Goal: Transaction & Acquisition: Purchase product/service

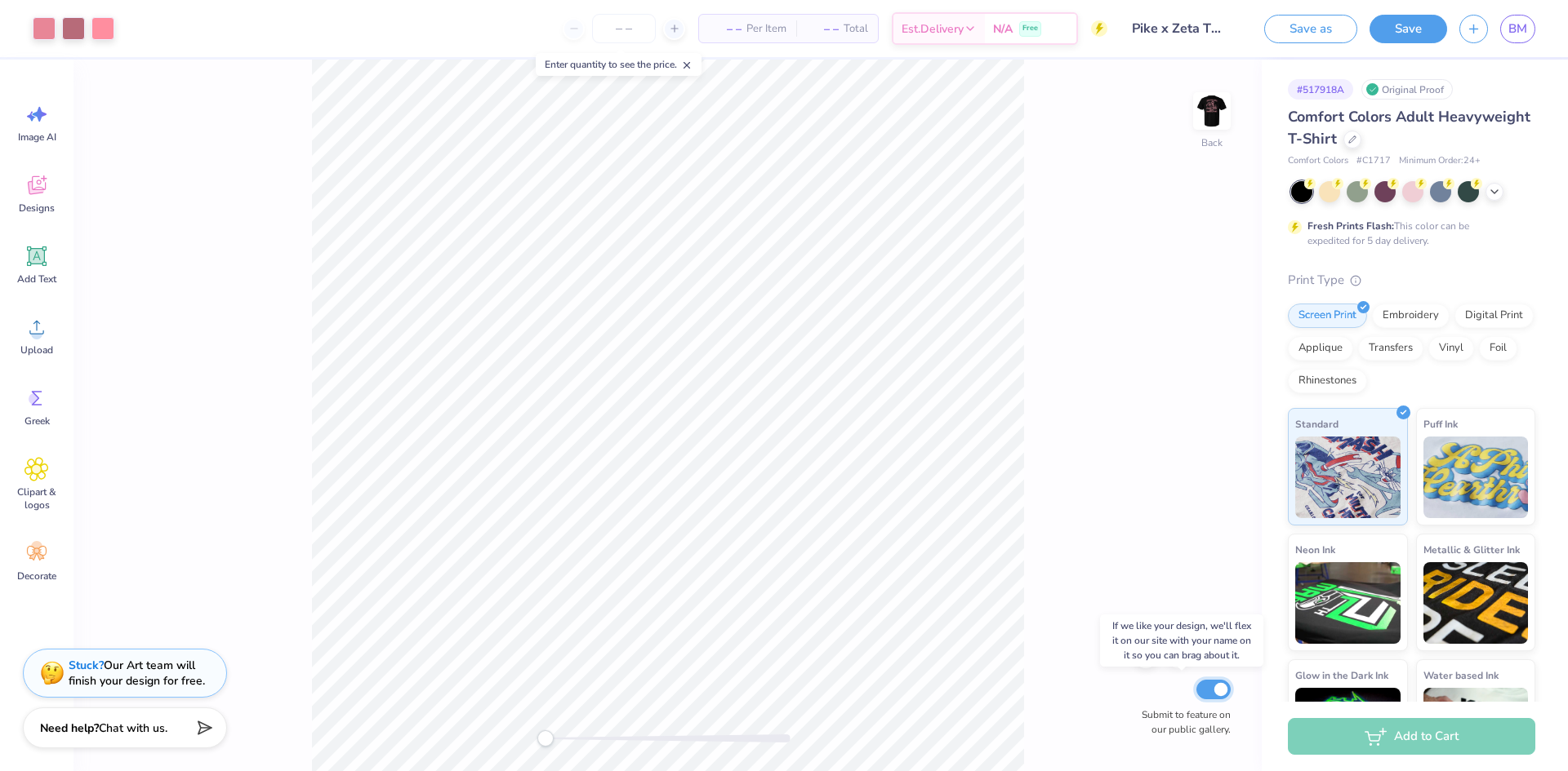
click at [1220, 692] on input "Submit to feature on our public gallery." at bounding box center [1213, 689] width 34 height 20
checkbox input "false"
click at [1147, 467] on div "Back Submit to feature on our public gallery." at bounding box center [668, 415] width 1189 height 711
click at [1221, 114] on img at bounding box center [1212, 111] width 65 height 65
click at [51, 29] on div at bounding box center [44, 27] width 23 height 23
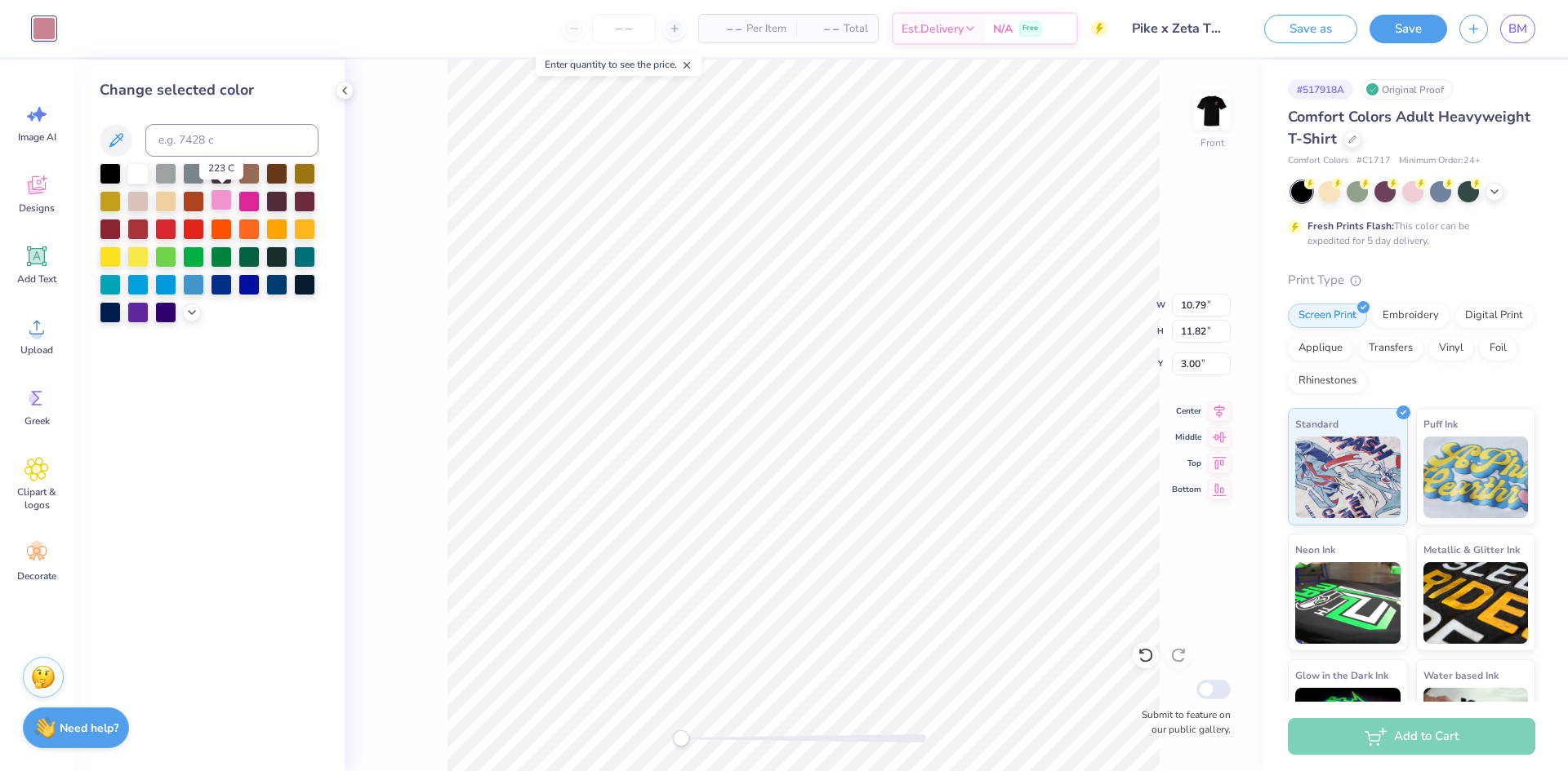
click at [215, 198] on div at bounding box center [221, 199] width 21 height 21
click at [248, 199] on div at bounding box center [249, 199] width 21 height 21
click at [123, 133] on icon at bounding box center [116, 140] width 20 height 20
click at [130, 148] on button at bounding box center [116, 140] width 33 height 33
click at [191, 321] on div at bounding box center [209, 243] width 219 height 160
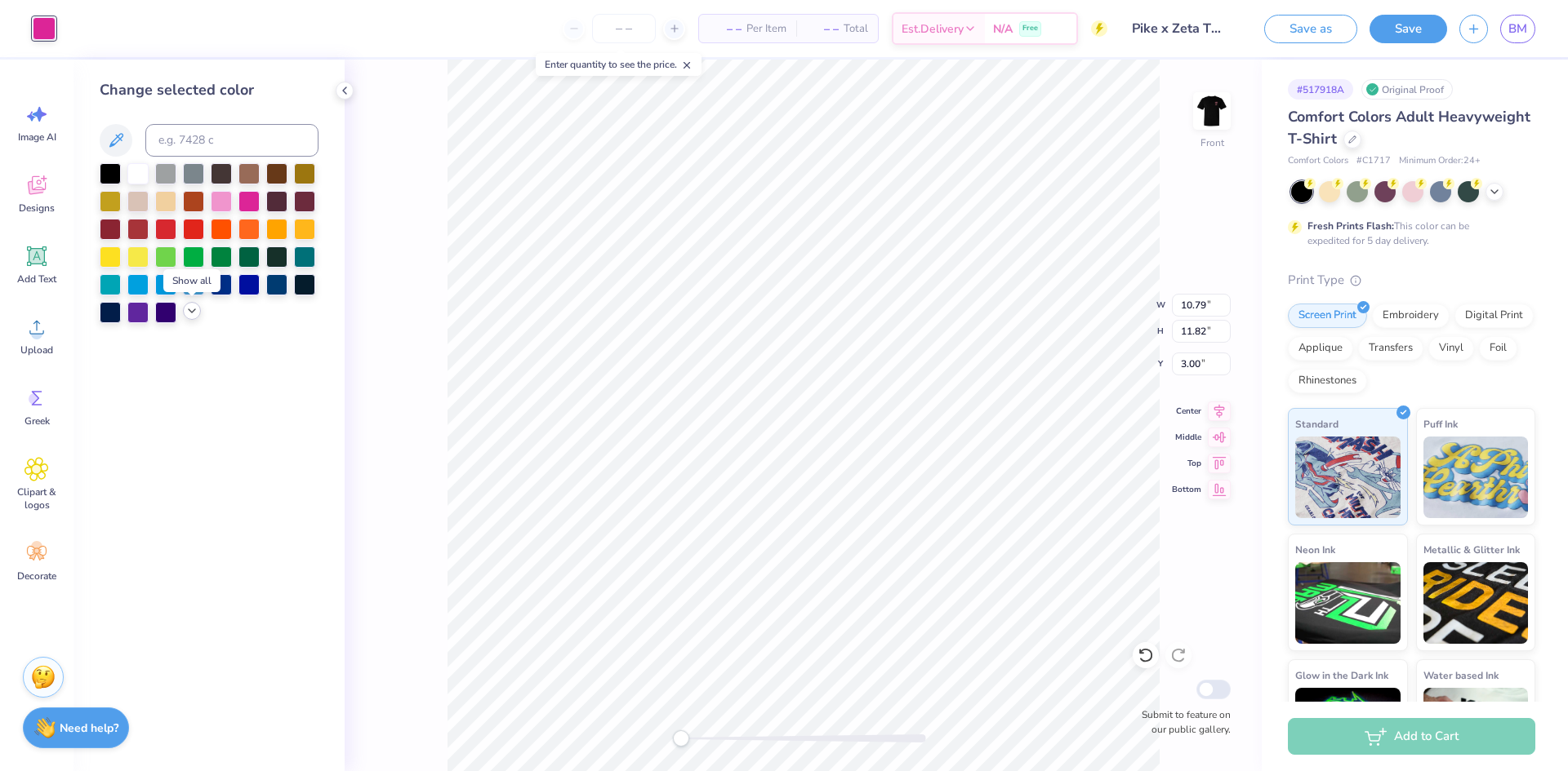
click at [192, 309] on icon at bounding box center [192, 311] width 13 height 13
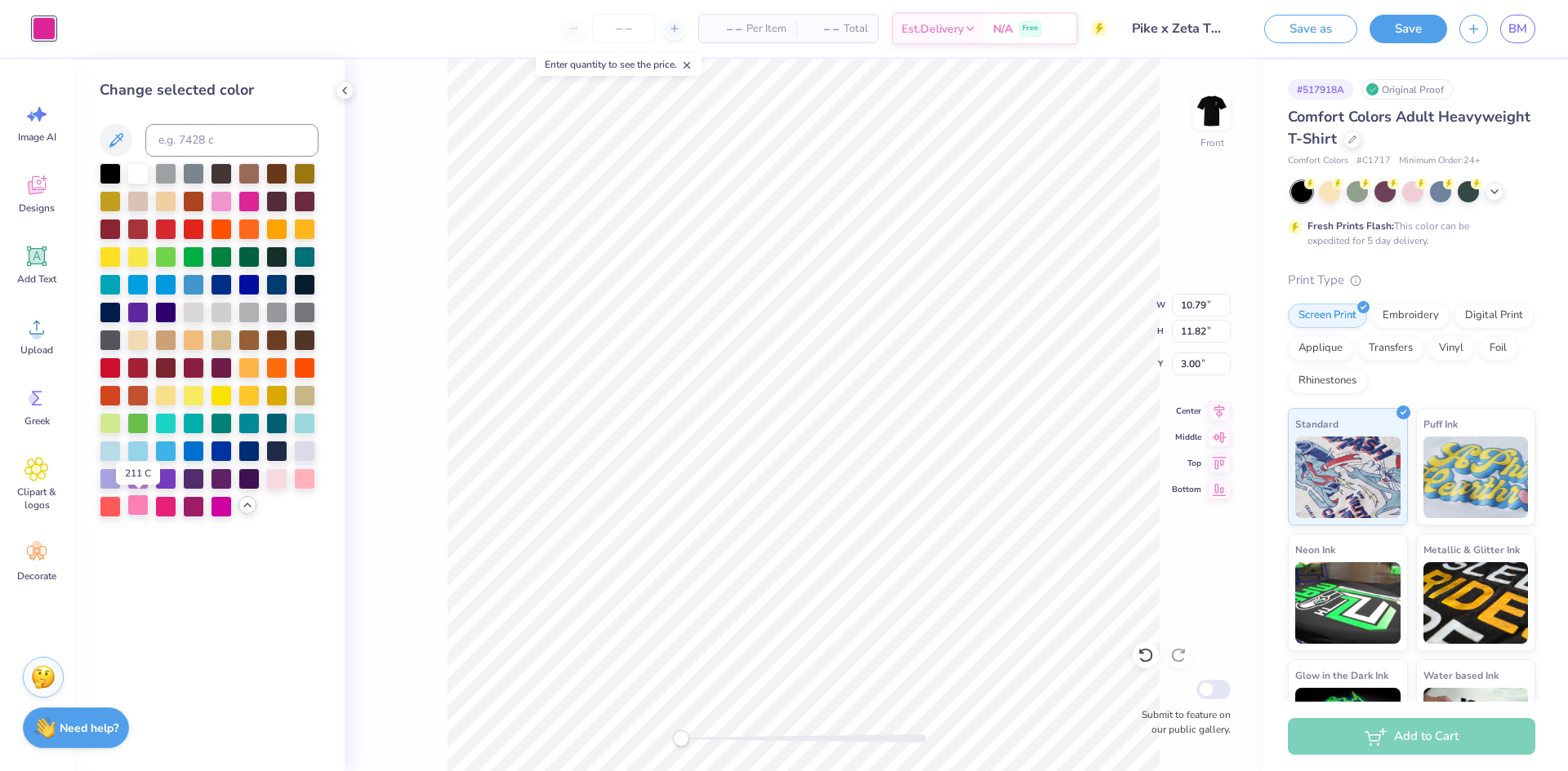
click at [139, 503] on div at bounding box center [138, 505] width 21 height 21
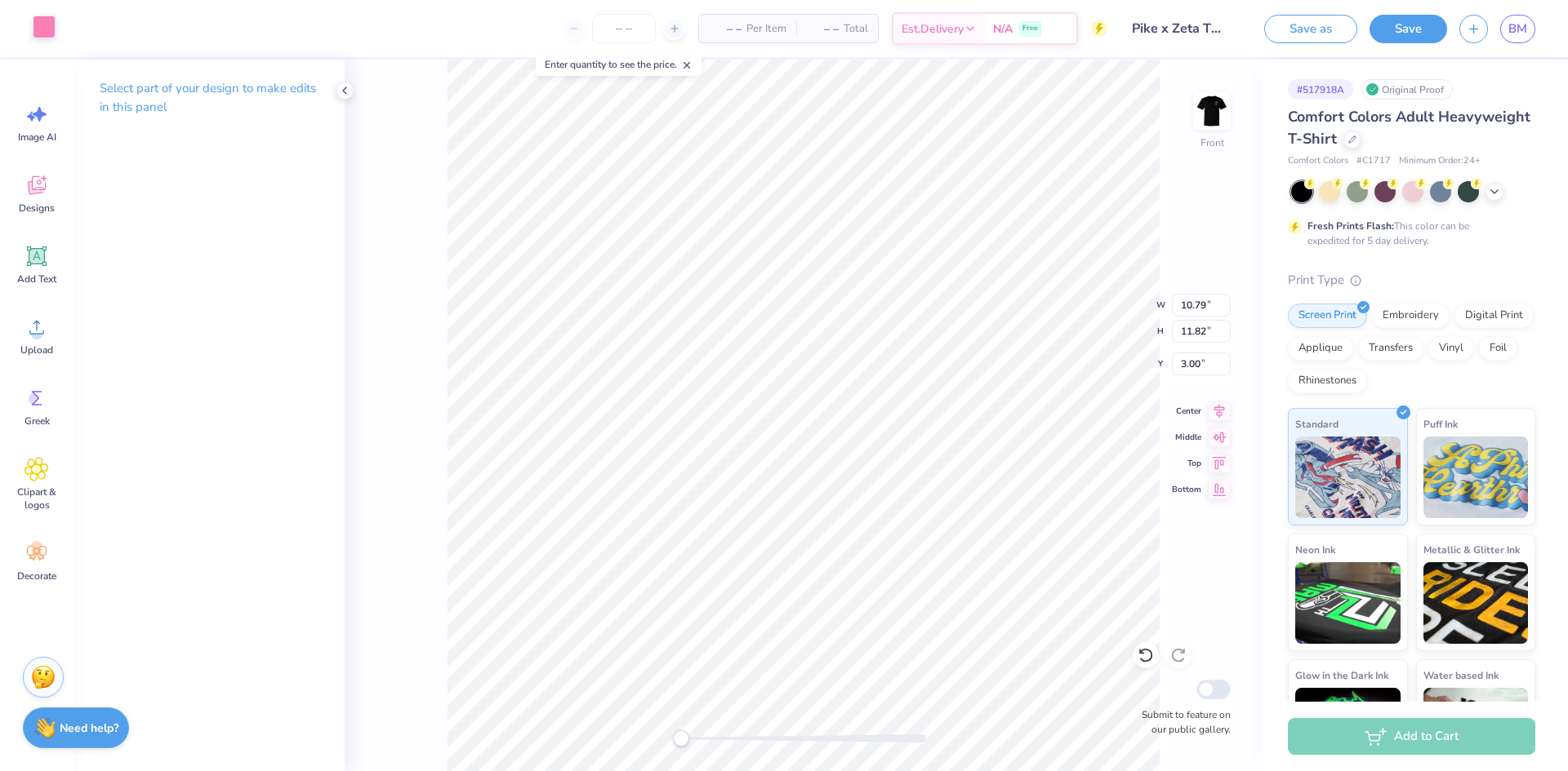
click at [51, 34] on div at bounding box center [44, 27] width 23 height 23
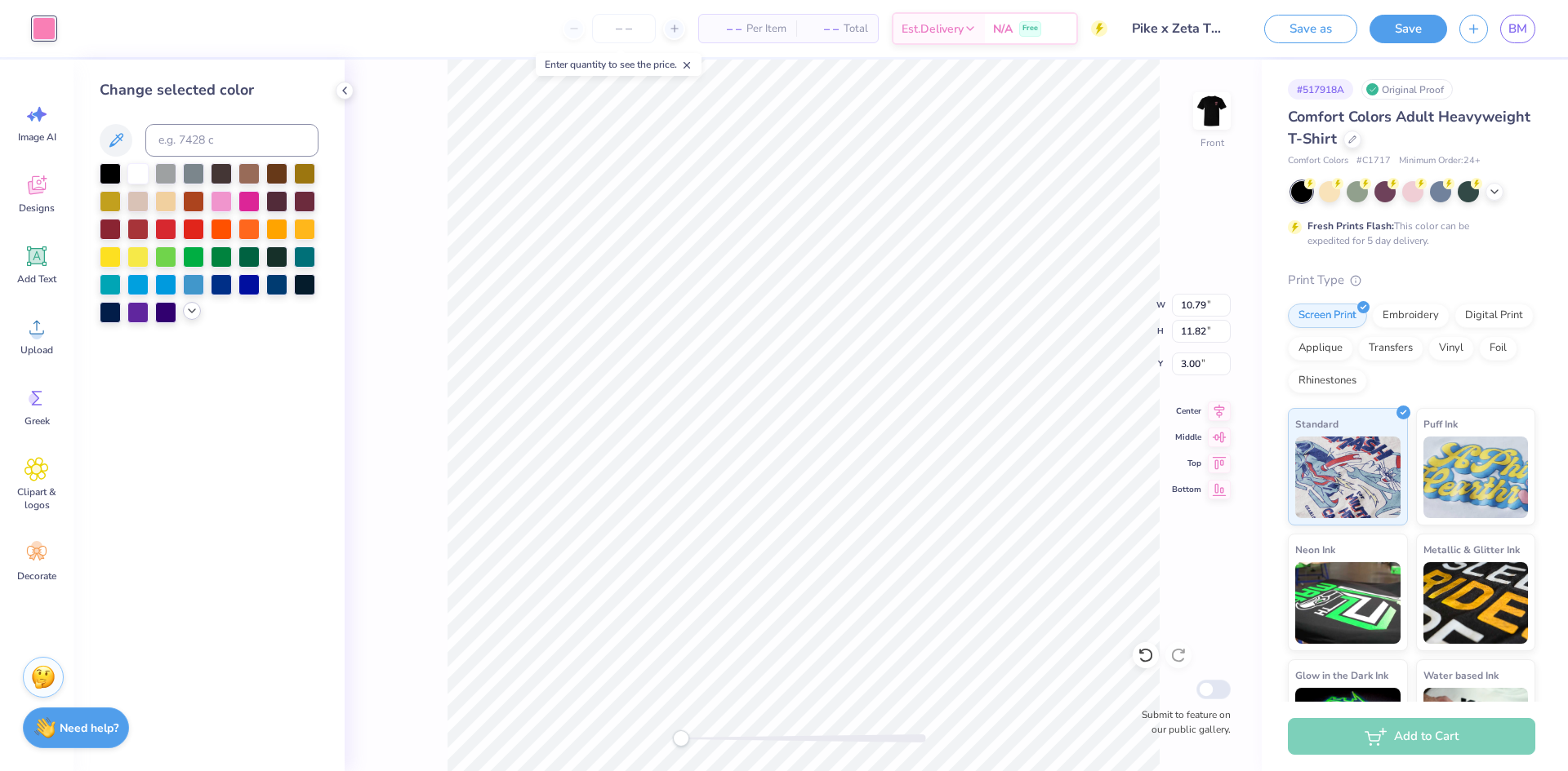
click at [191, 306] on div at bounding box center [209, 243] width 219 height 160
click at [186, 307] on icon at bounding box center [192, 311] width 13 height 13
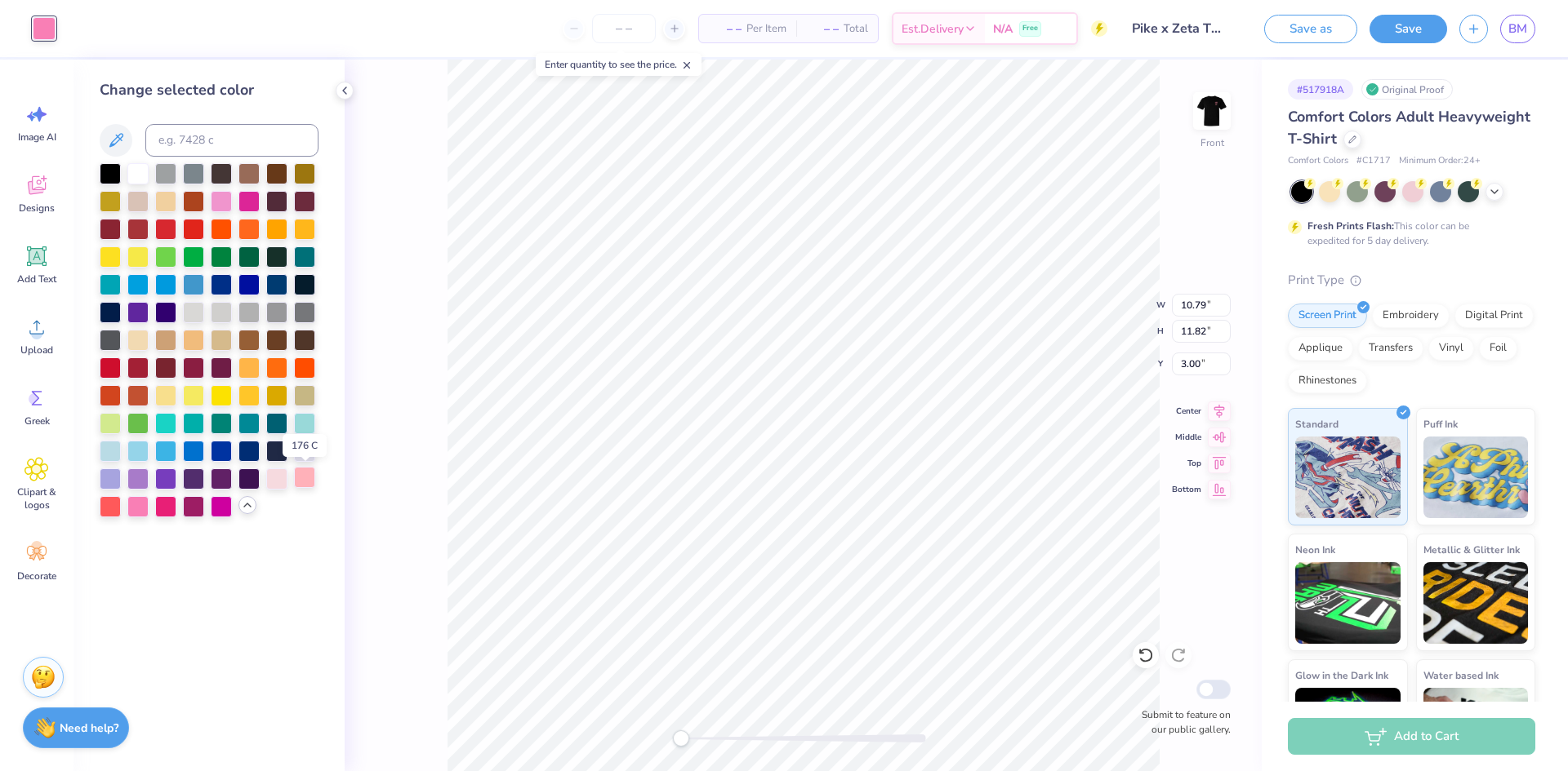
click at [301, 476] on div at bounding box center [305, 477] width 21 height 21
click at [136, 507] on div at bounding box center [138, 505] width 21 height 21
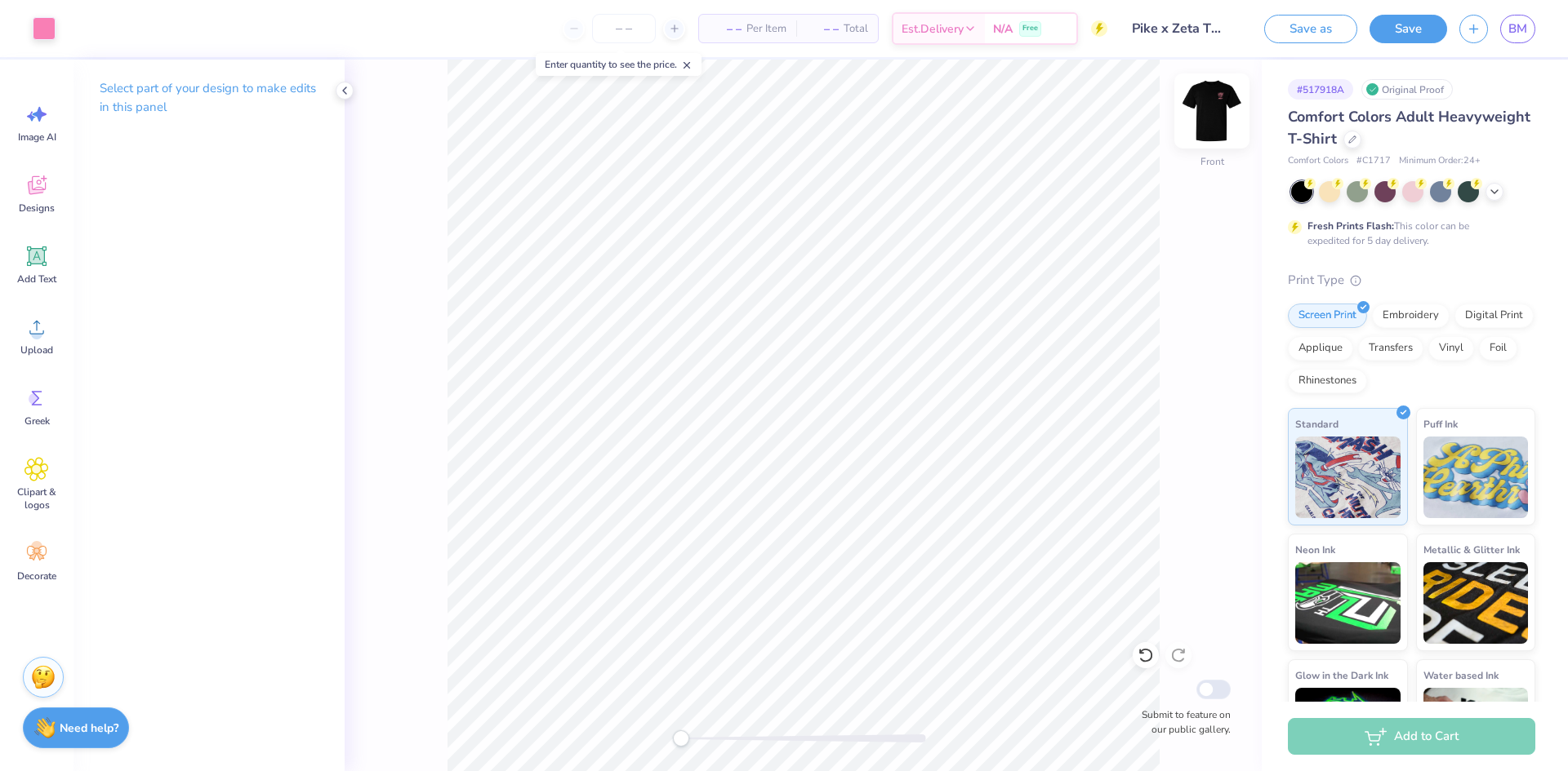
click at [1221, 122] on img at bounding box center [1212, 111] width 65 height 65
click at [51, 29] on div at bounding box center [44, 27] width 23 height 23
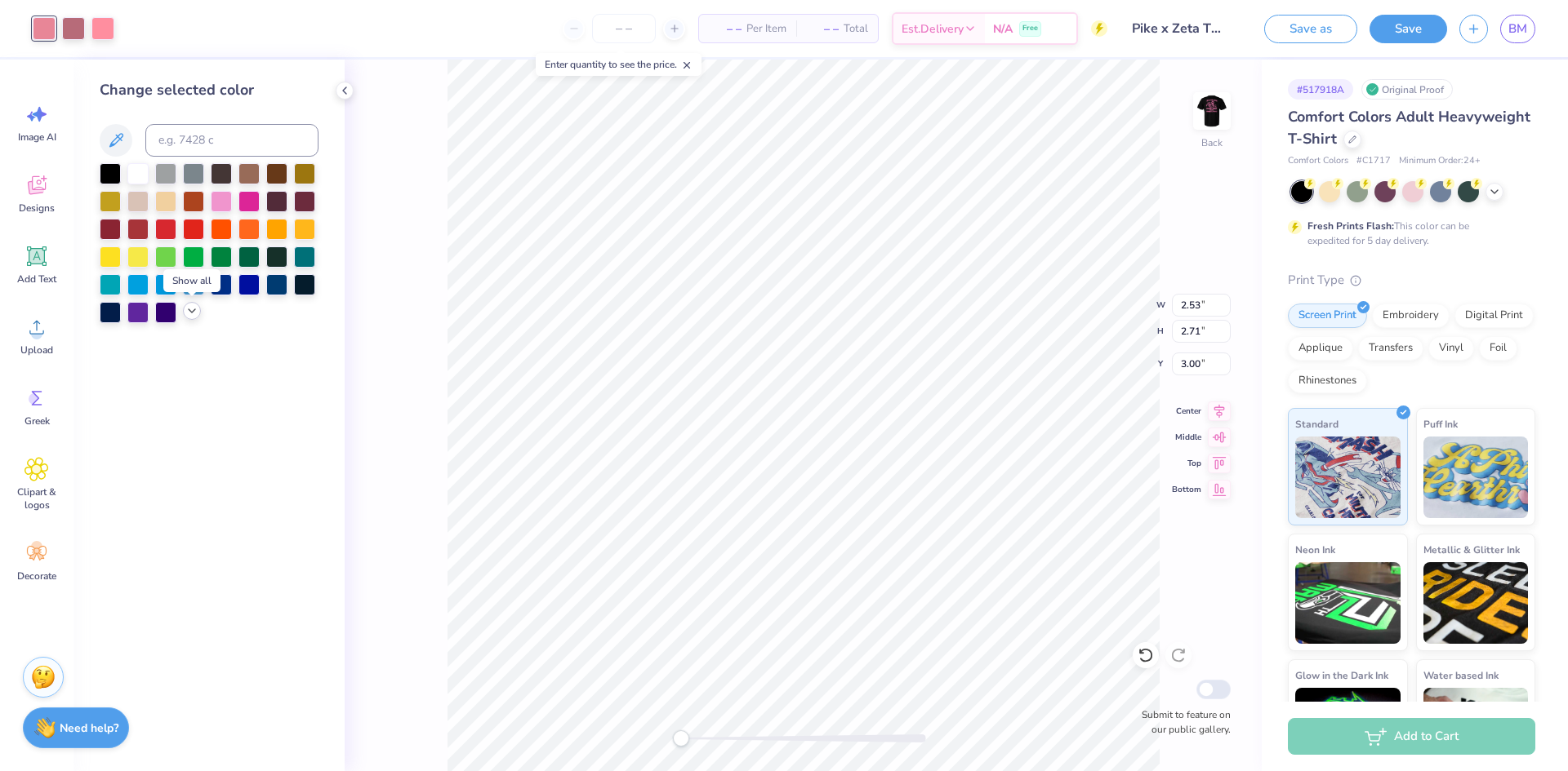
click at [186, 313] on icon at bounding box center [192, 311] width 13 height 13
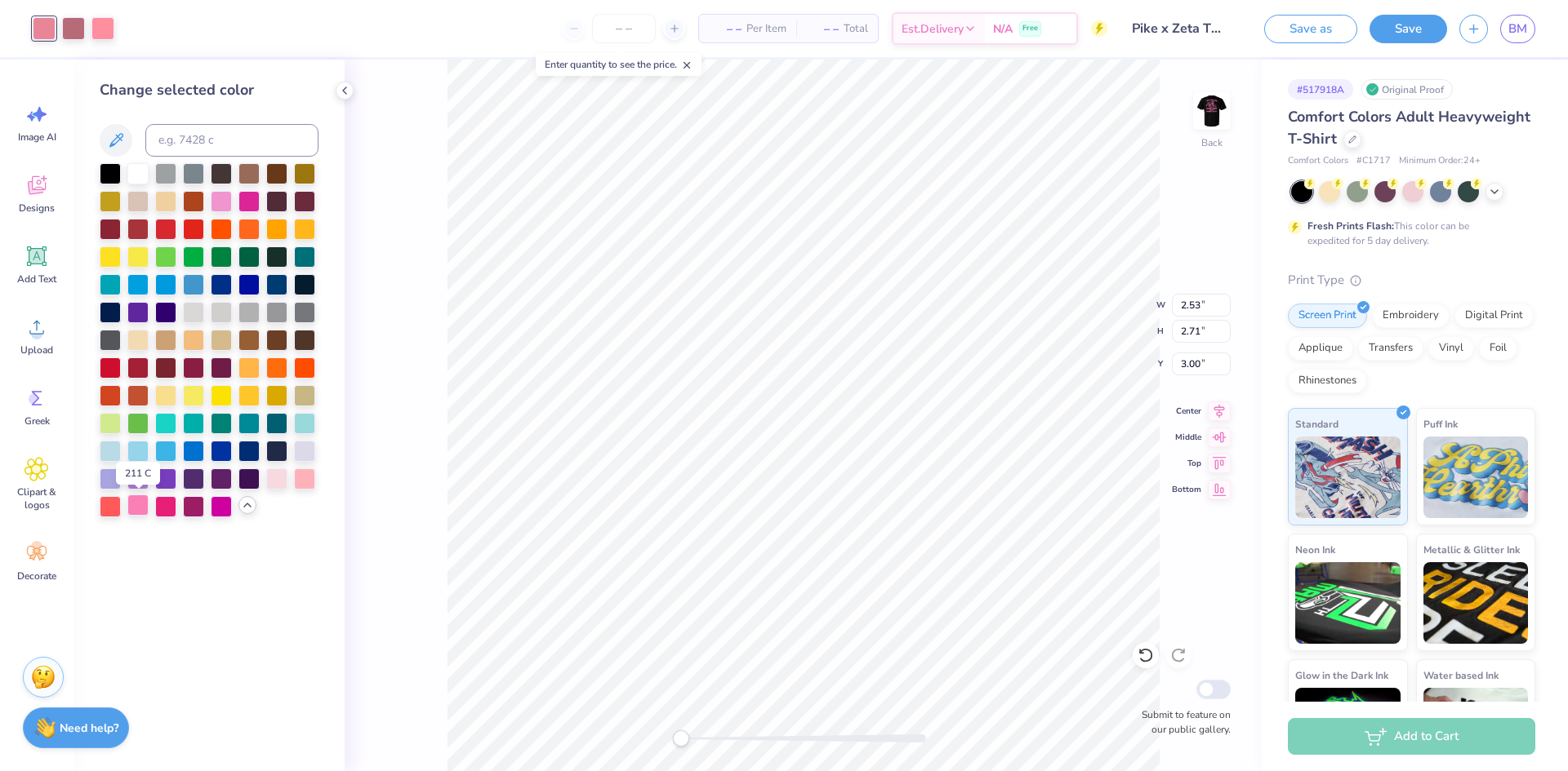
click at [137, 510] on div at bounding box center [138, 505] width 21 height 21
click at [80, 26] on div at bounding box center [74, 27] width 23 height 23
click at [136, 508] on div at bounding box center [138, 505] width 21 height 21
click at [59, 19] on div at bounding box center [59, 28] width 52 height 23
click at [62, 19] on div at bounding box center [74, 27] width 23 height 23
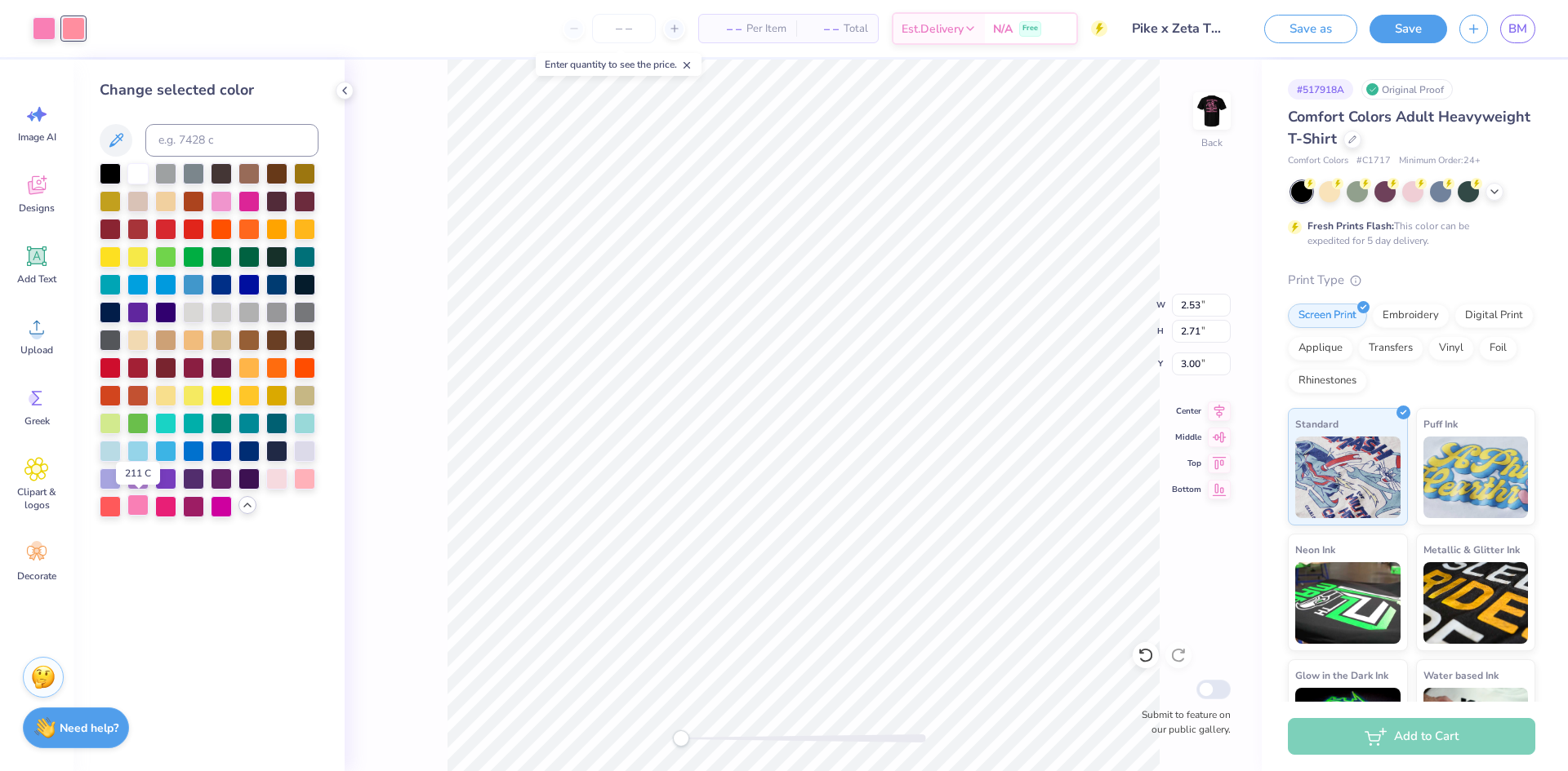
click at [128, 506] on div at bounding box center [138, 505] width 21 height 21
click at [443, 473] on div "Back W 2.53 2.53 " H 2.71 2.71 " Y 3.00 3.00 " Center Middle Top Bottom Submit …" at bounding box center [803, 415] width 917 height 711
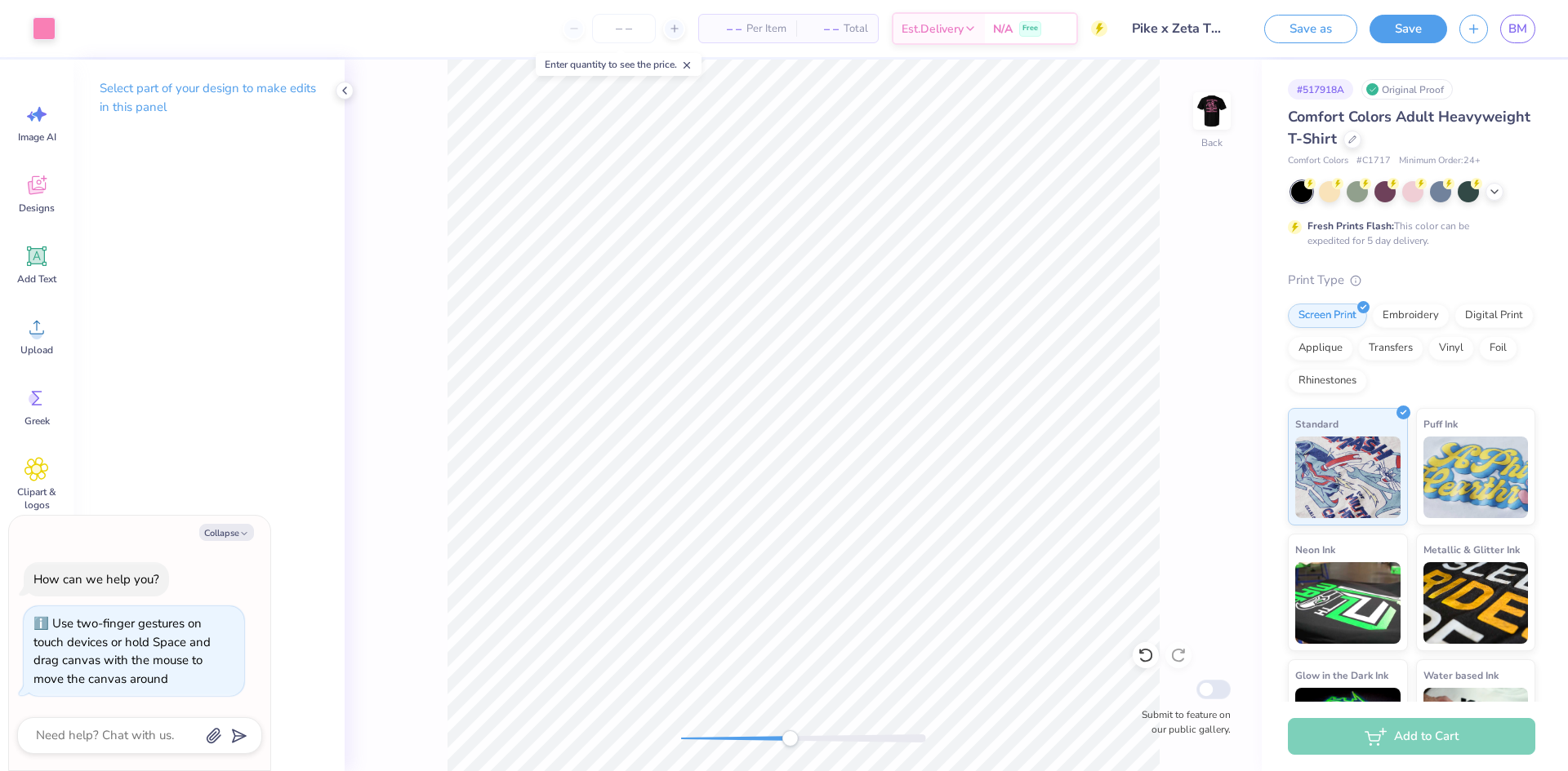
click at [795, 751] on div "Back Submit to feature on our public gallery." at bounding box center [803, 415] width 917 height 711
click at [667, 744] on div "Back Submit to feature on our public gallery." at bounding box center [803, 415] width 917 height 711
click at [1209, 102] on img at bounding box center [1212, 111] width 65 height 65
click at [1516, 34] on span "BM" at bounding box center [1518, 29] width 19 height 19
click at [1407, 28] on button "Save" at bounding box center [1408, 26] width 77 height 29
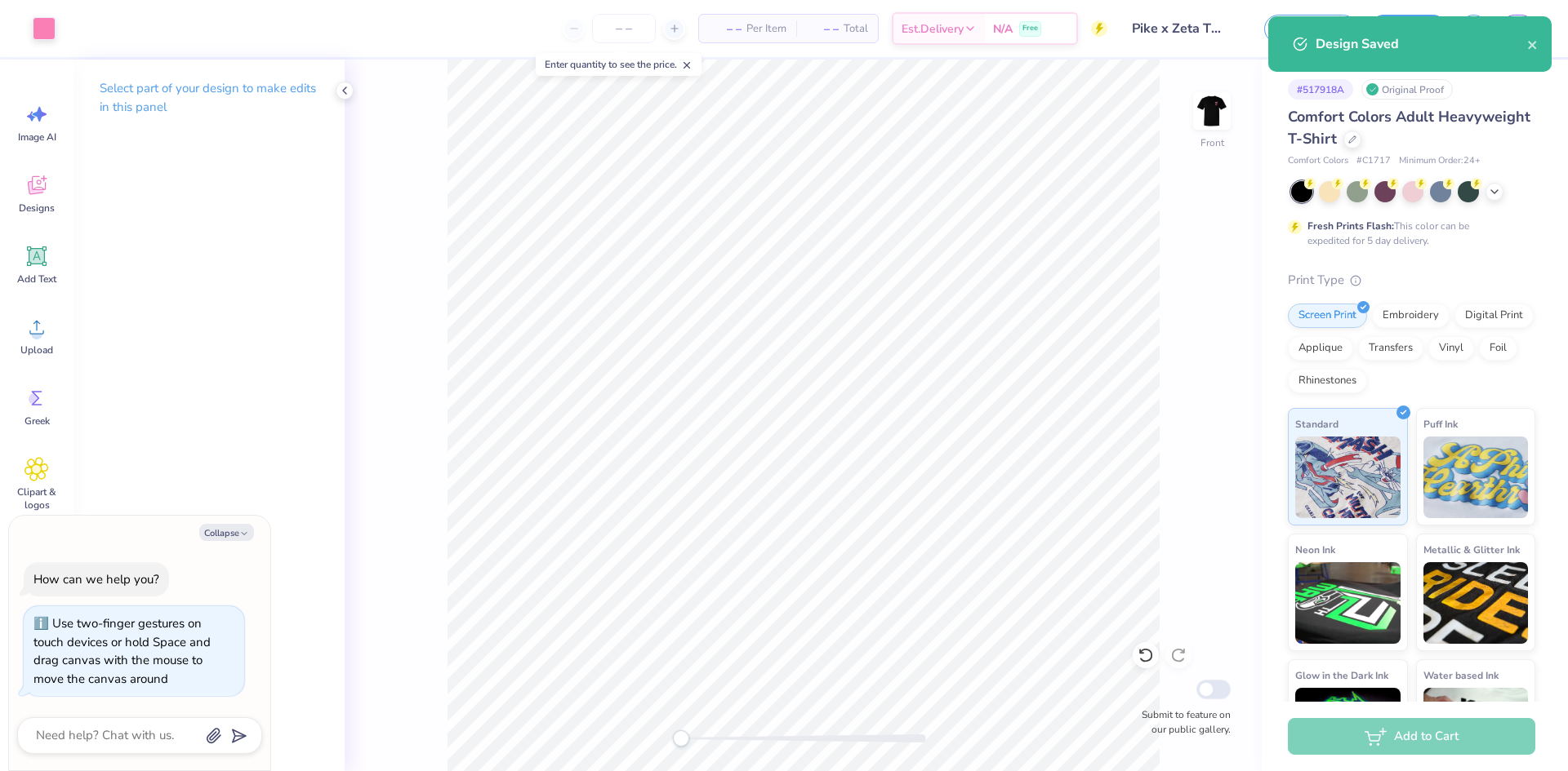
type textarea "x"
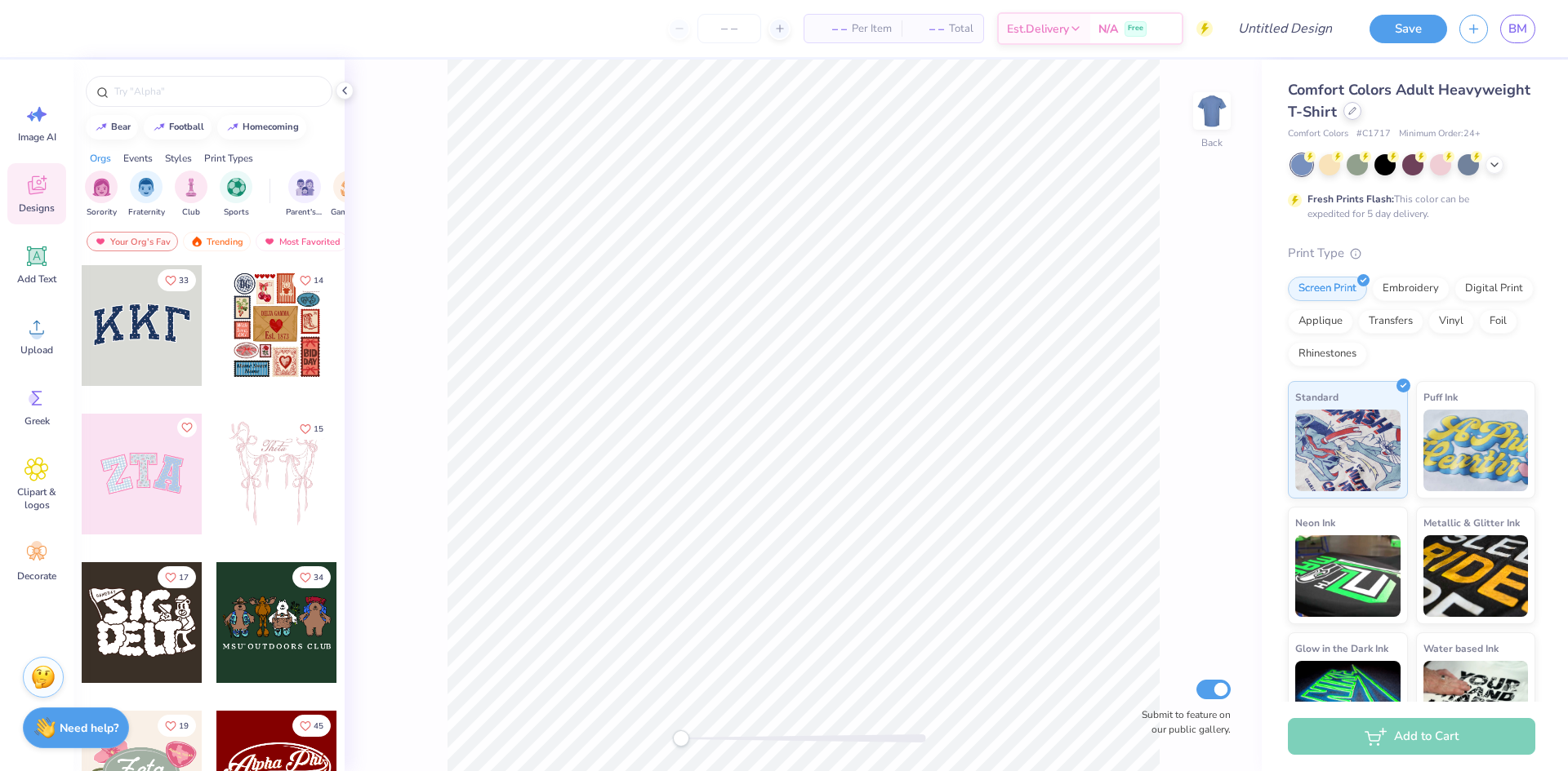
click at [1357, 114] on icon at bounding box center [1352, 111] width 8 height 8
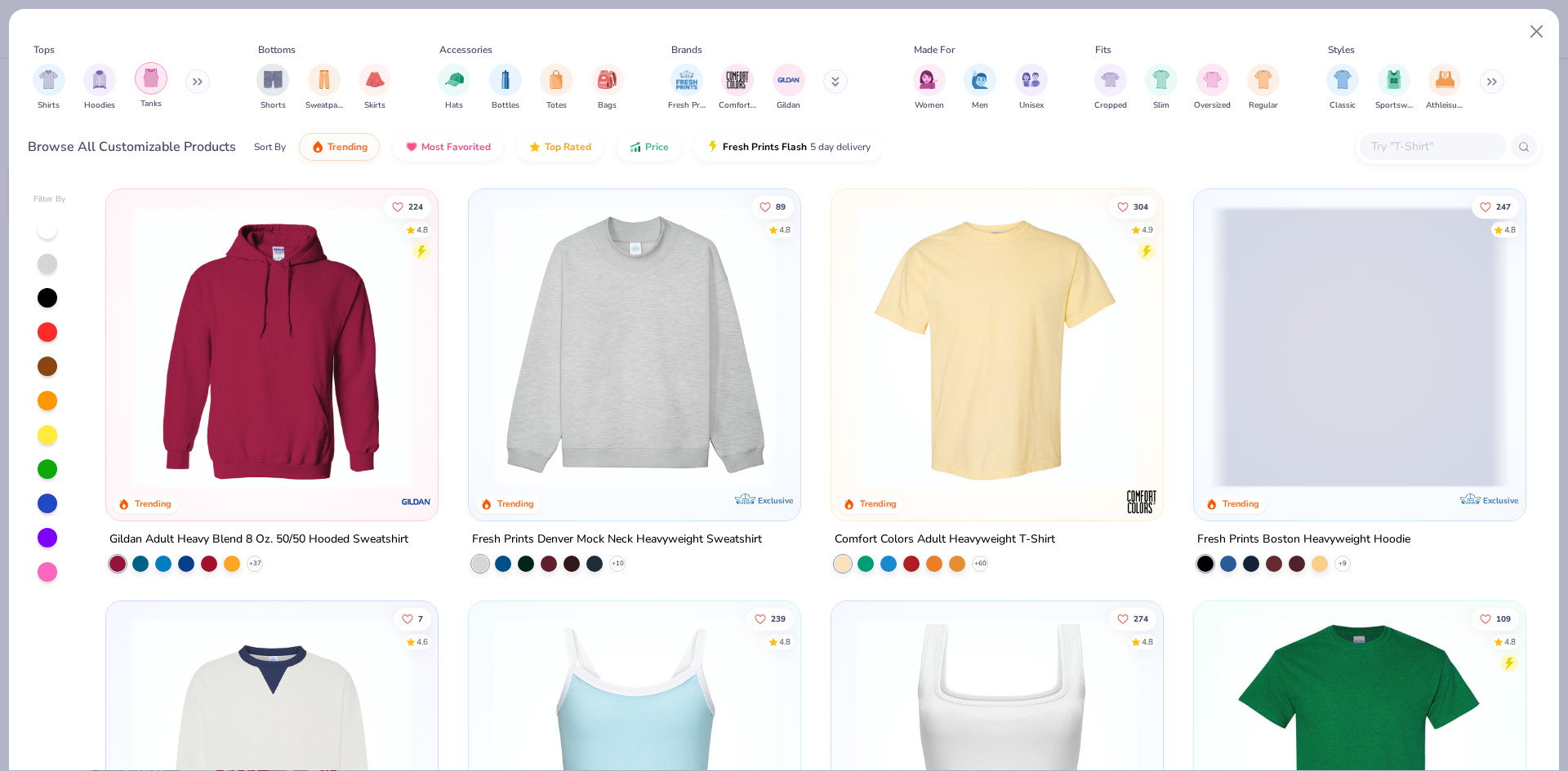
click at [145, 80] on img "filter for Tanks" at bounding box center [151, 78] width 18 height 19
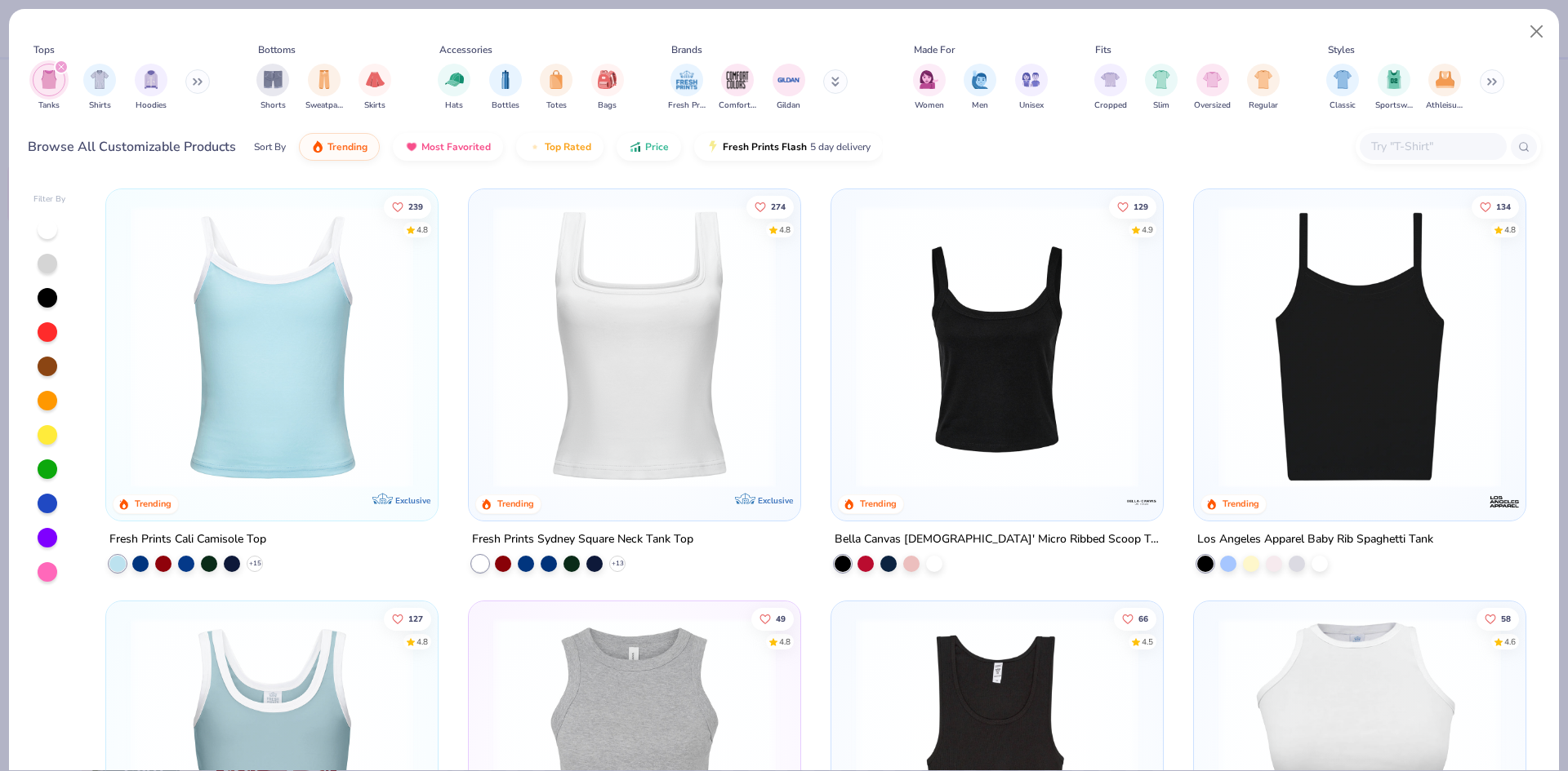
click at [1018, 393] on div at bounding box center [1296, 346] width 896 height 282
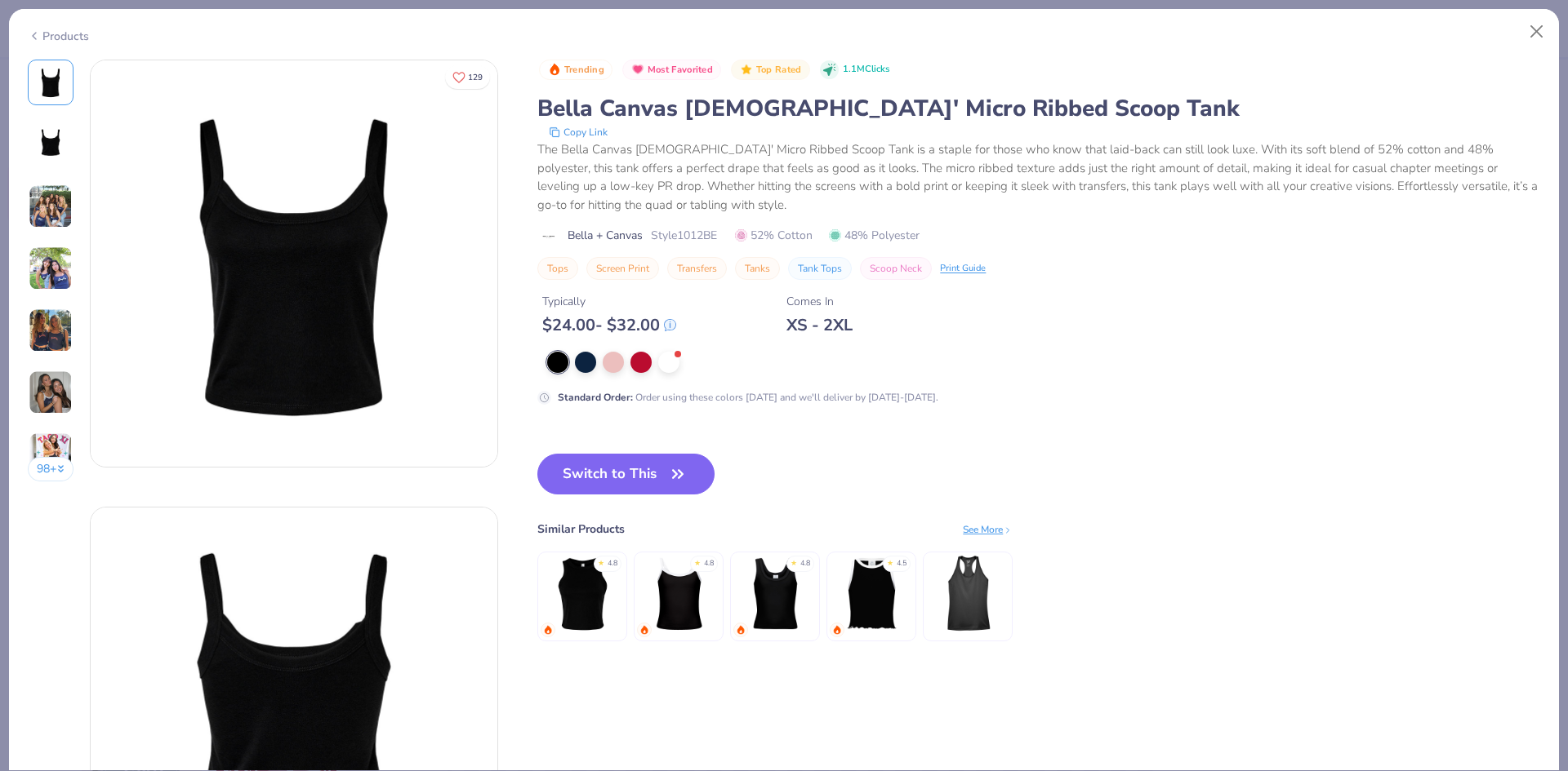
click at [42, 41] on div "Products" at bounding box center [784, 31] width 1550 height 43
click at [78, 36] on div "Products" at bounding box center [59, 36] width 61 height 17
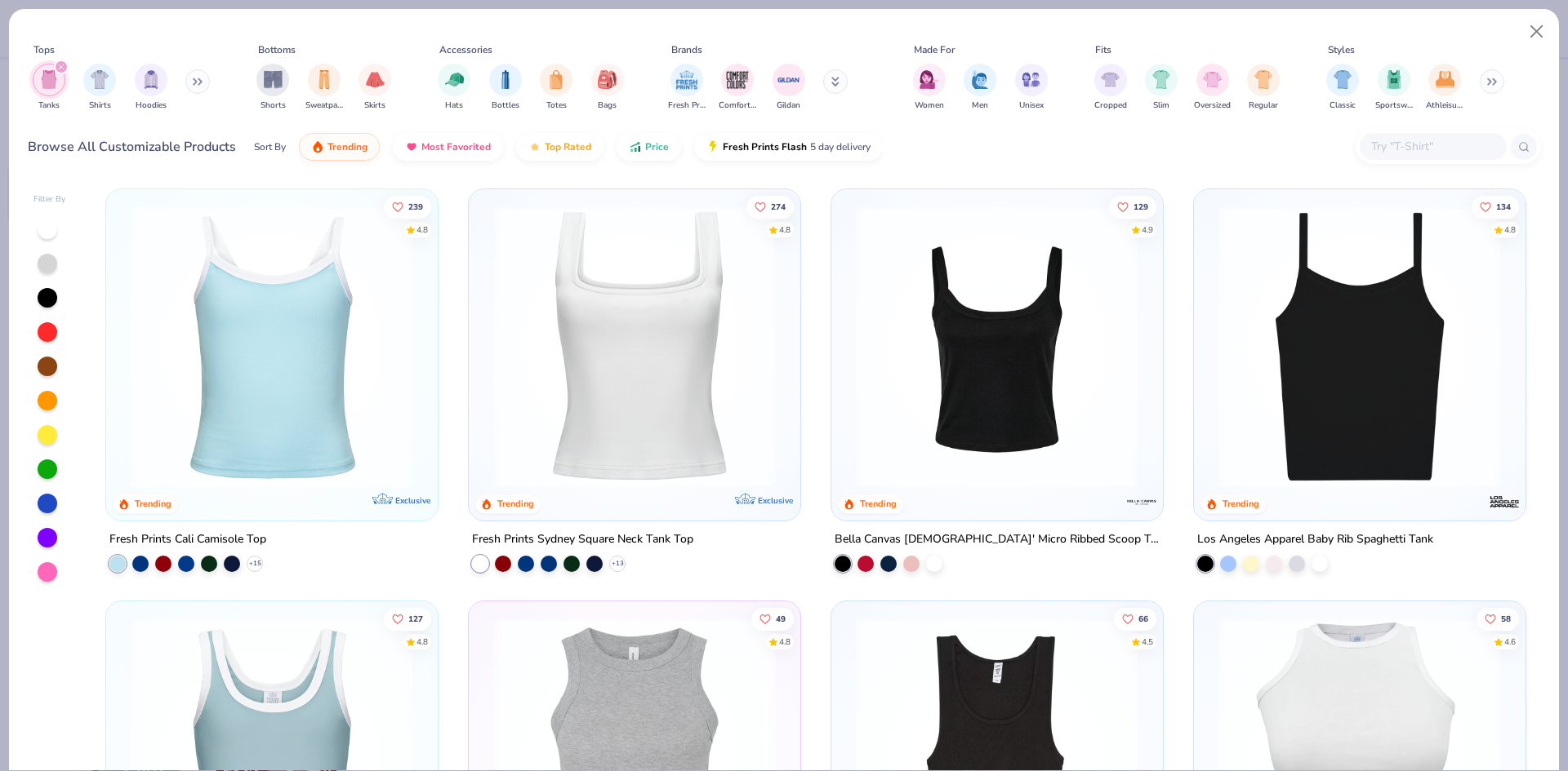
click at [687, 314] on img at bounding box center [634, 346] width 299 height 282
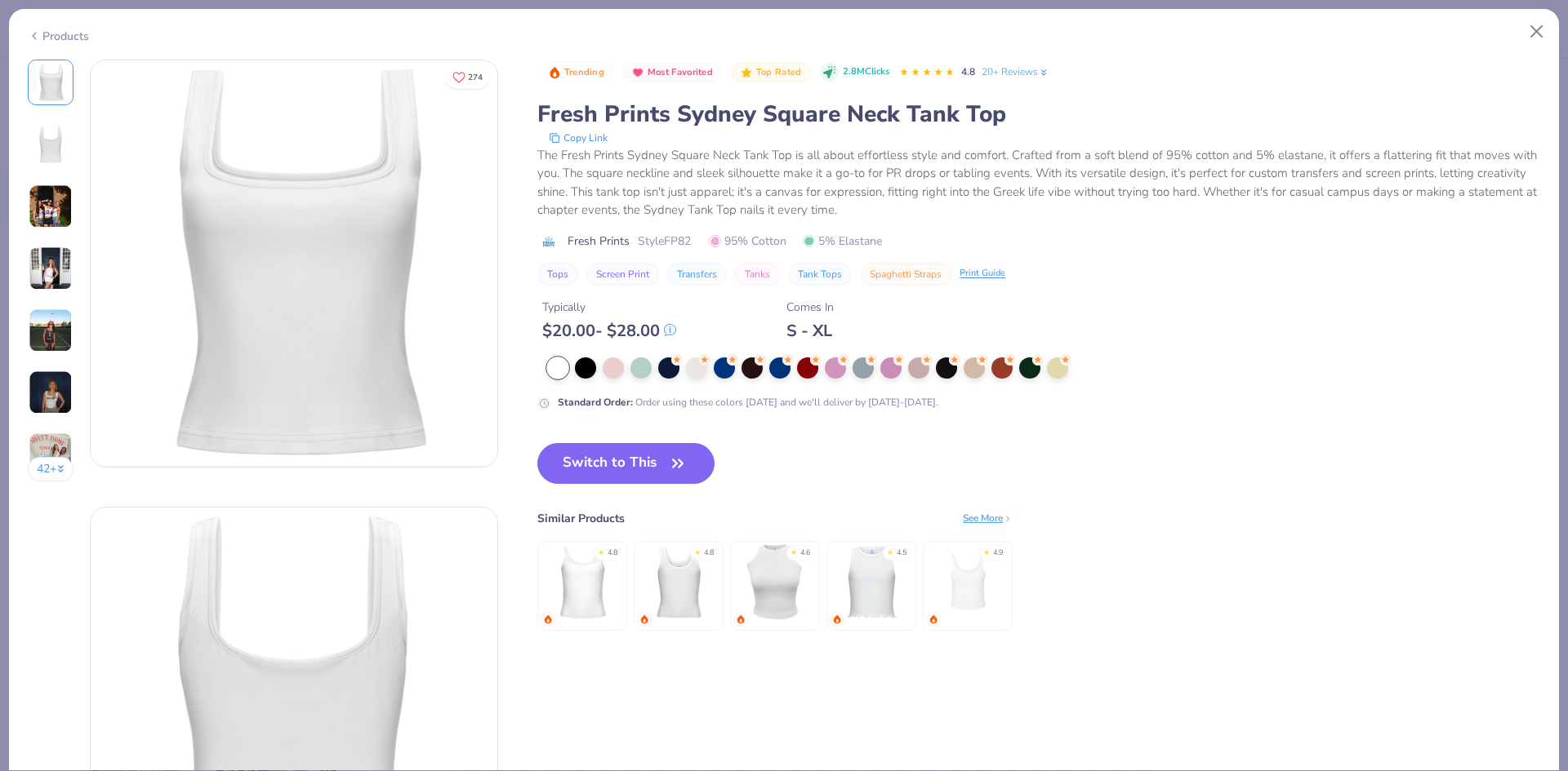
click at [56, 213] on img at bounding box center [50, 206] width 44 height 44
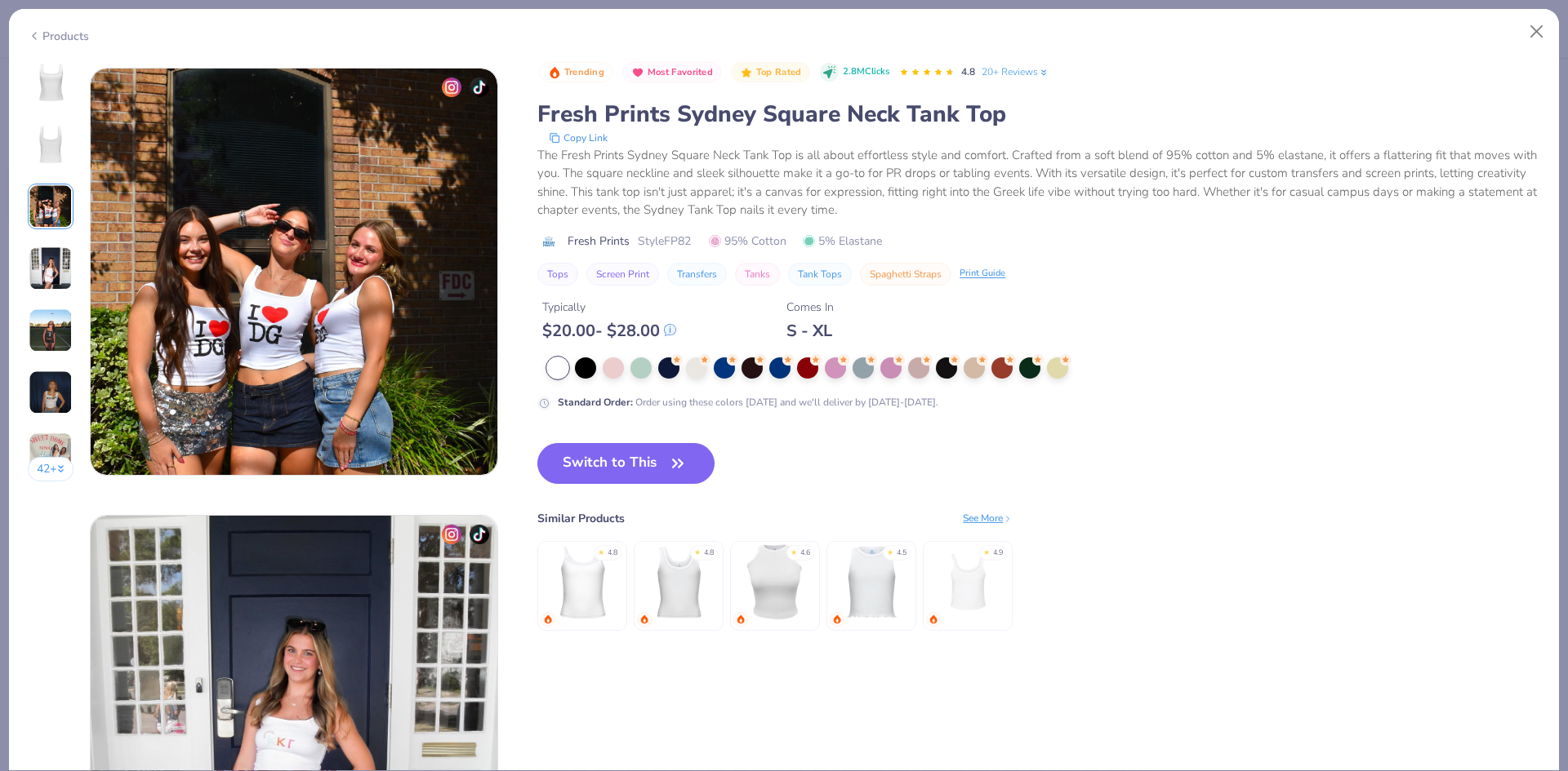
scroll to position [895, 0]
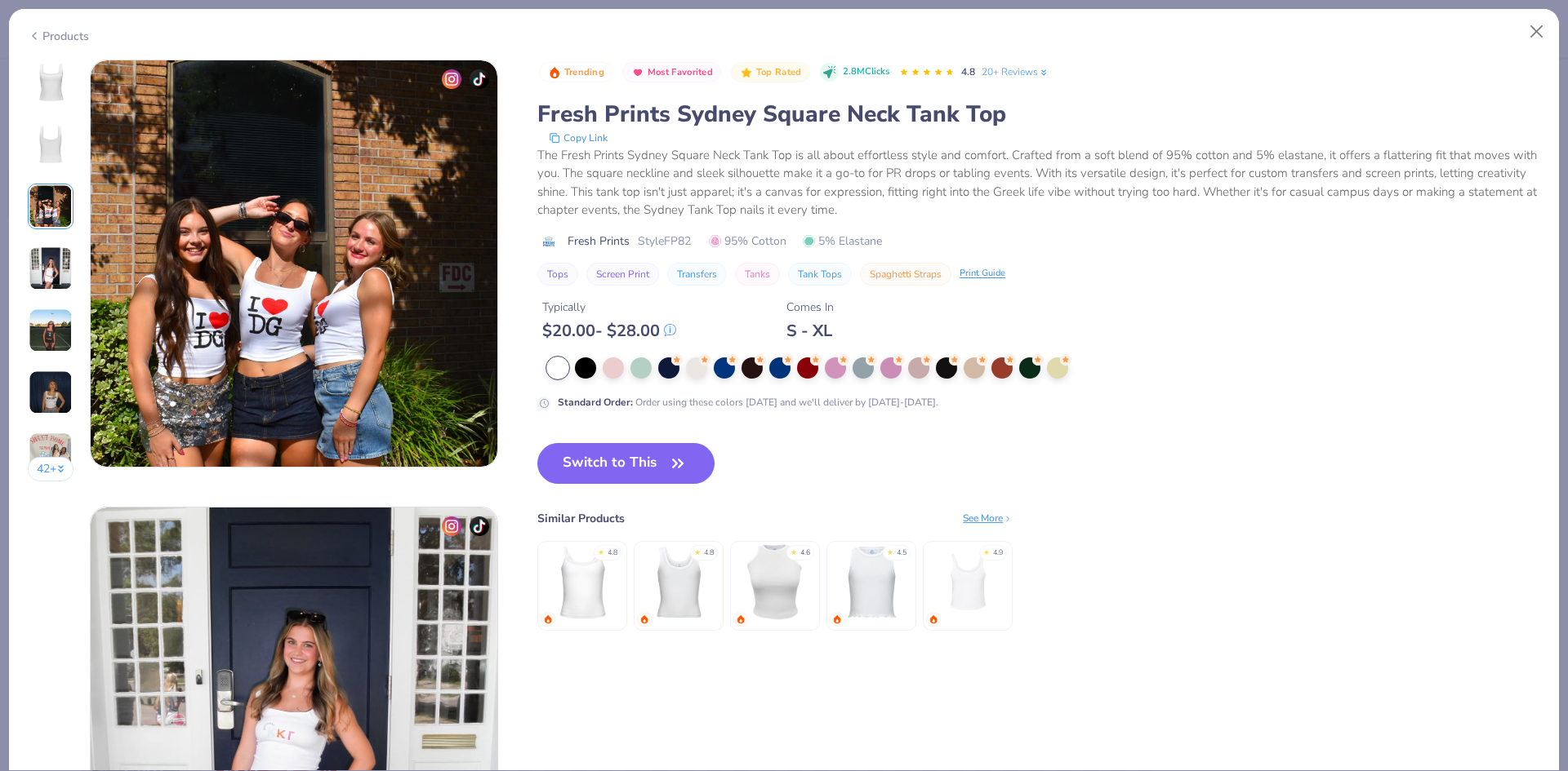
click at [42, 257] on img at bounding box center [50, 268] width 44 height 44
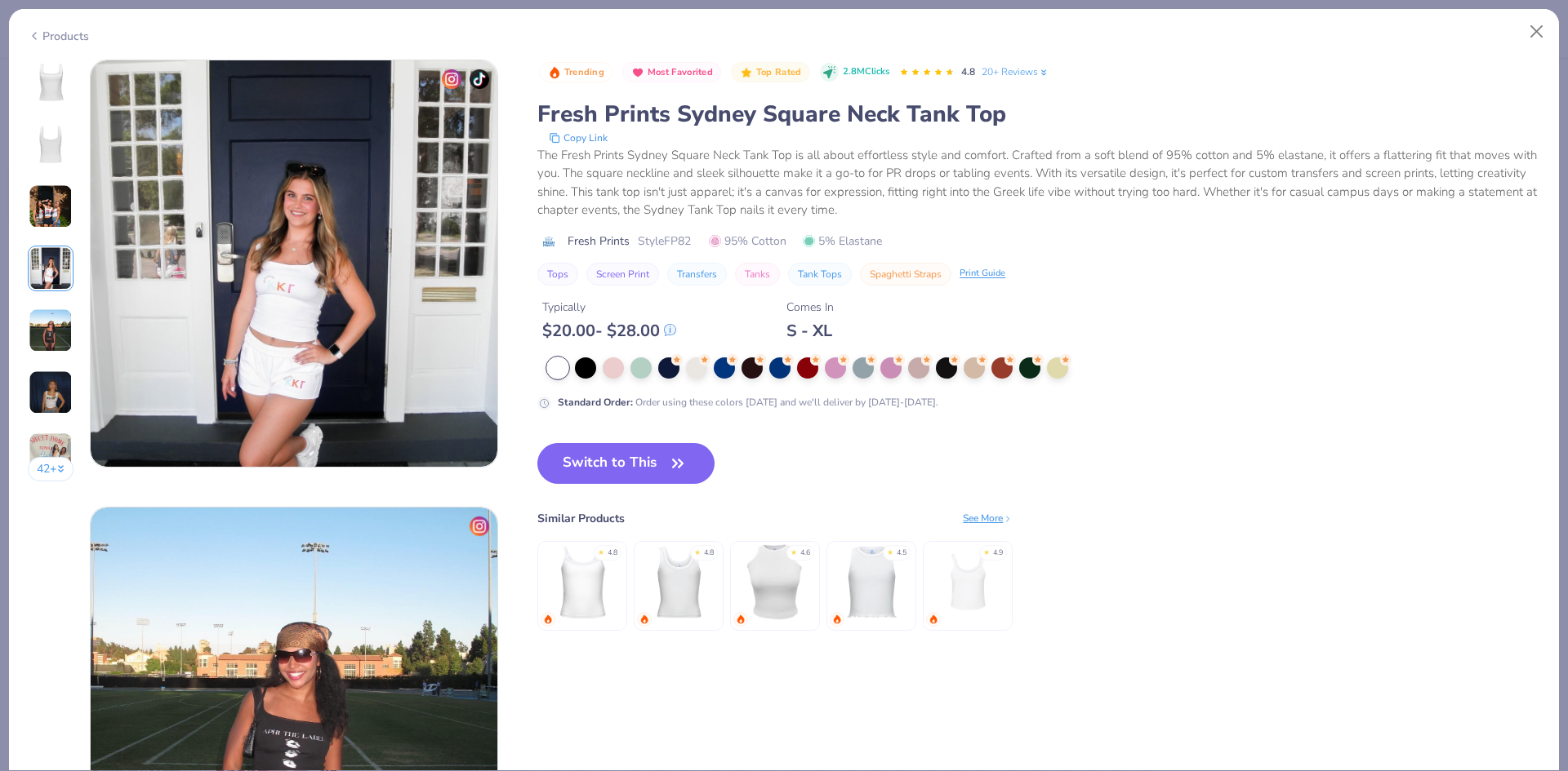
click at [43, 330] on img at bounding box center [50, 330] width 44 height 44
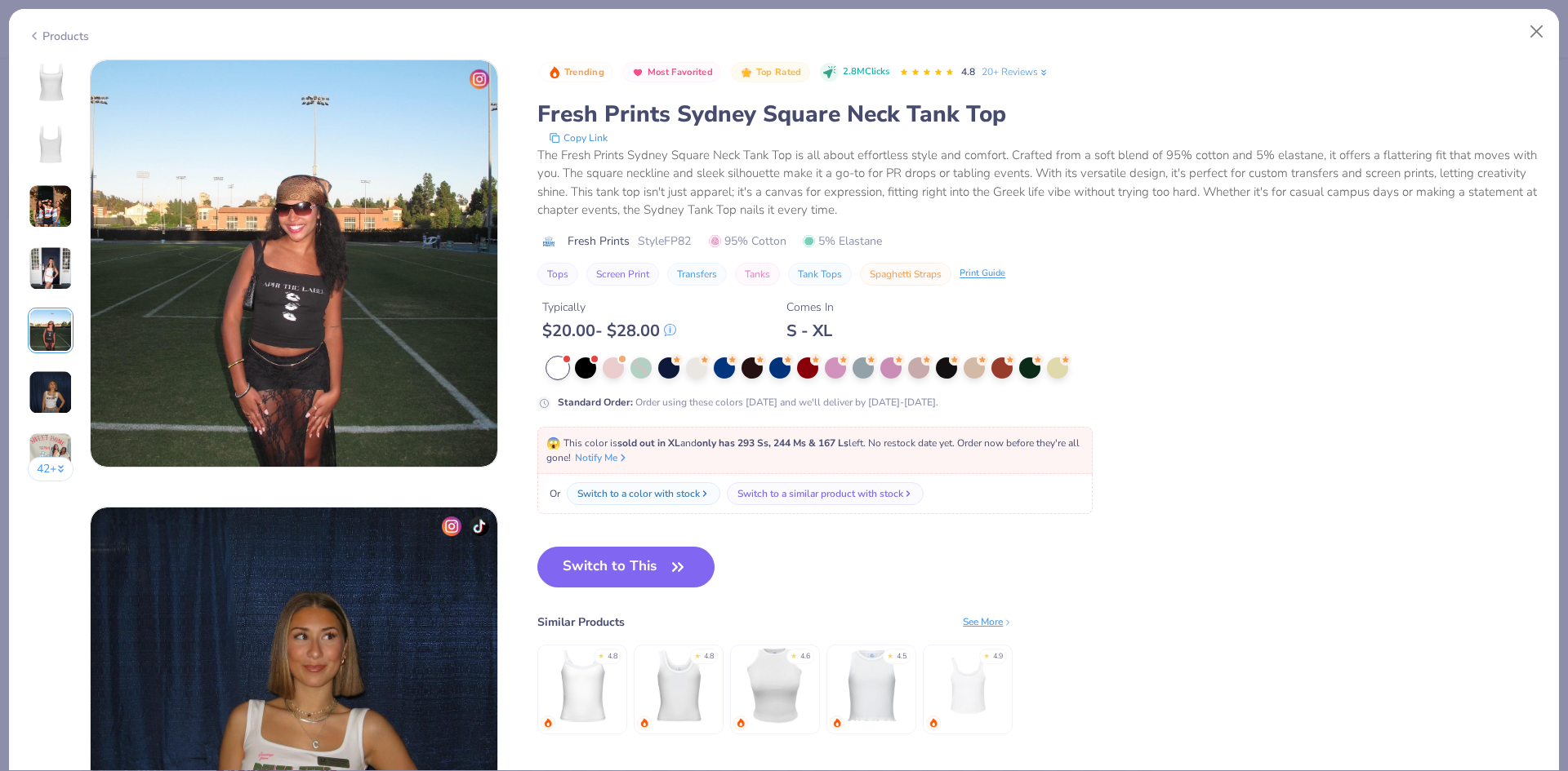
click at [48, 388] on img at bounding box center [50, 392] width 44 height 44
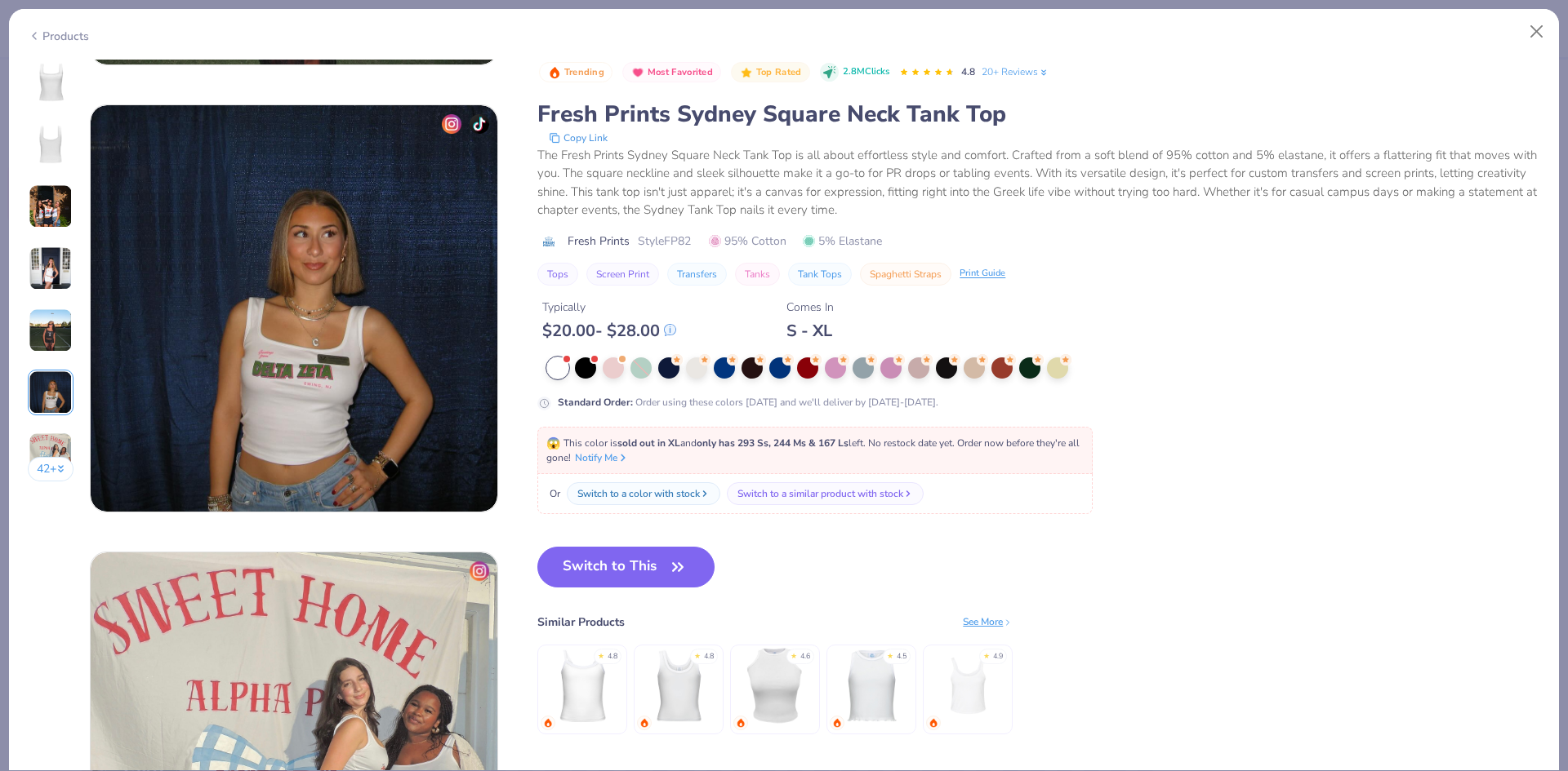
scroll to position [2237, 0]
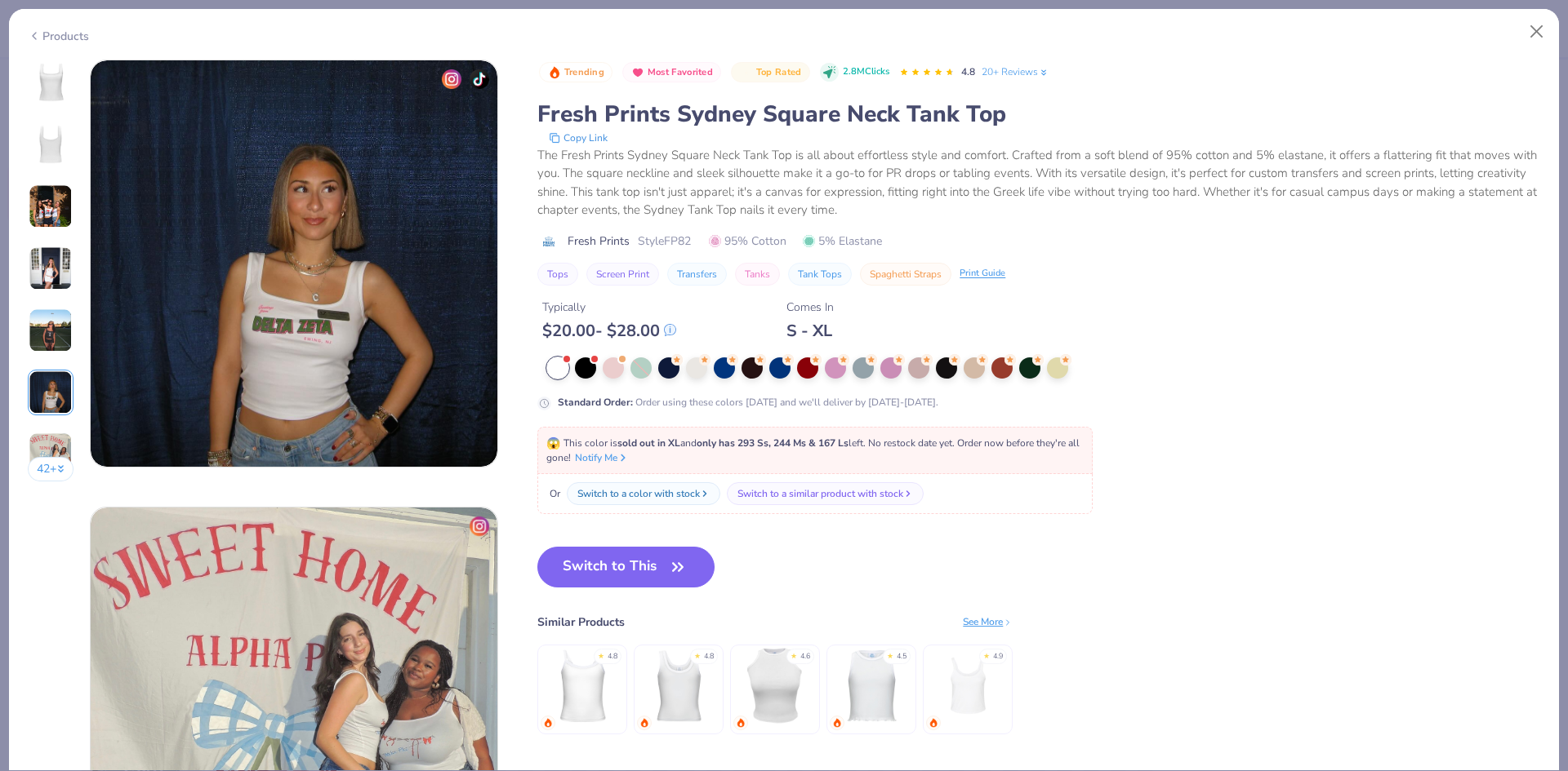
click at [30, 35] on icon at bounding box center [34, 35] width 13 height 20
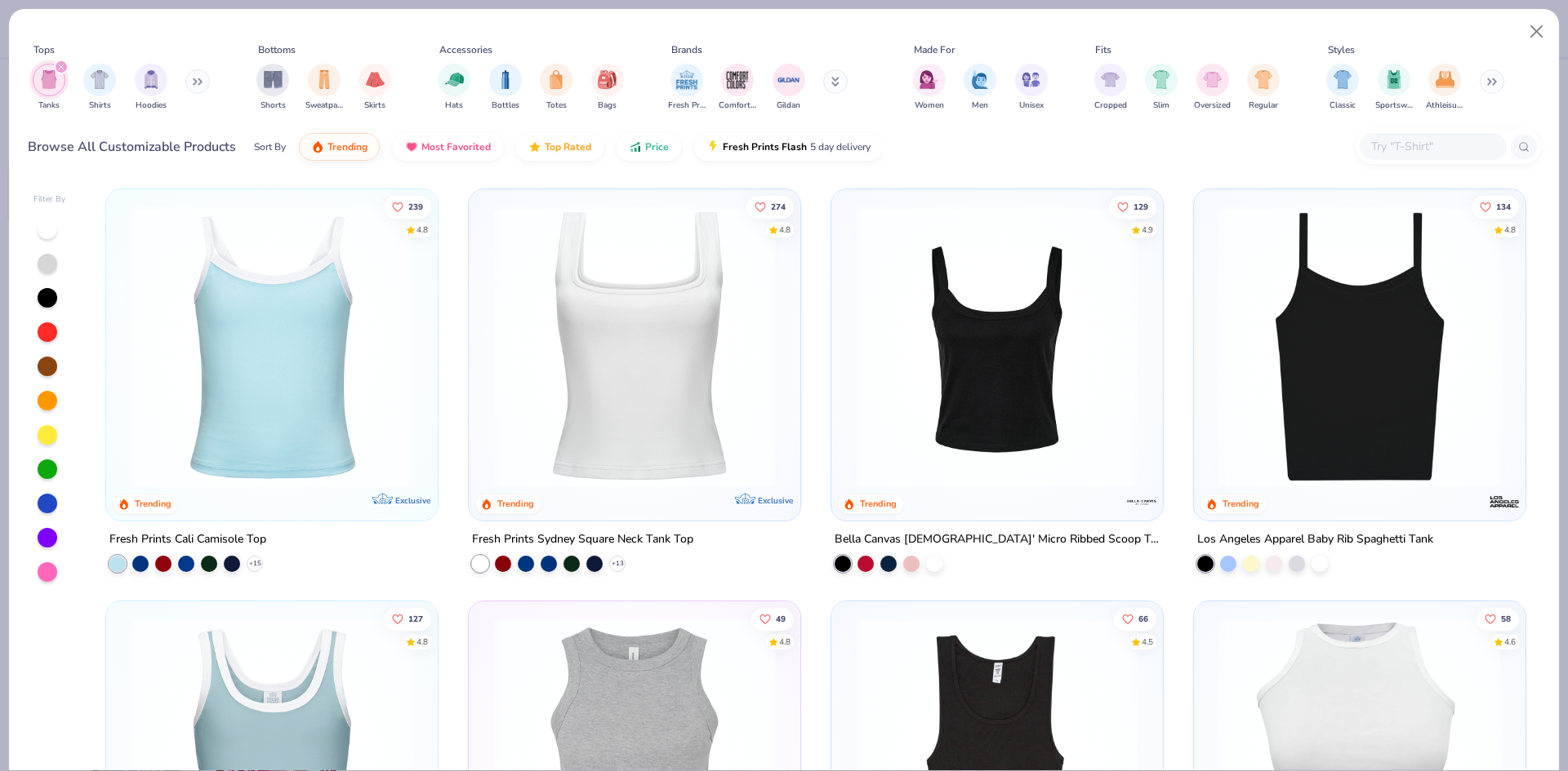
click at [1021, 300] on img at bounding box center [997, 346] width 299 height 282
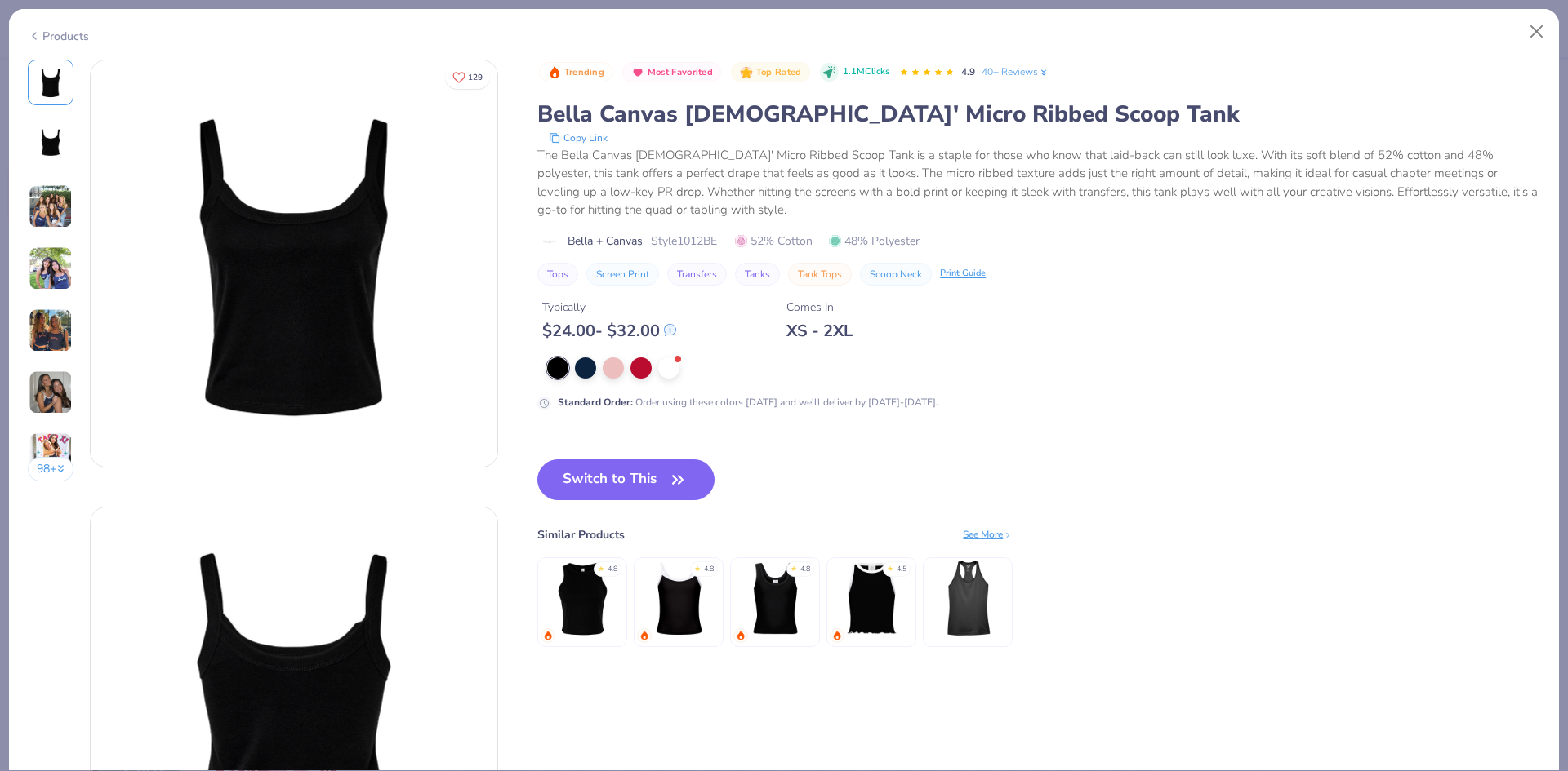
click at [43, 334] on img at bounding box center [50, 330] width 44 height 44
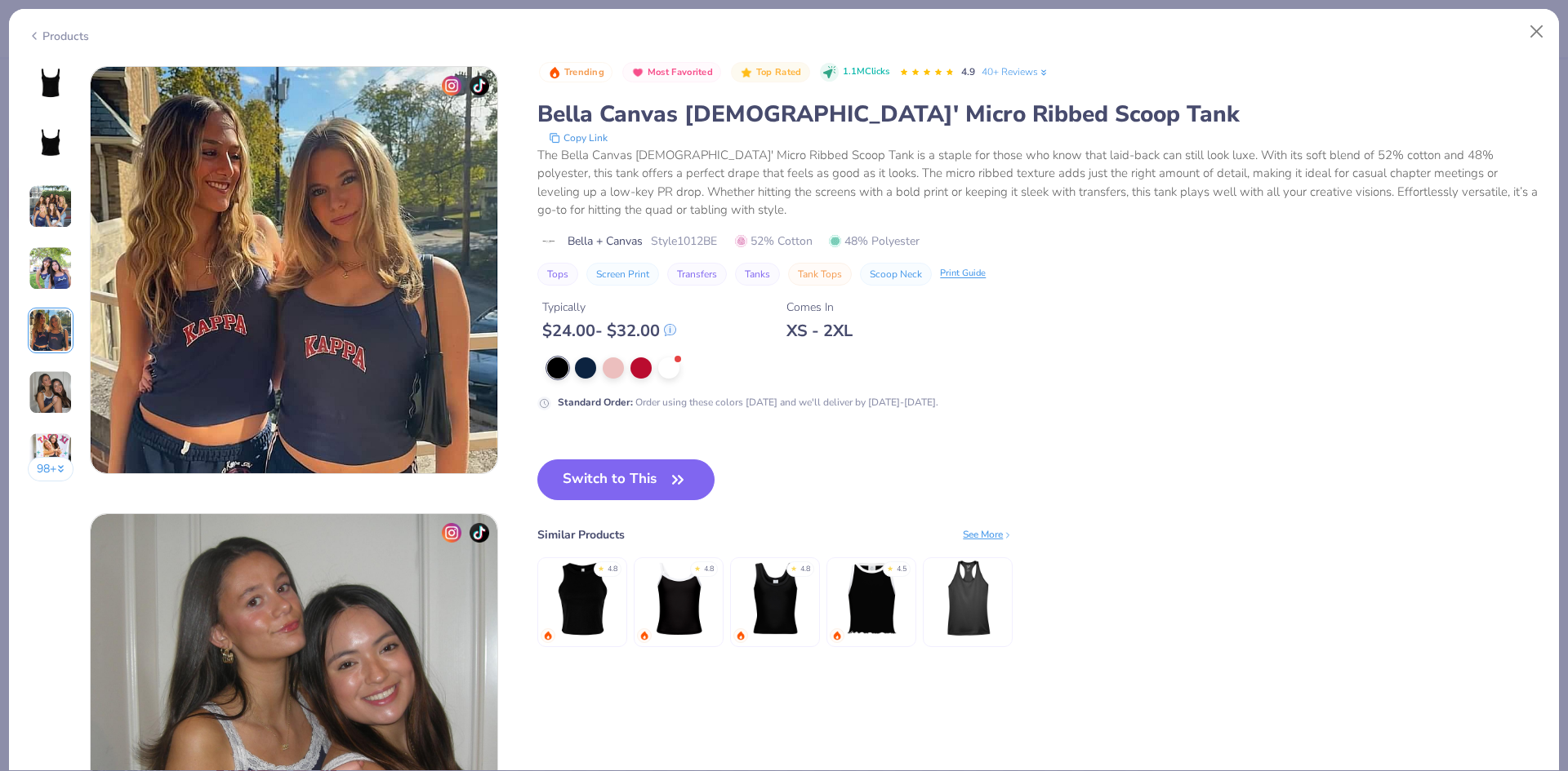
scroll to position [1790, 0]
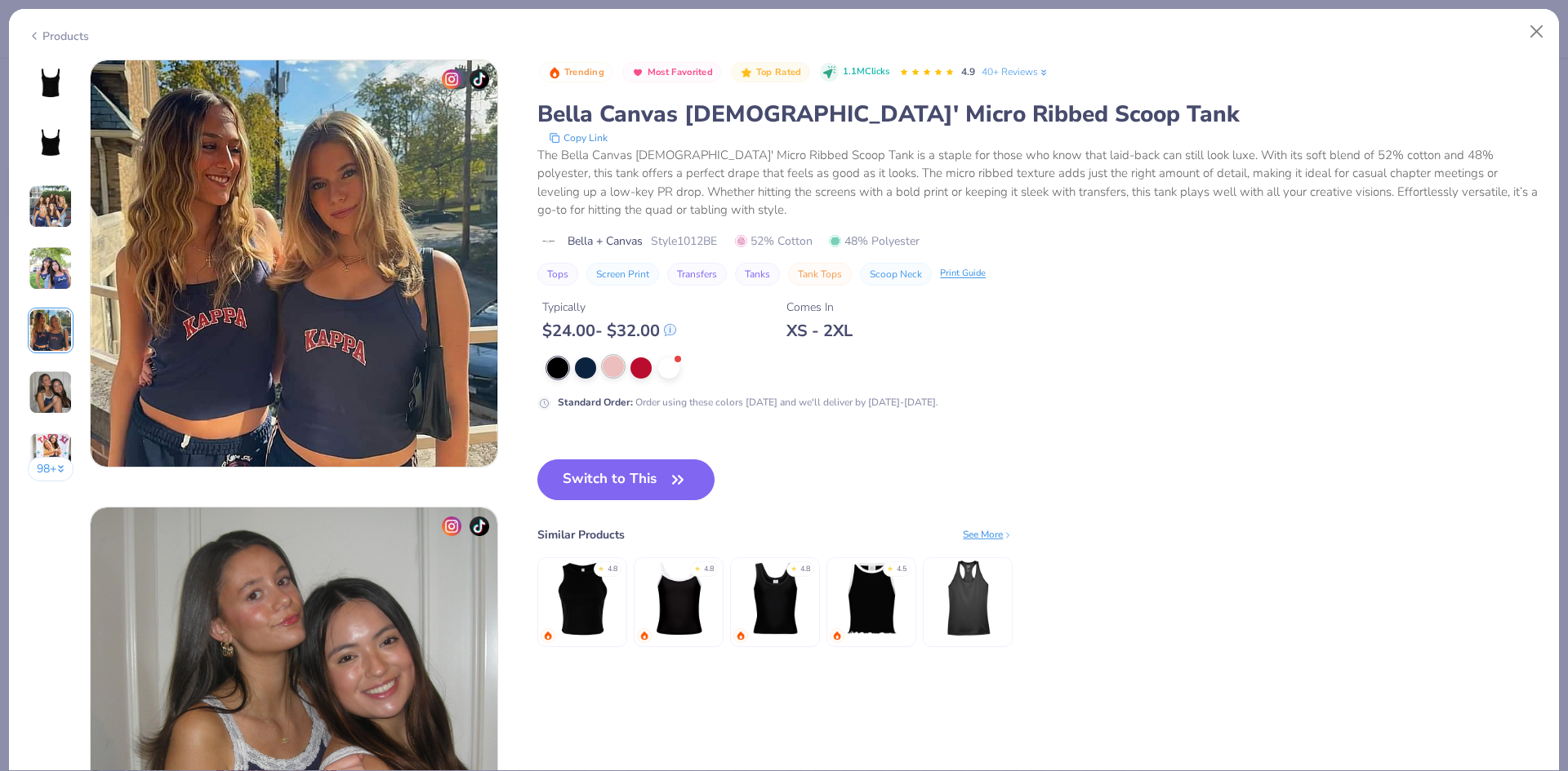
click at [620, 378] on div at bounding box center [868, 368] width 644 height 21
click at [617, 368] on div at bounding box center [613, 366] width 21 height 21
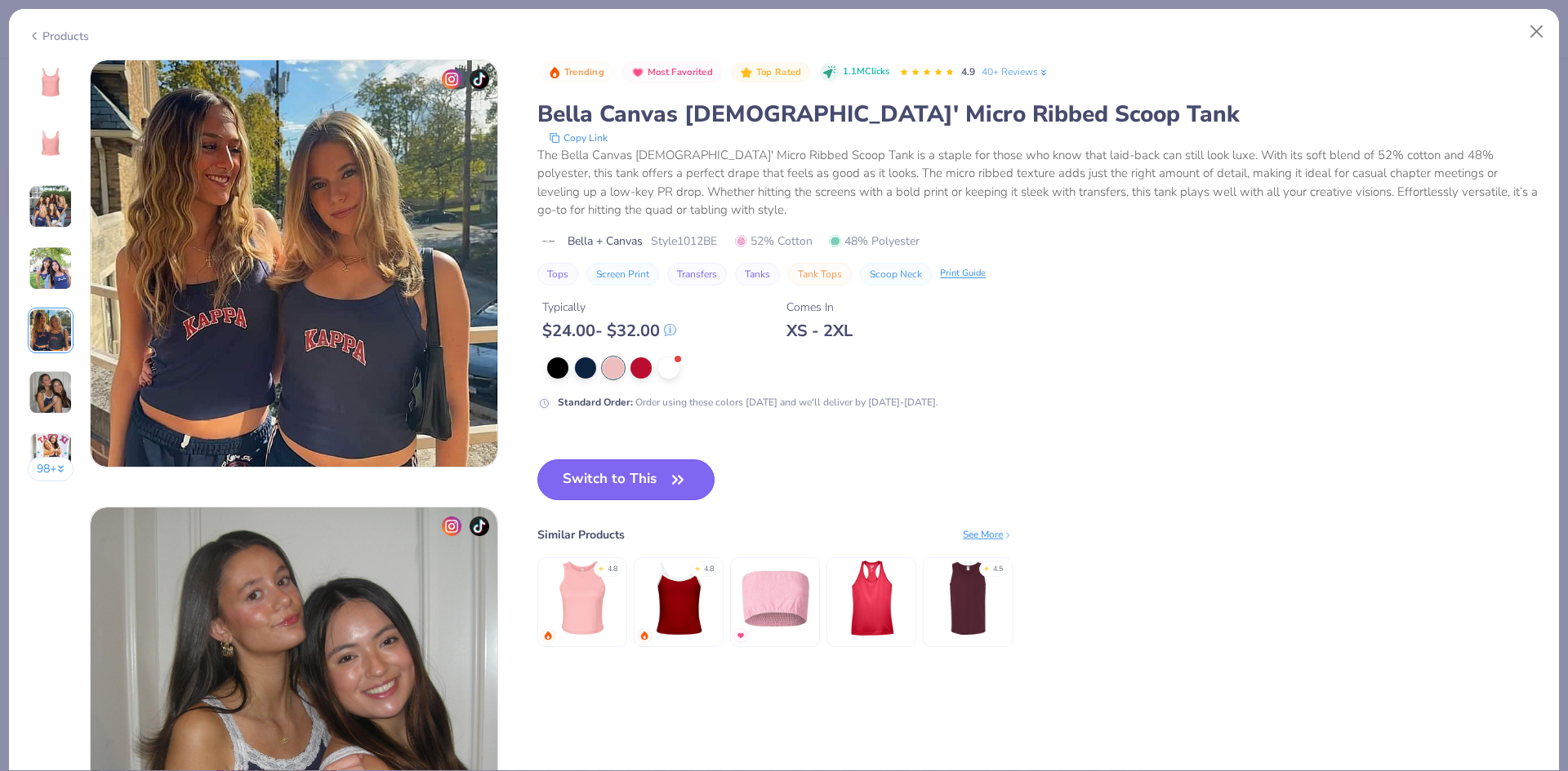
click at [610, 472] on button "Switch to This" at bounding box center [626, 480] width 177 height 41
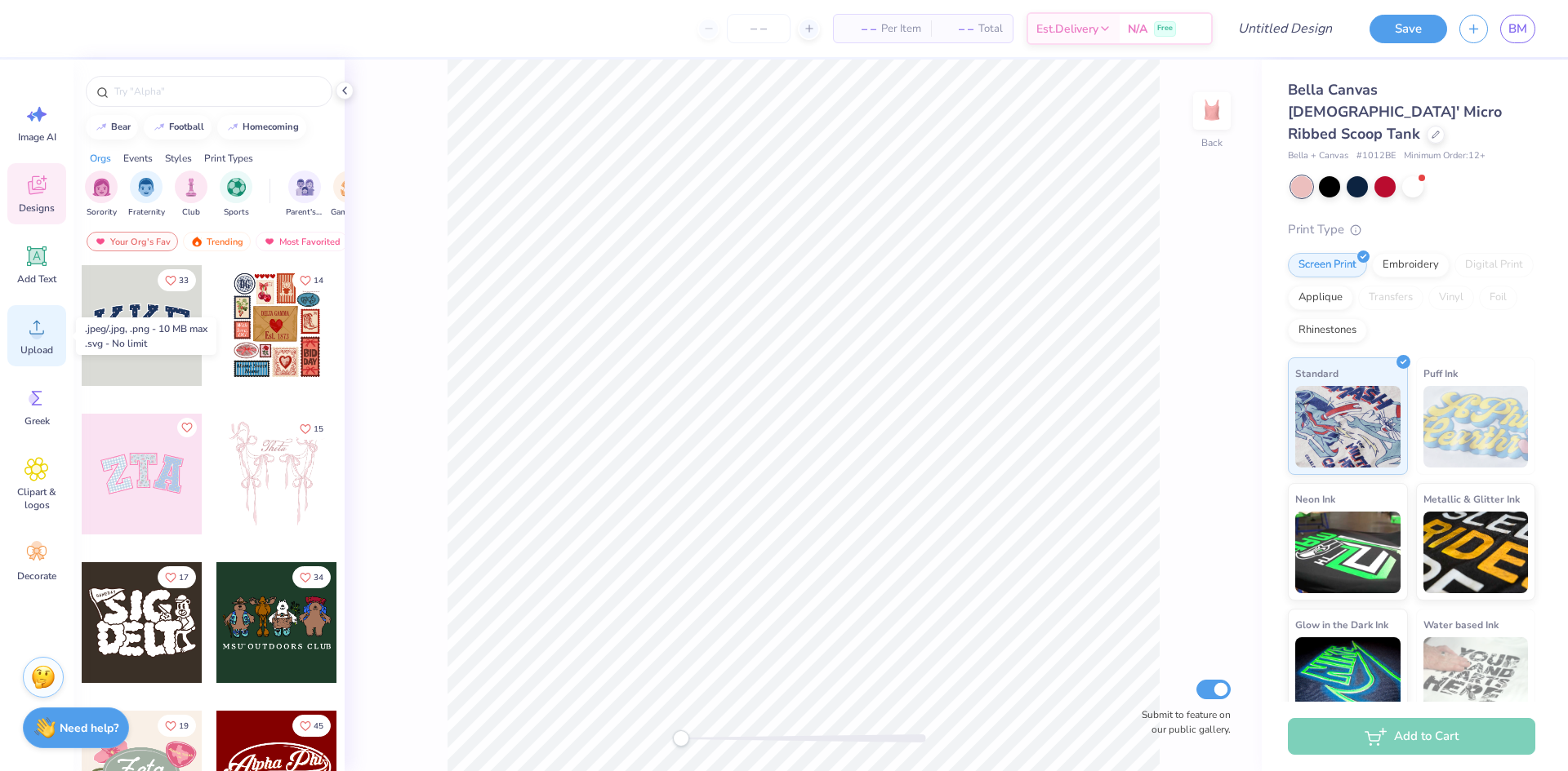
click at [43, 331] on icon at bounding box center [36, 327] width 24 height 24
drag, startPoint x: 1165, startPoint y: 117, endPoint x: 43, endPoint y: 190, distance: 1124.4
click at [43, 190] on icon at bounding box center [36, 188] width 16 height 13
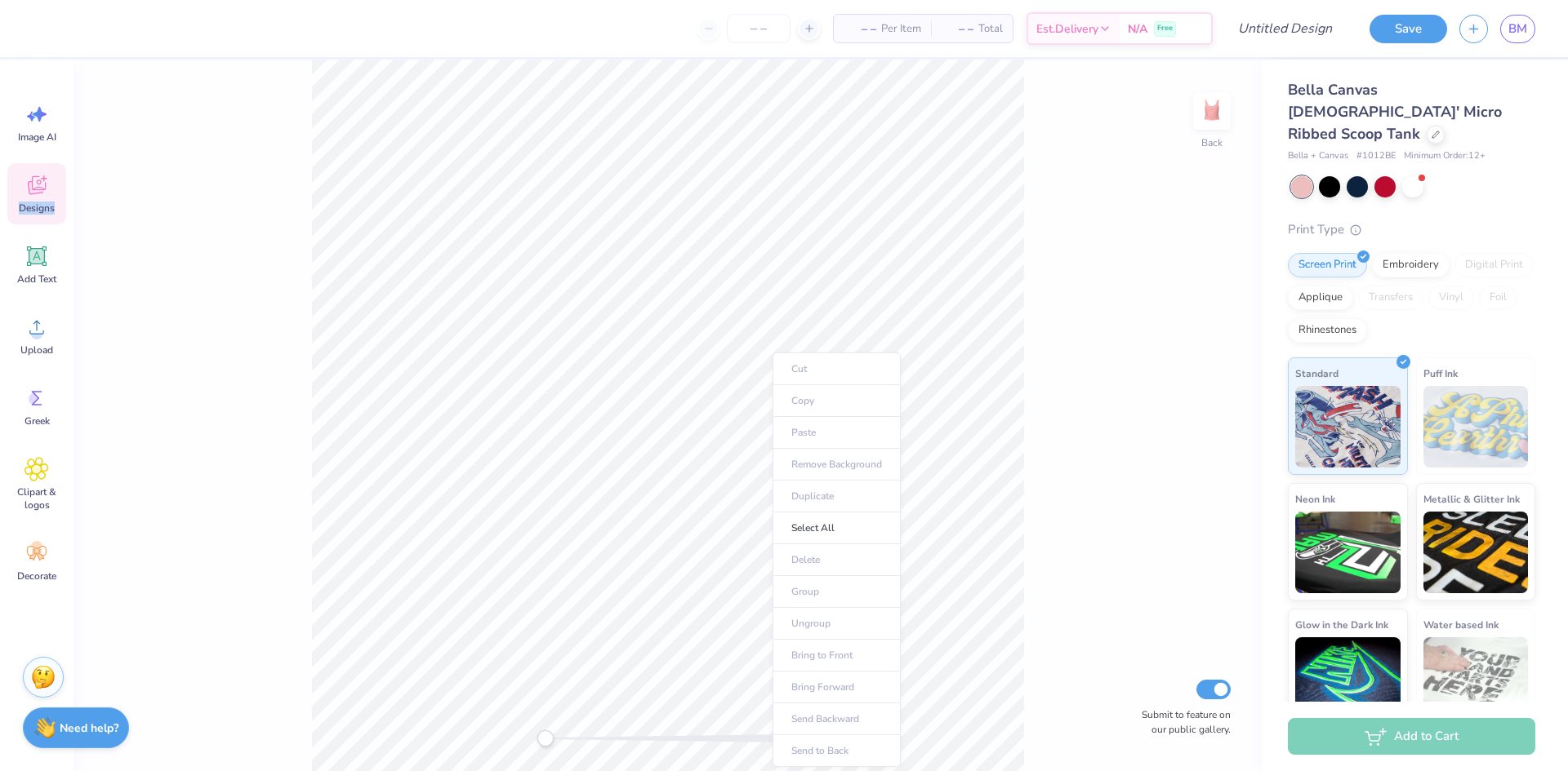
click at [43, 190] on icon at bounding box center [36, 188] width 16 height 13
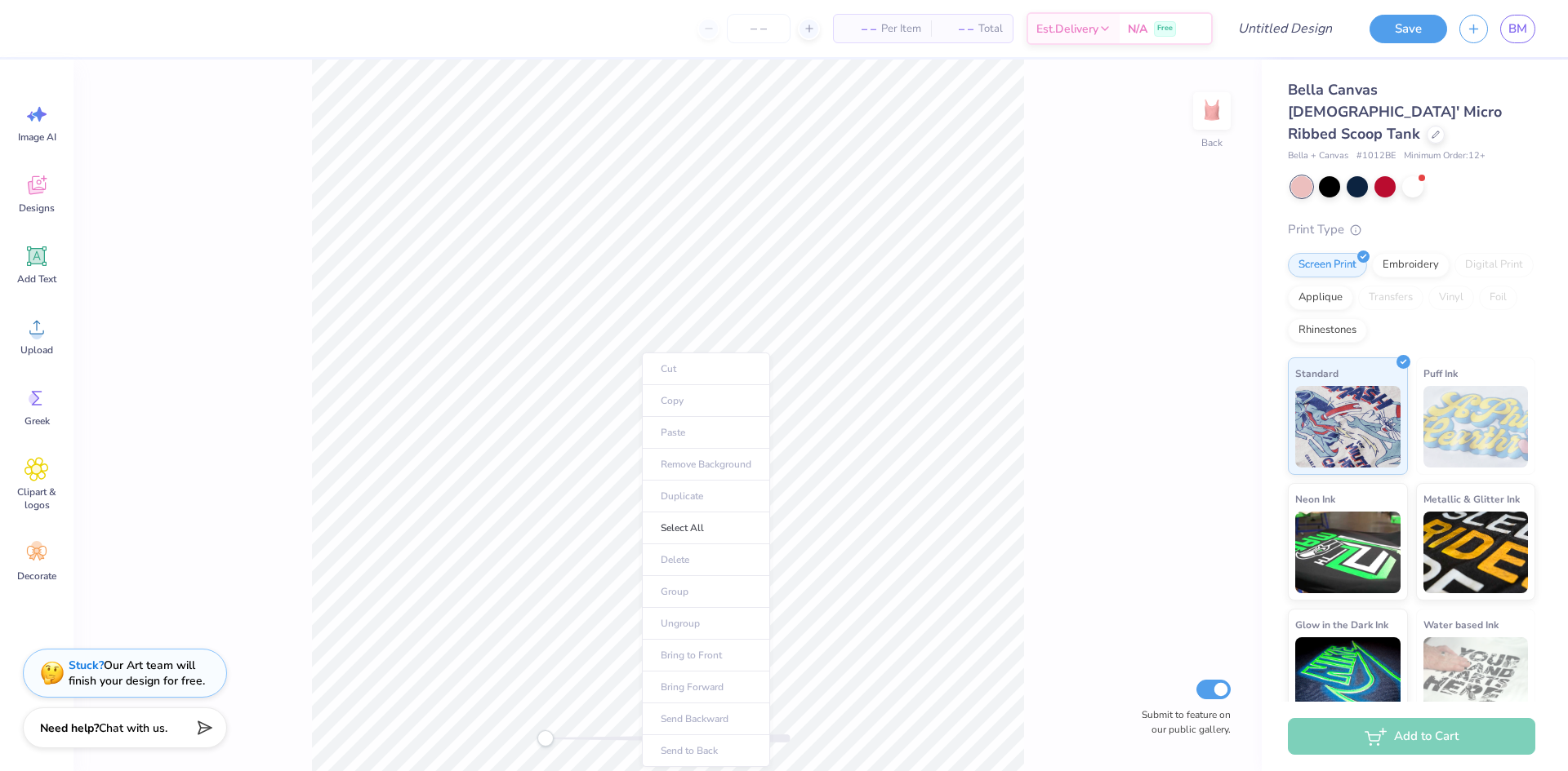
click at [657, 392] on ul "Cut Copy Paste Remove Background Duplicate Select All Delete Group Ungroup Brin…" at bounding box center [706, 560] width 129 height 414
click at [44, 354] on span "Upload" at bounding box center [36, 350] width 33 height 13
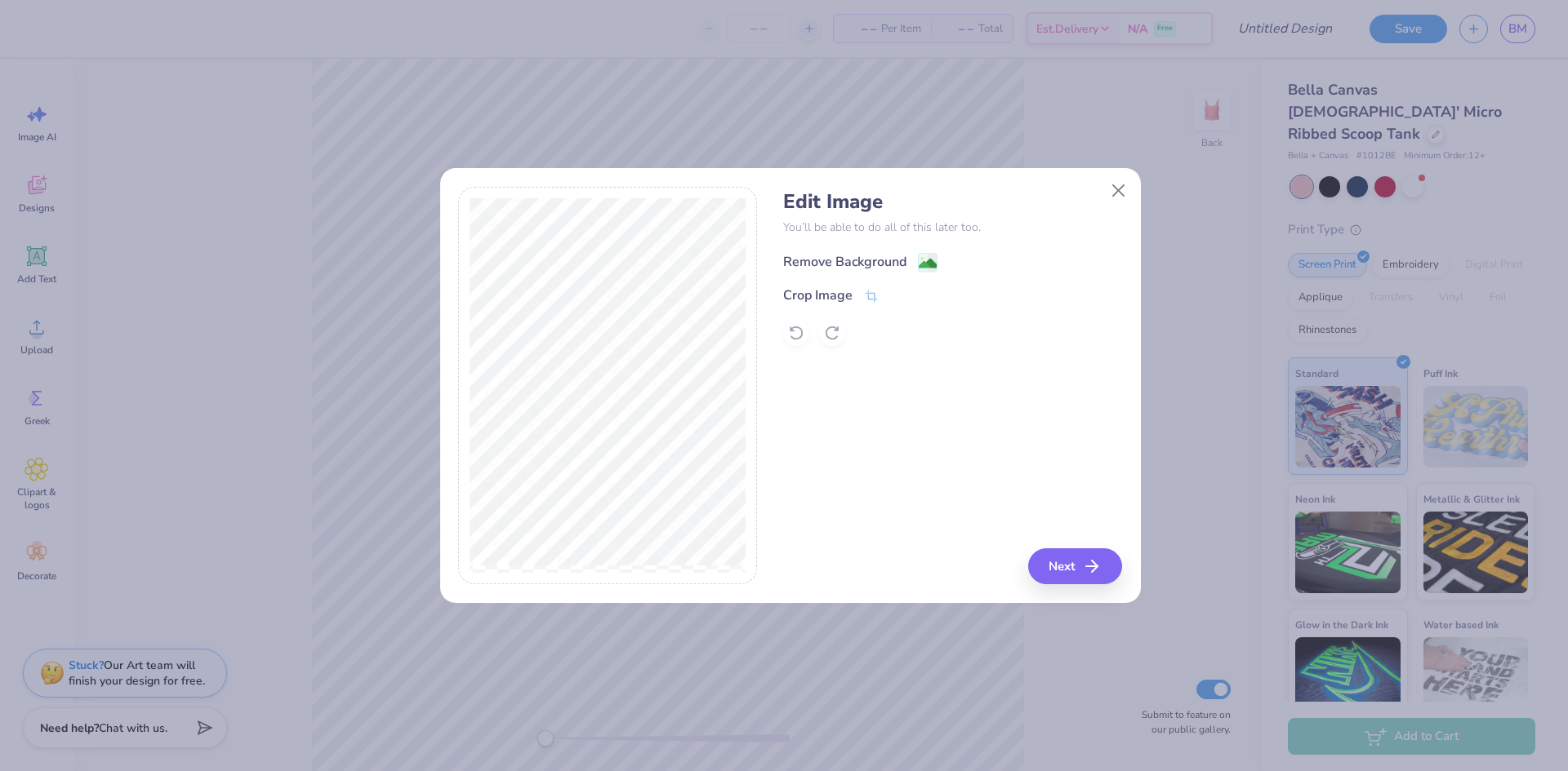
click at [917, 259] on div "Remove Background" at bounding box center [861, 263] width 155 height 20
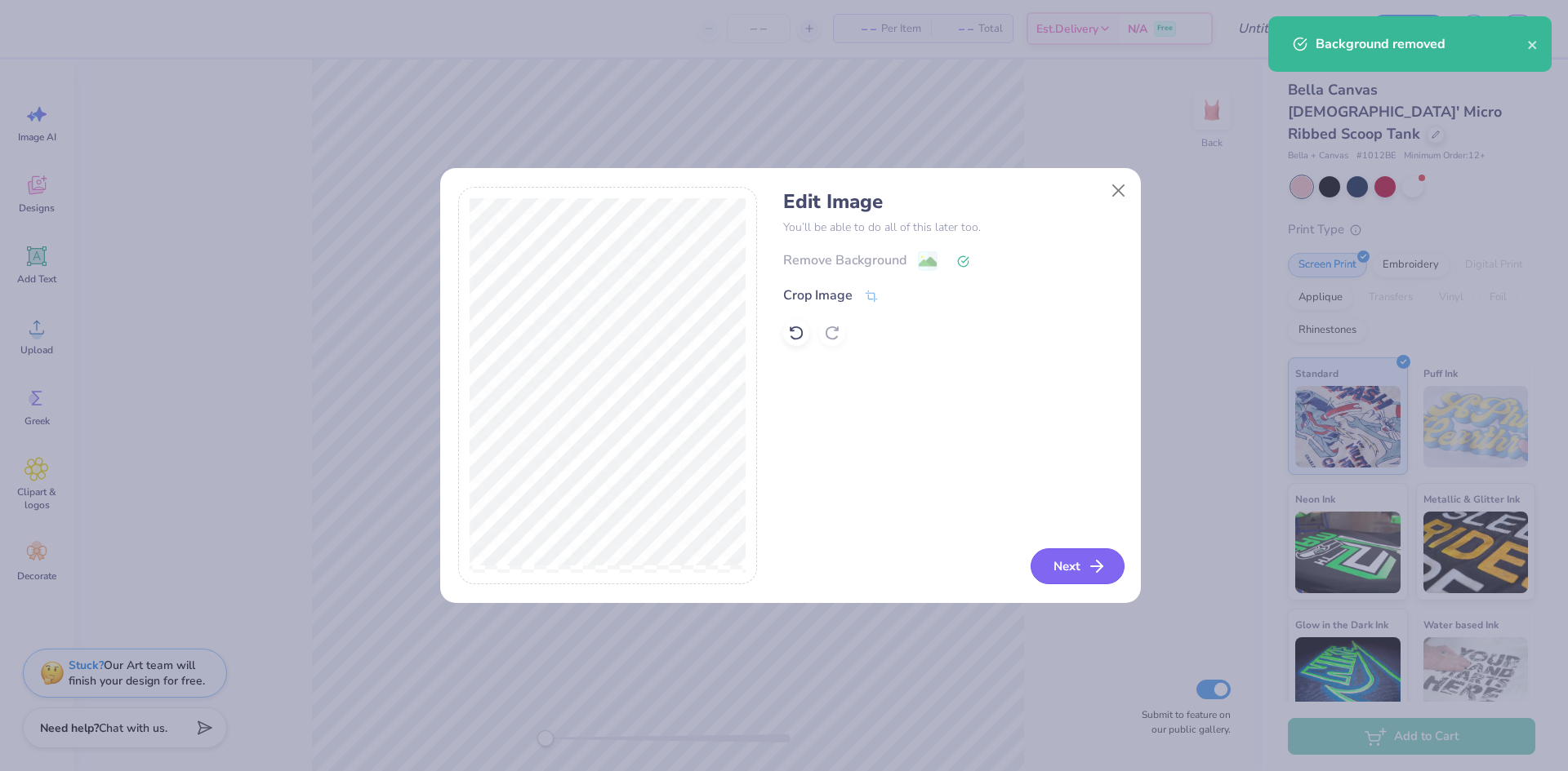
click at [1070, 568] on button "Next" at bounding box center [1077, 566] width 94 height 36
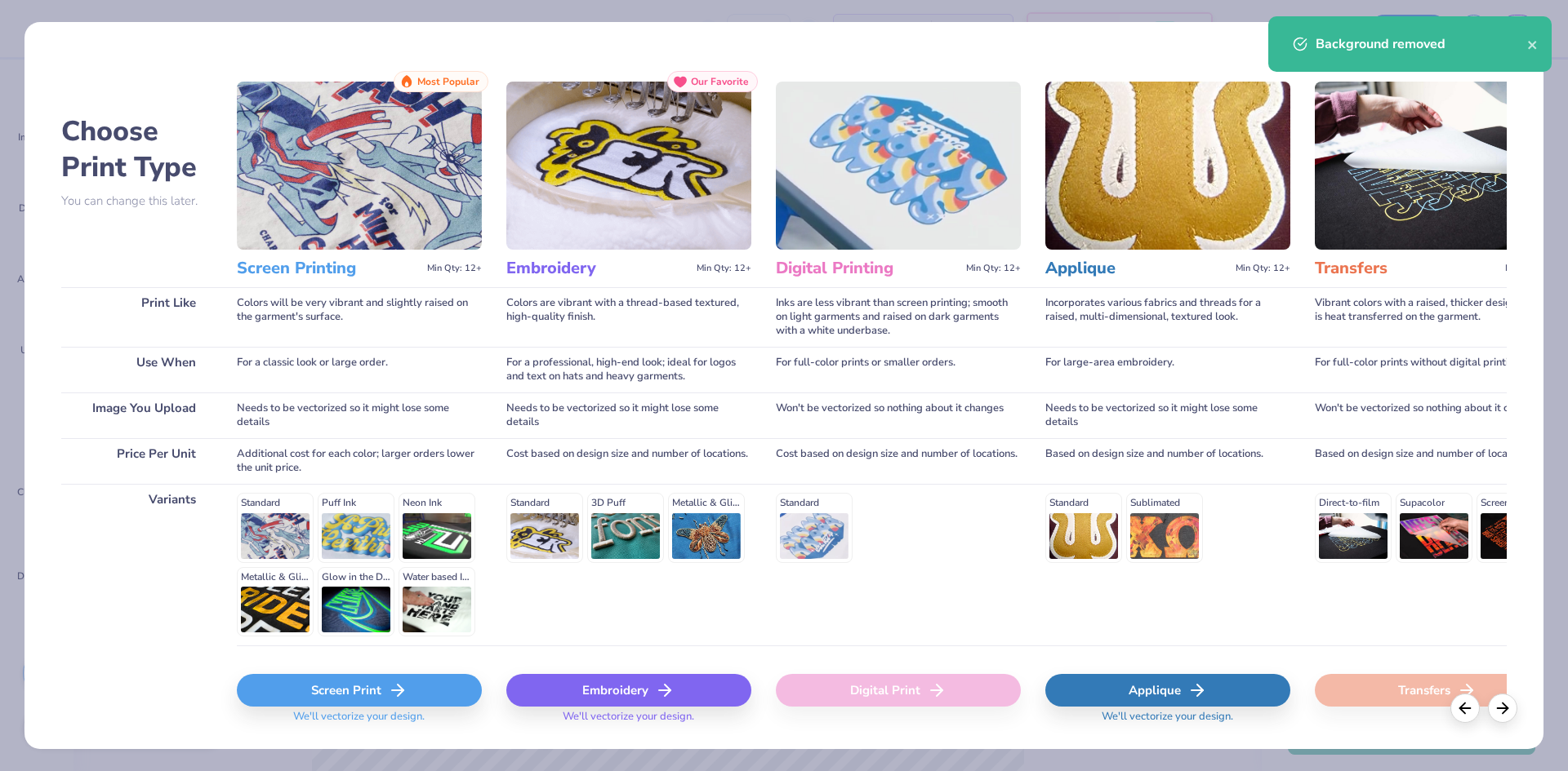
click at [302, 692] on div "Screen Print" at bounding box center [359, 690] width 245 height 33
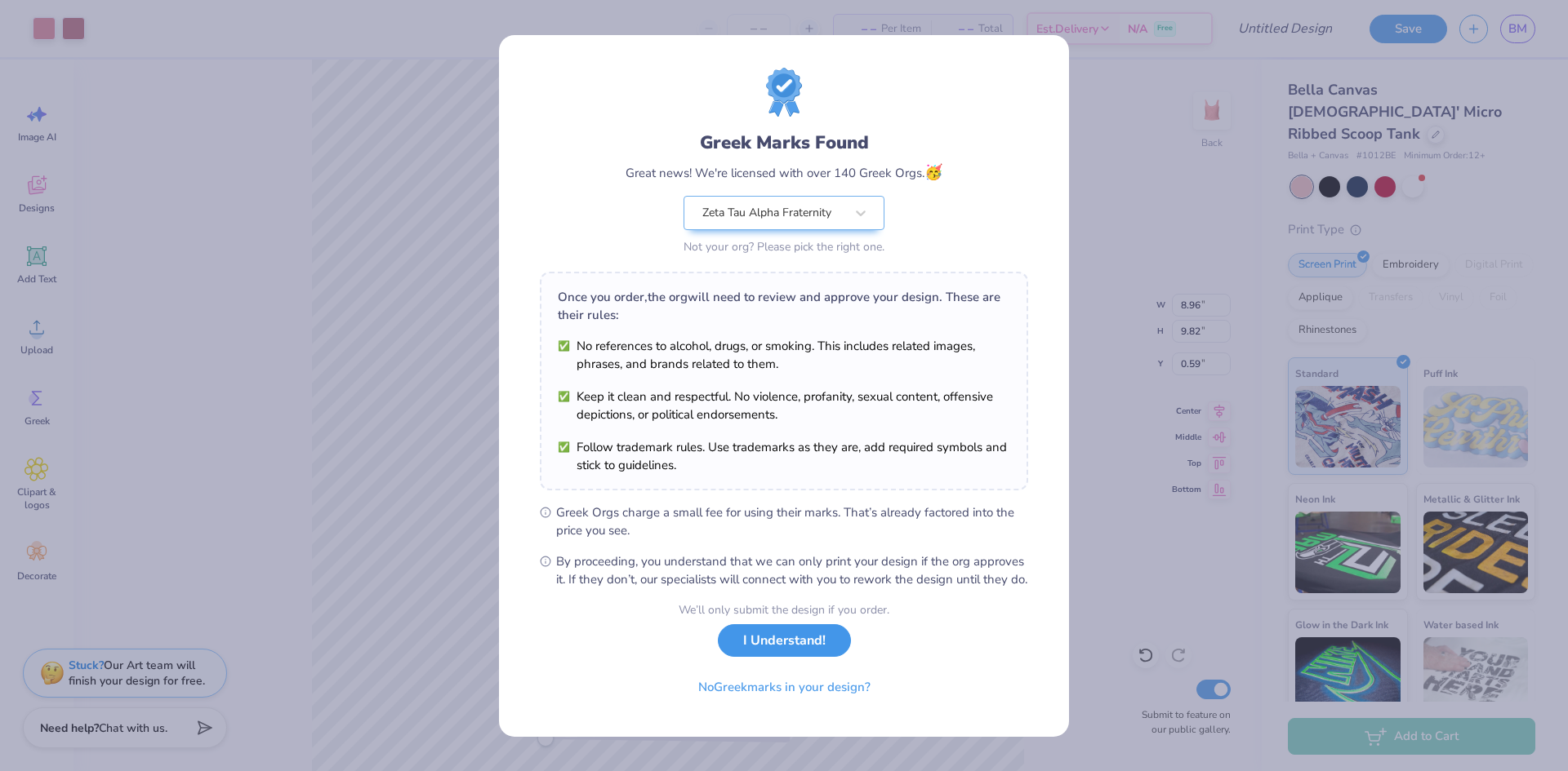
click at [764, 656] on button "I Understand!" at bounding box center [784, 642] width 133 height 34
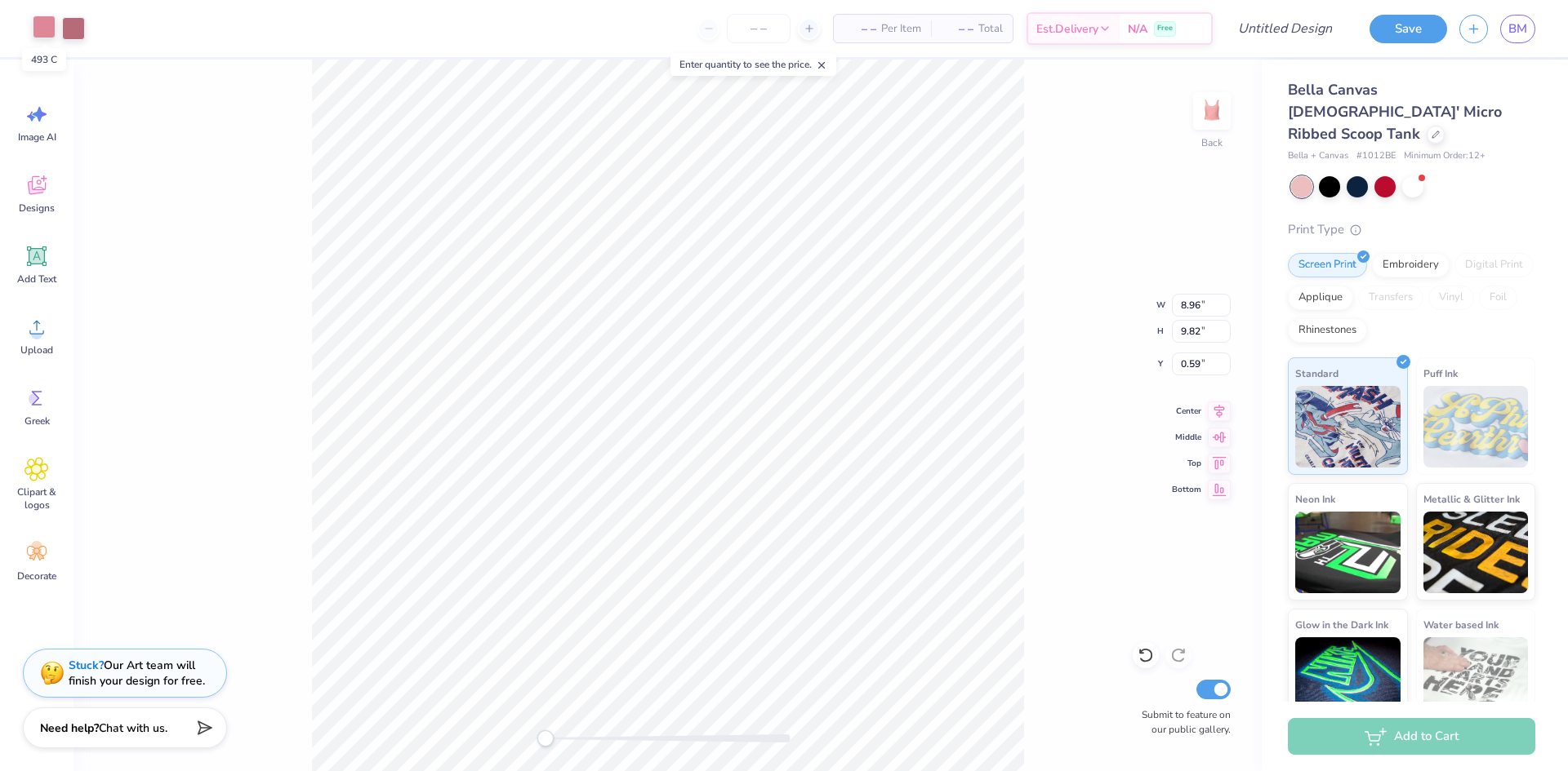
click at [41, 23] on div at bounding box center [44, 27] width 23 height 23
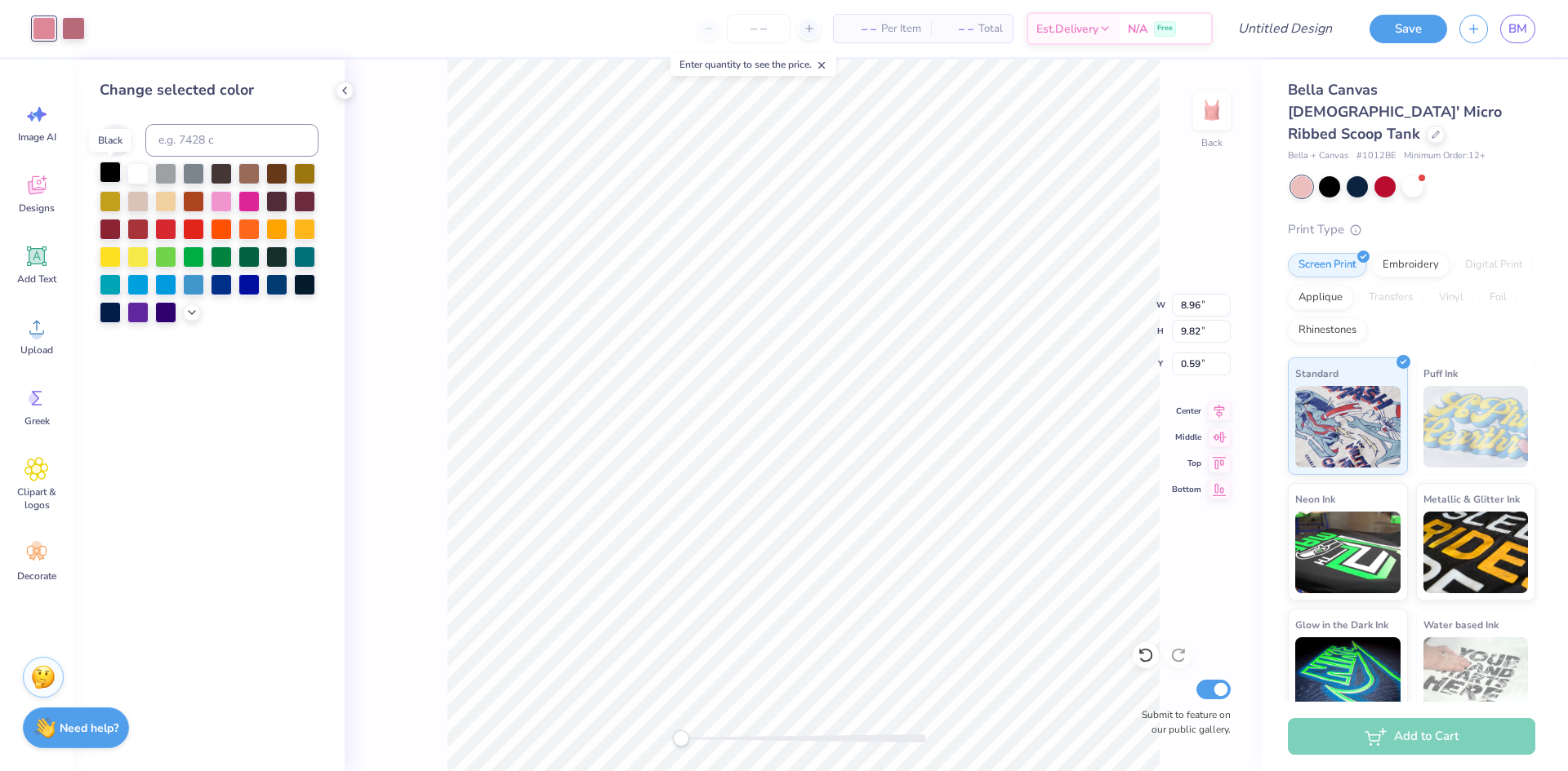
click at [102, 169] on div at bounding box center [110, 172] width 21 height 21
click at [72, 20] on div at bounding box center [74, 27] width 23 height 23
click at [111, 180] on div at bounding box center [110, 172] width 21 height 21
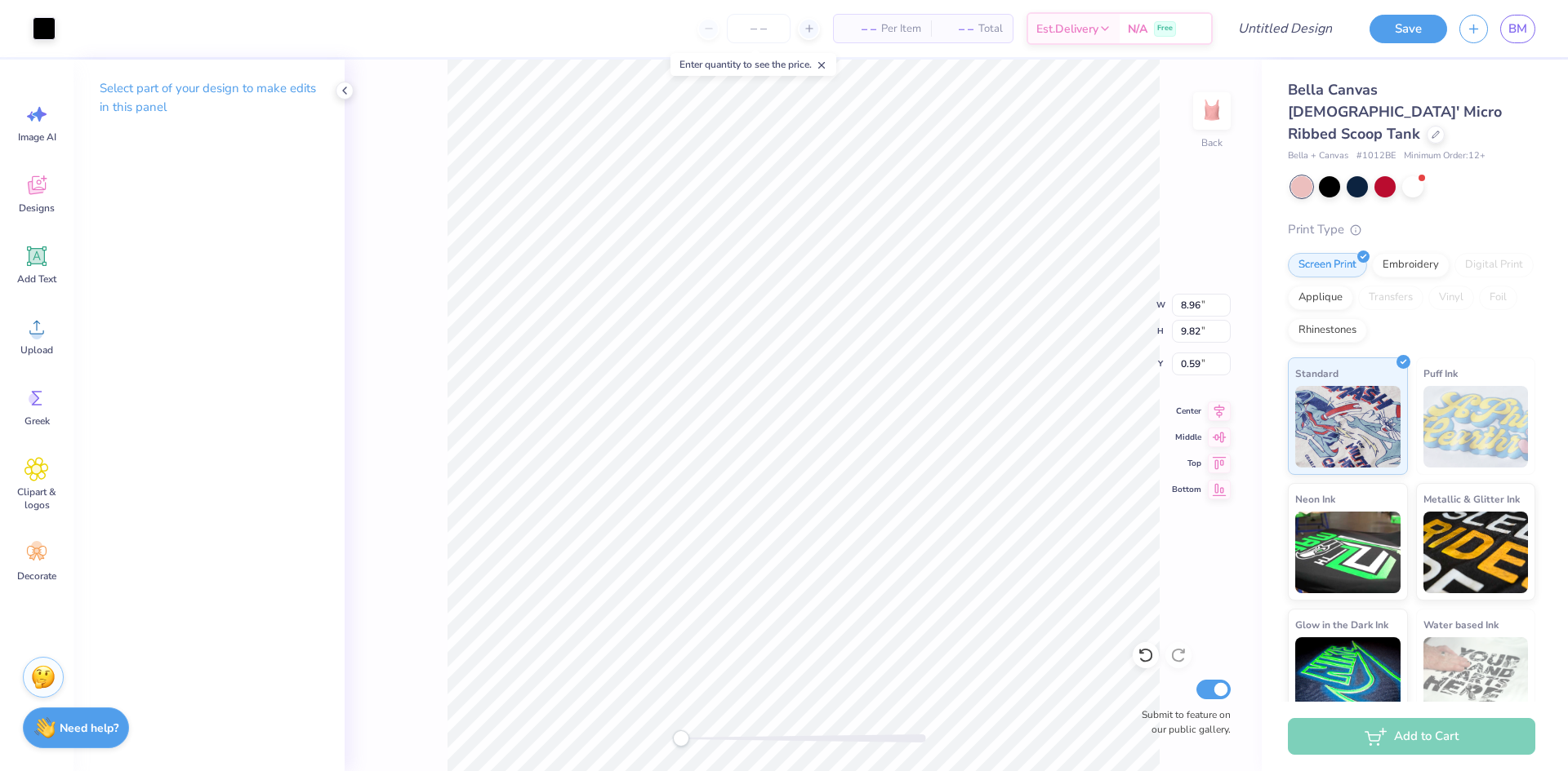
type input "5.34"
type input "5.85"
click at [1221, 374] on div "Back Submit to feature on our public gallery." at bounding box center [803, 415] width 917 height 711
click at [1413, 33] on button "Save" at bounding box center [1408, 26] width 77 height 29
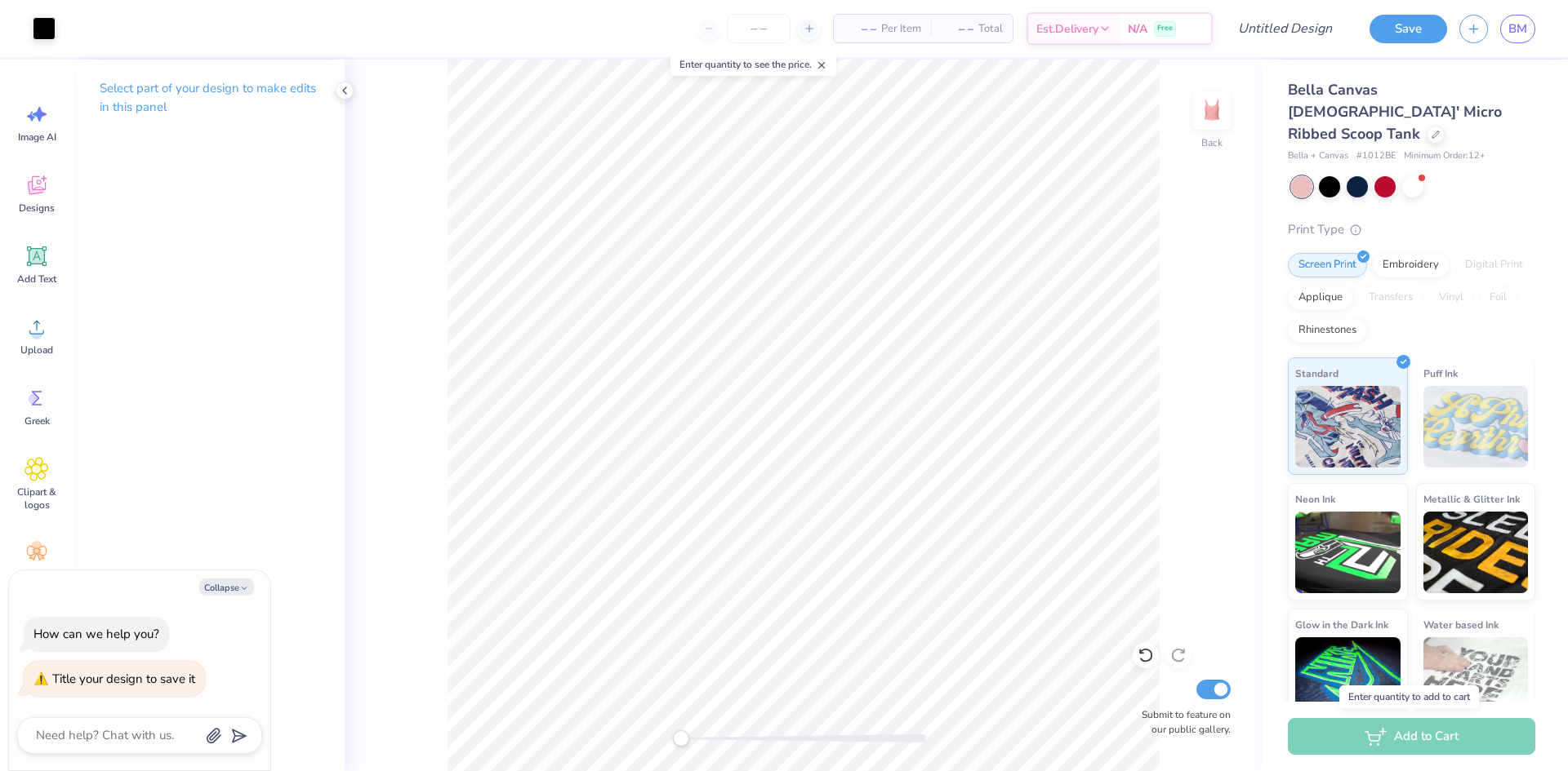
type textarea "x"
click at [1383, 737] on div "Add to Cart" at bounding box center [1411, 736] width 248 height 36
click at [1270, 26] on input "Design Title" at bounding box center [1265, 28] width 160 height 33
type input "B"
type textarea "x"
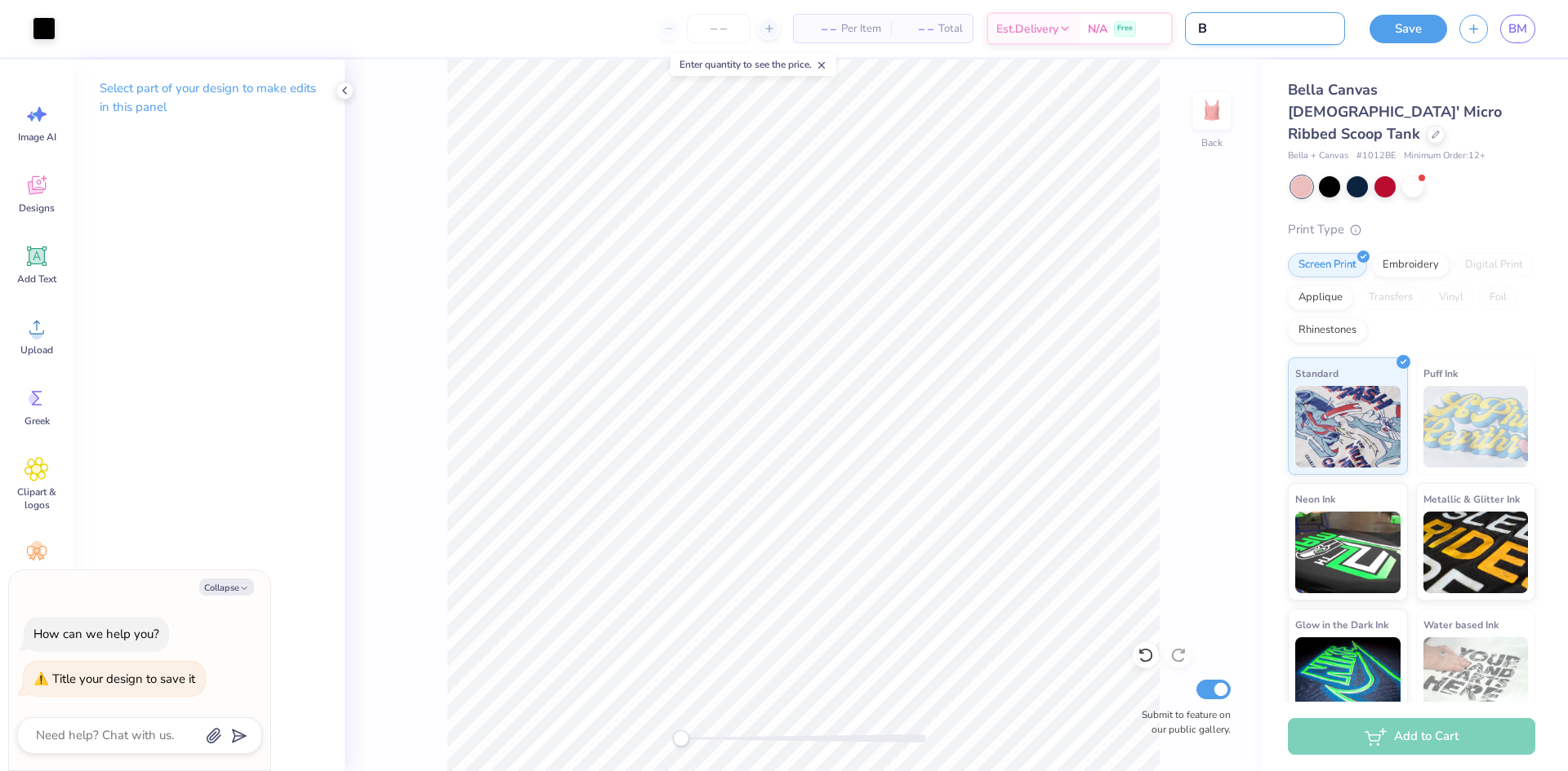
type input "Bx"
type textarea "x"
type input "BxS"
type textarea "x"
type input "BxS"
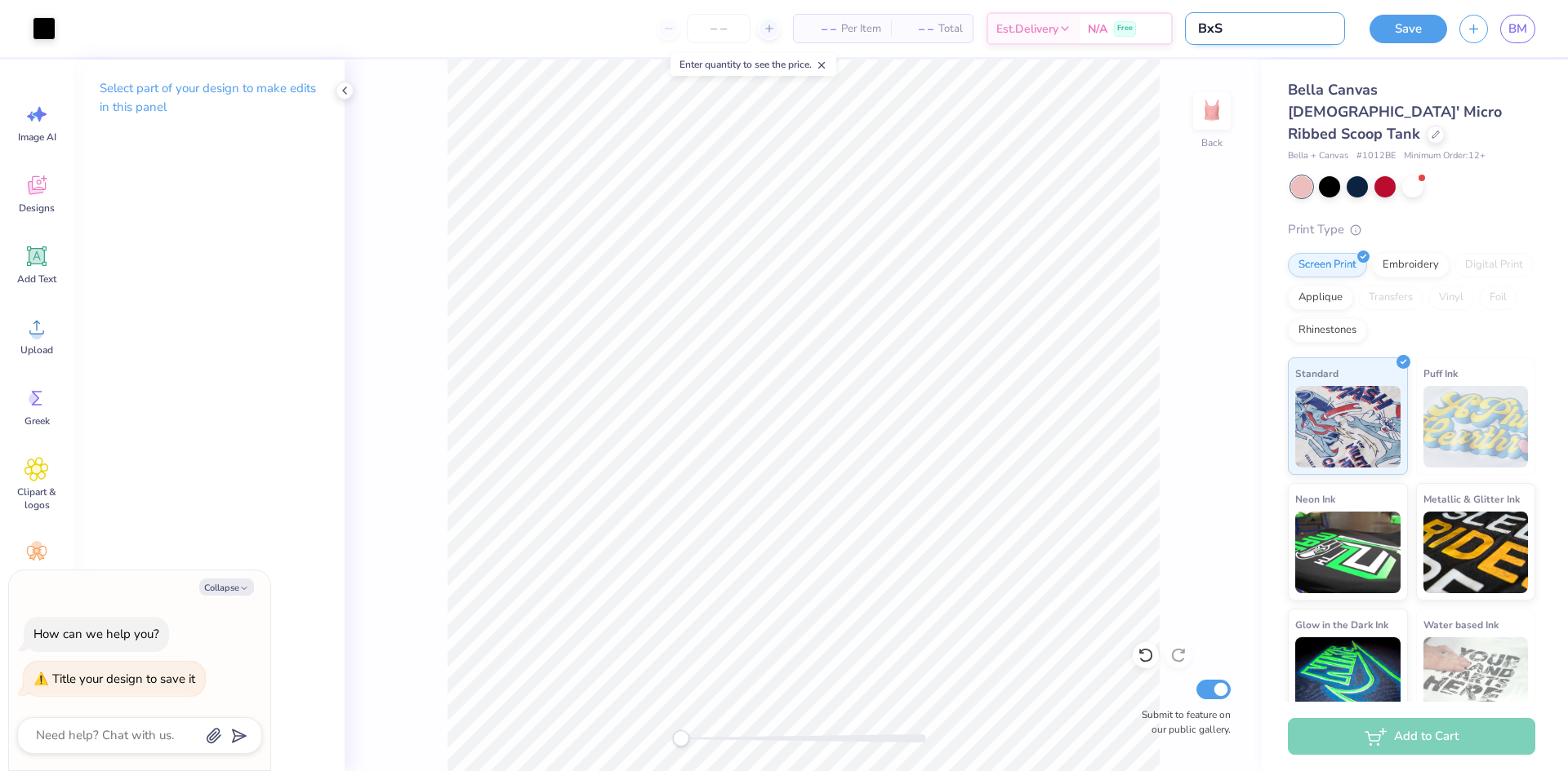
type textarea "x"
type input "BxS p"
type textarea "x"
type input "BxS pi"
type textarea "x"
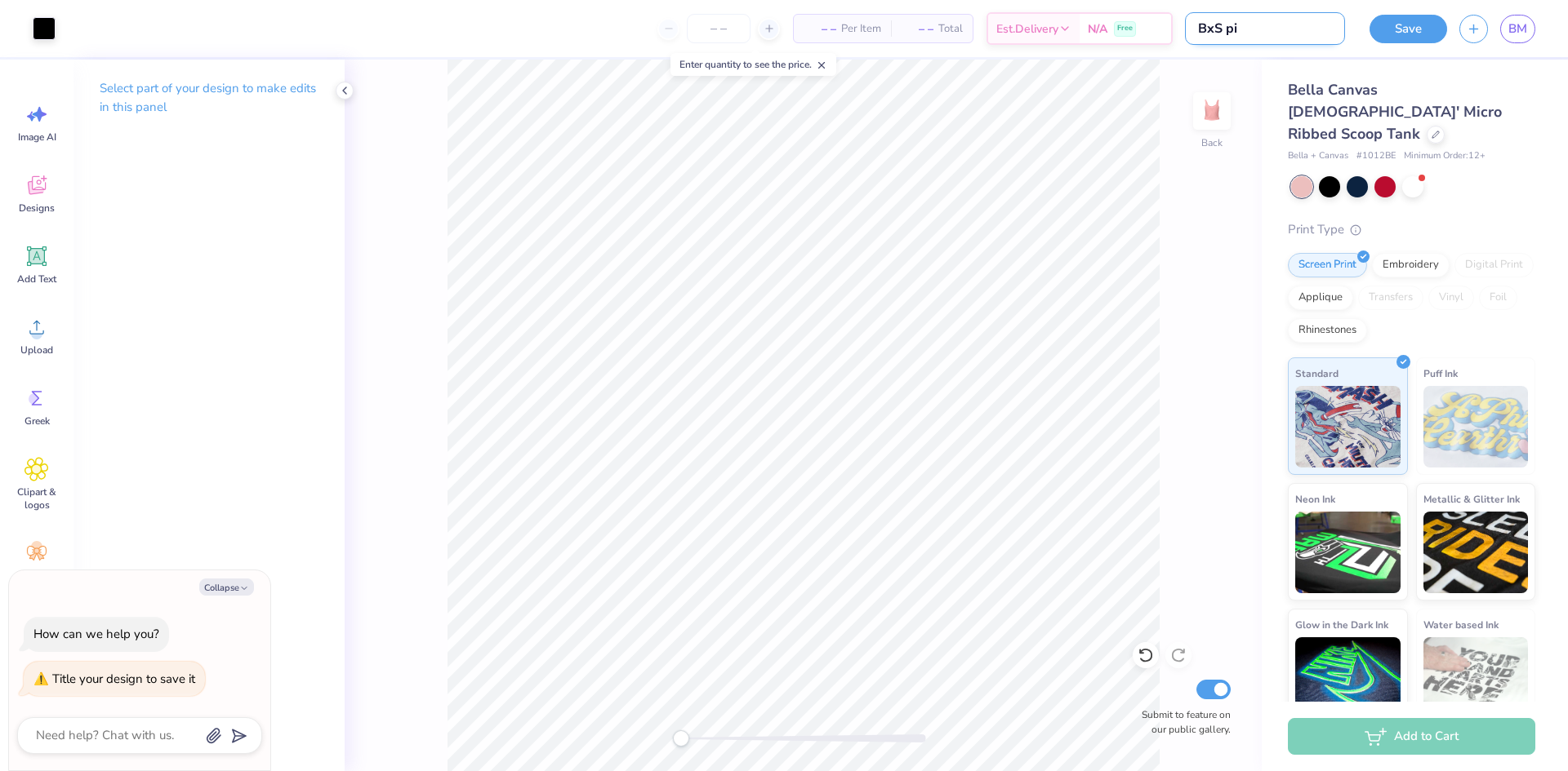
type input "BxS pik"
type textarea "x"
type input "BxS pike"
type textarea "x"
type input "BxS pikex"
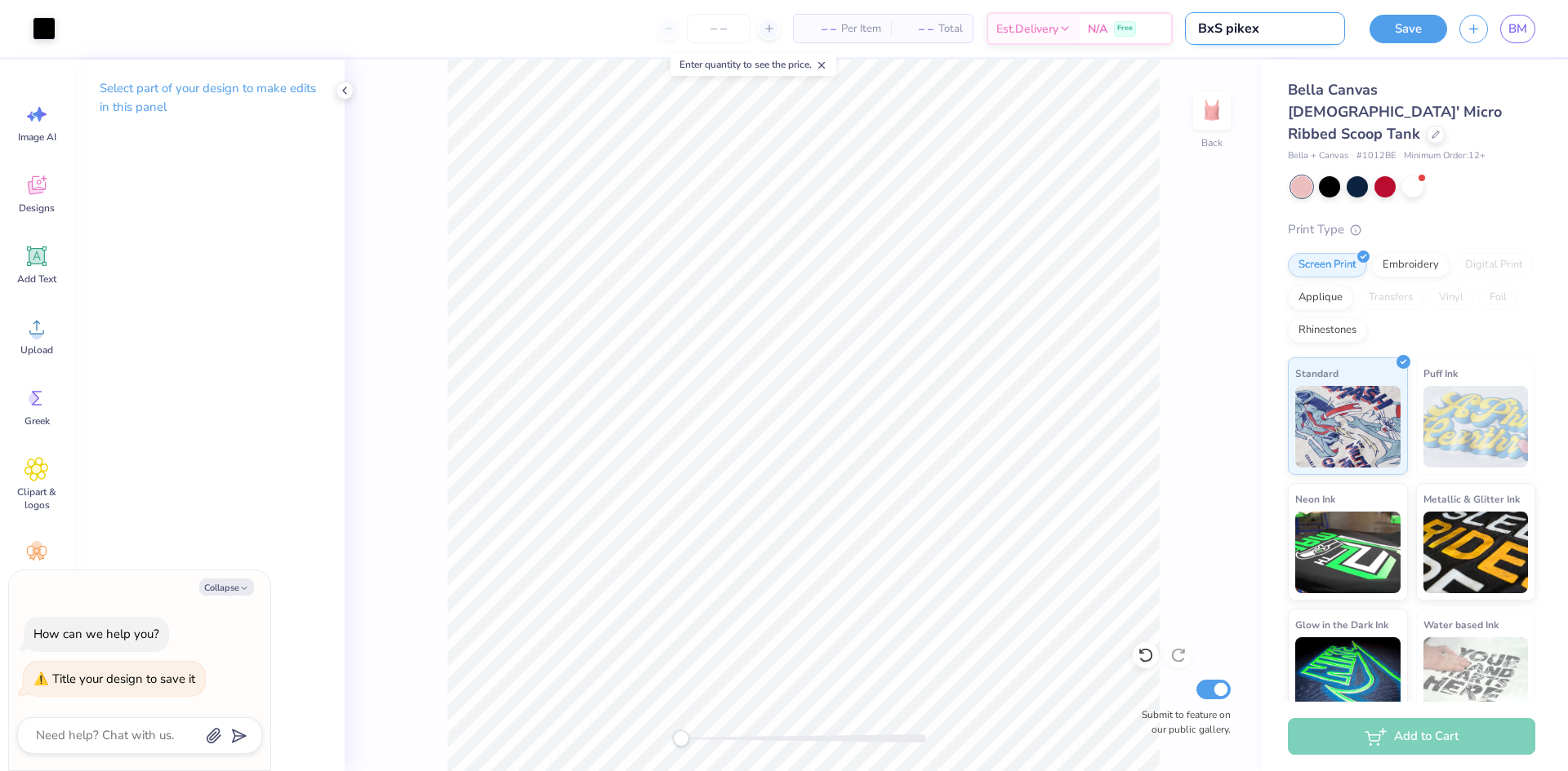
type textarea "x"
type input "BxS pikexz"
type textarea "x"
type input "BxS pikexze"
type textarea "x"
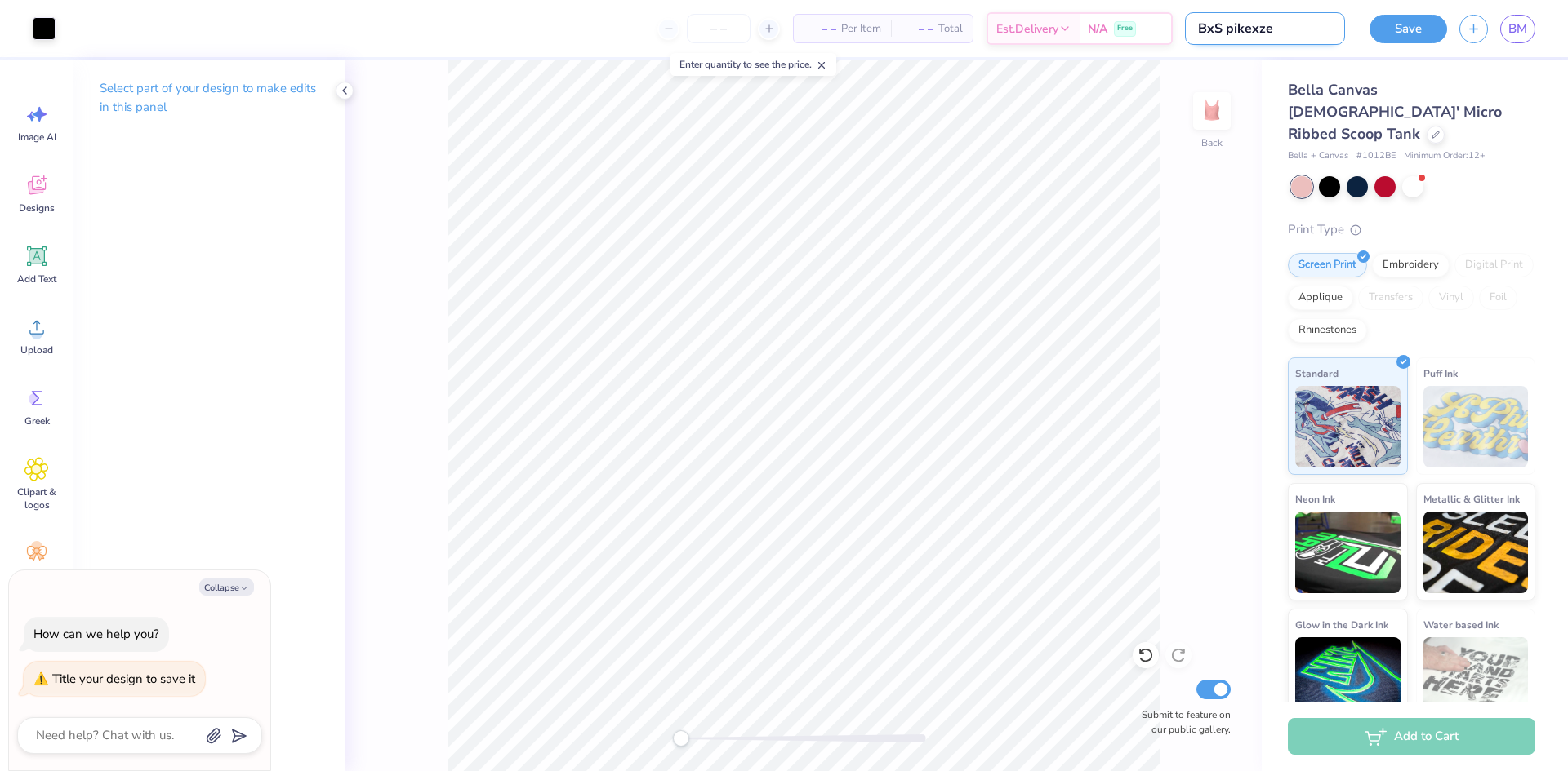
type input "BxS pikexzet"
type textarea "x"
type input "BxS pikexzeta"
type textarea "x"
type input "BxS pikexzeta"
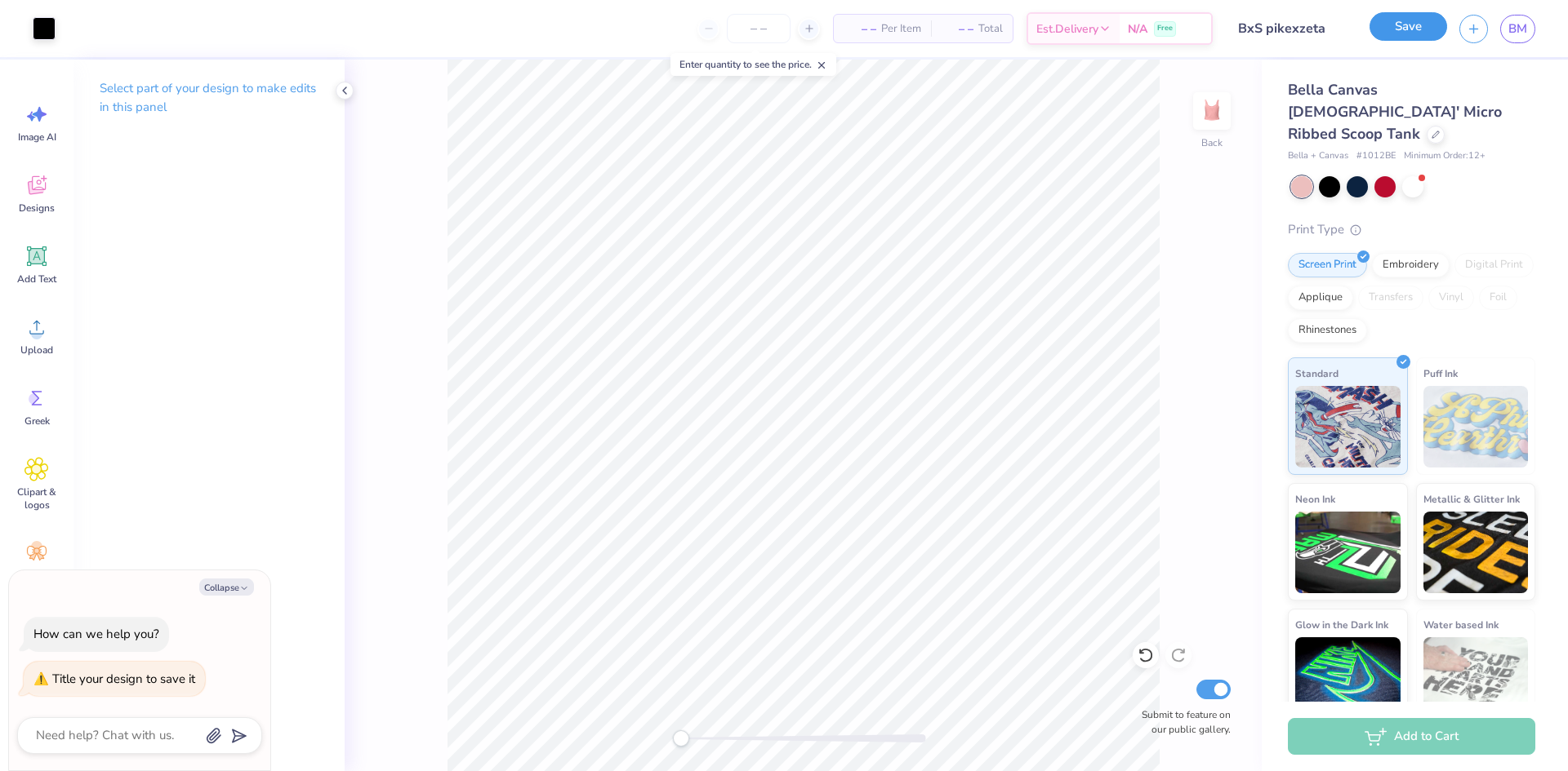
click at [1410, 27] on button "Save" at bounding box center [1408, 26] width 77 height 29
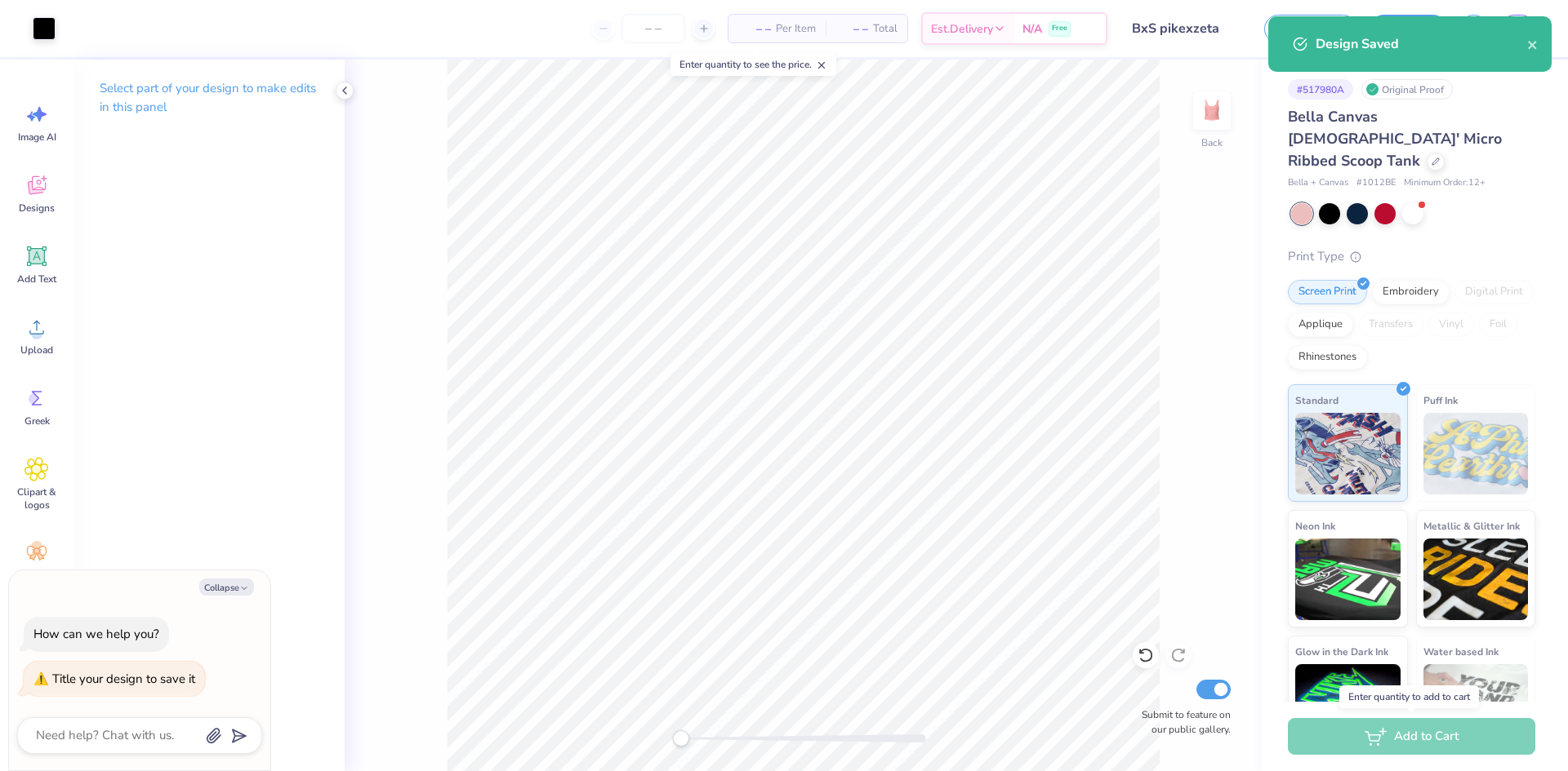
click at [1387, 735] on div "Add to Cart" at bounding box center [1411, 736] width 248 height 36
type textarea "x"
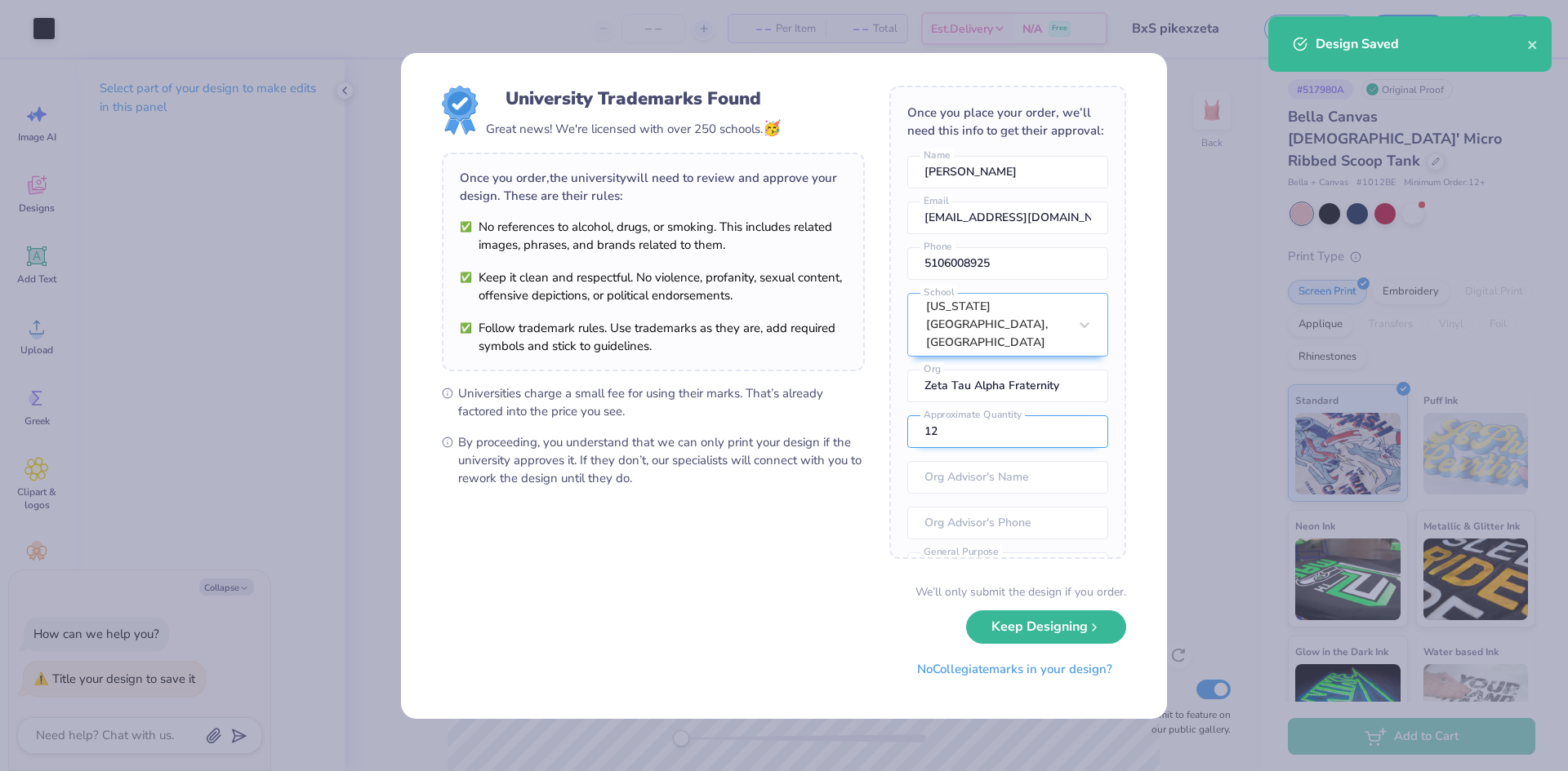
click at [1022, 448] on input "12" at bounding box center [1008, 431] width 201 height 33
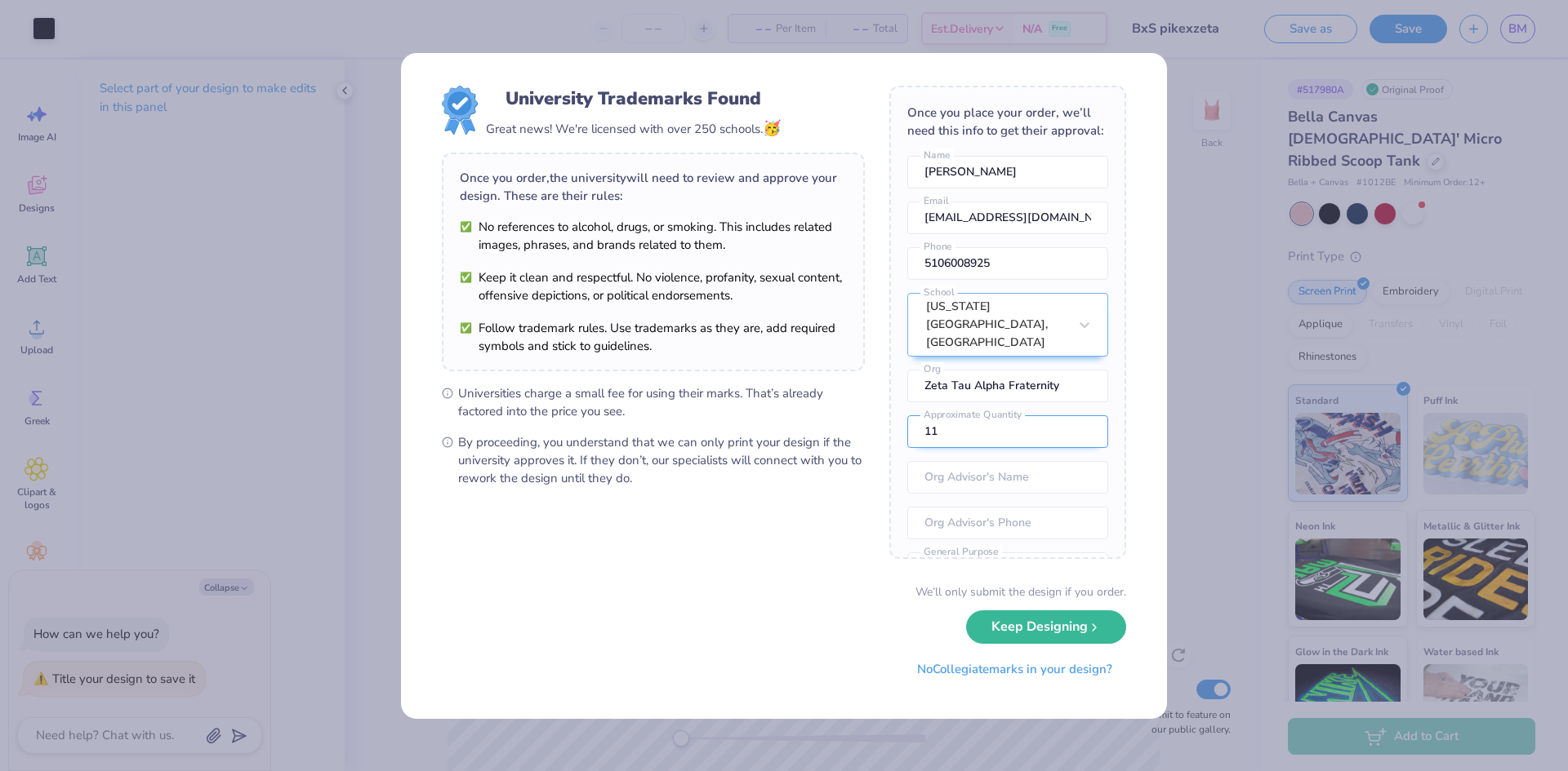
click at [1072, 448] on input "11" at bounding box center [1008, 431] width 201 height 33
click at [1072, 448] on input "10" at bounding box center [1008, 431] width 201 height 33
click at [1072, 448] on input "9" at bounding box center [1008, 431] width 201 height 33
click at [1072, 448] on input "8" at bounding box center [1008, 431] width 201 height 33
click at [1072, 448] on input "7" at bounding box center [1008, 431] width 201 height 33
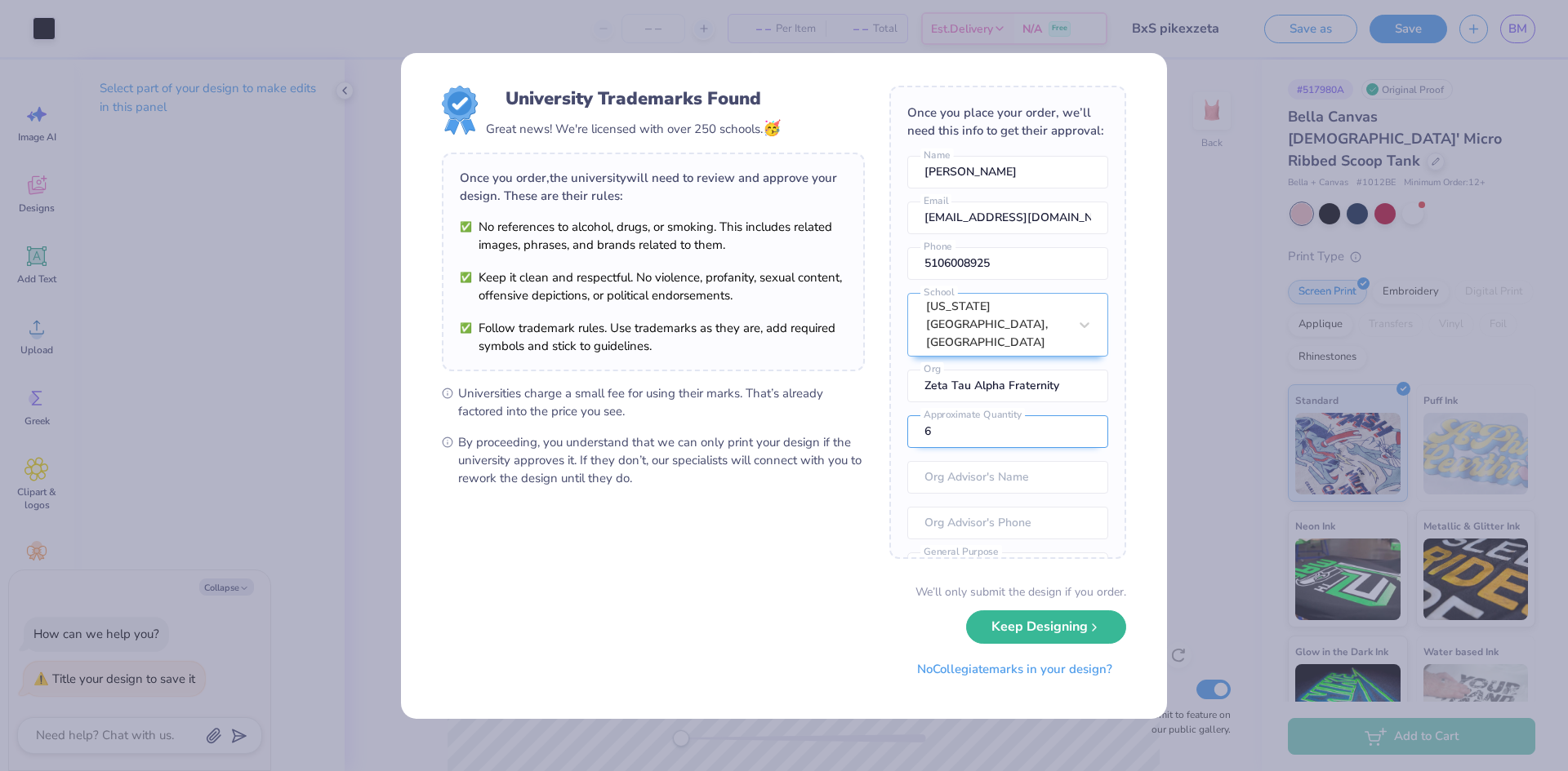
click at [1072, 448] on input "6" at bounding box center [1008, 431] width 201 height 33
click at [1072, 448] on input "5" at bounding box center [1008, 431] width 201 height 33
click at [1072, 448] on input "4" at bounding box center [1008, 431] width 201 height 33
click at [1072, 448] on input "3" at bounding box center [1008, 431] width 201 height 33
type input "2"
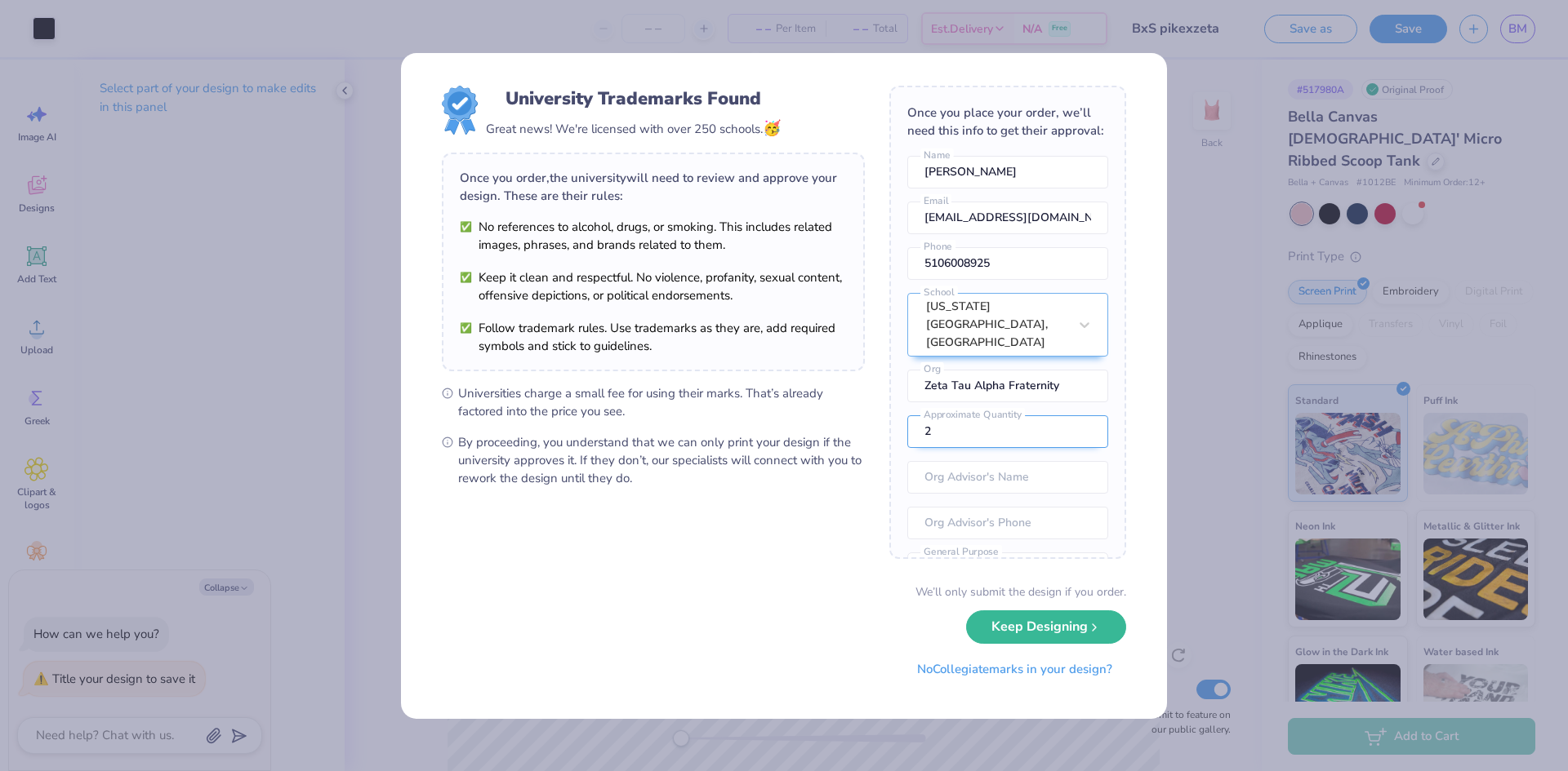
click at [1072, 448] on input "2" at bounding box center [1008, 431] width 201 height 33
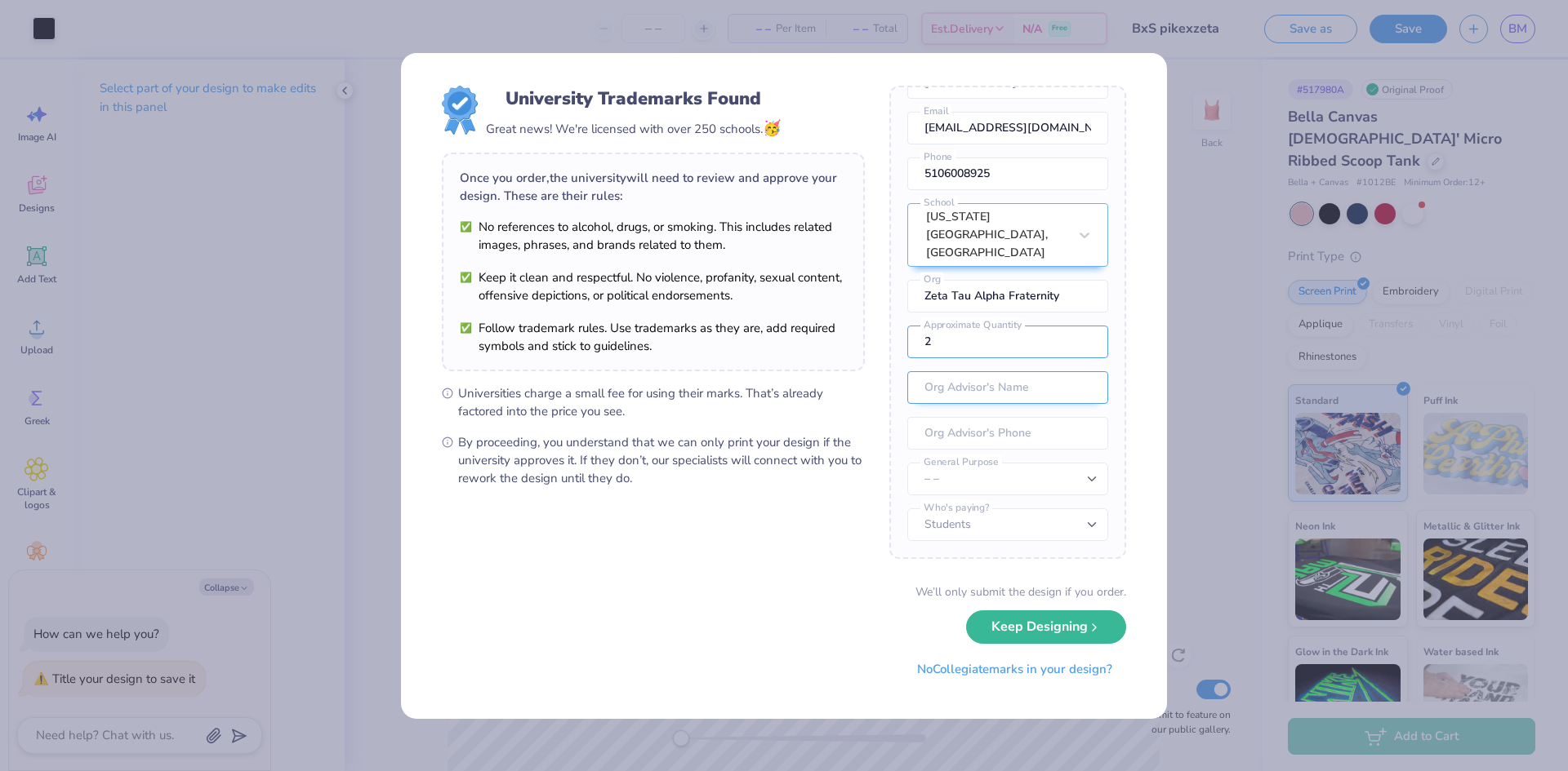
scroll to position [108, 0]
click at [1032, 522] on select "Students University" at bounding box center [1008, 524] width 201 height 33
click at [1032, 523] on select "Students University" at bounding box center [1008, 524] width 201 height 33
click at [1031, 480] on select "– – Member apparel for registered Student Organization / Department / School Fu…" at bounding box center [1008, 479] width 201 height 33
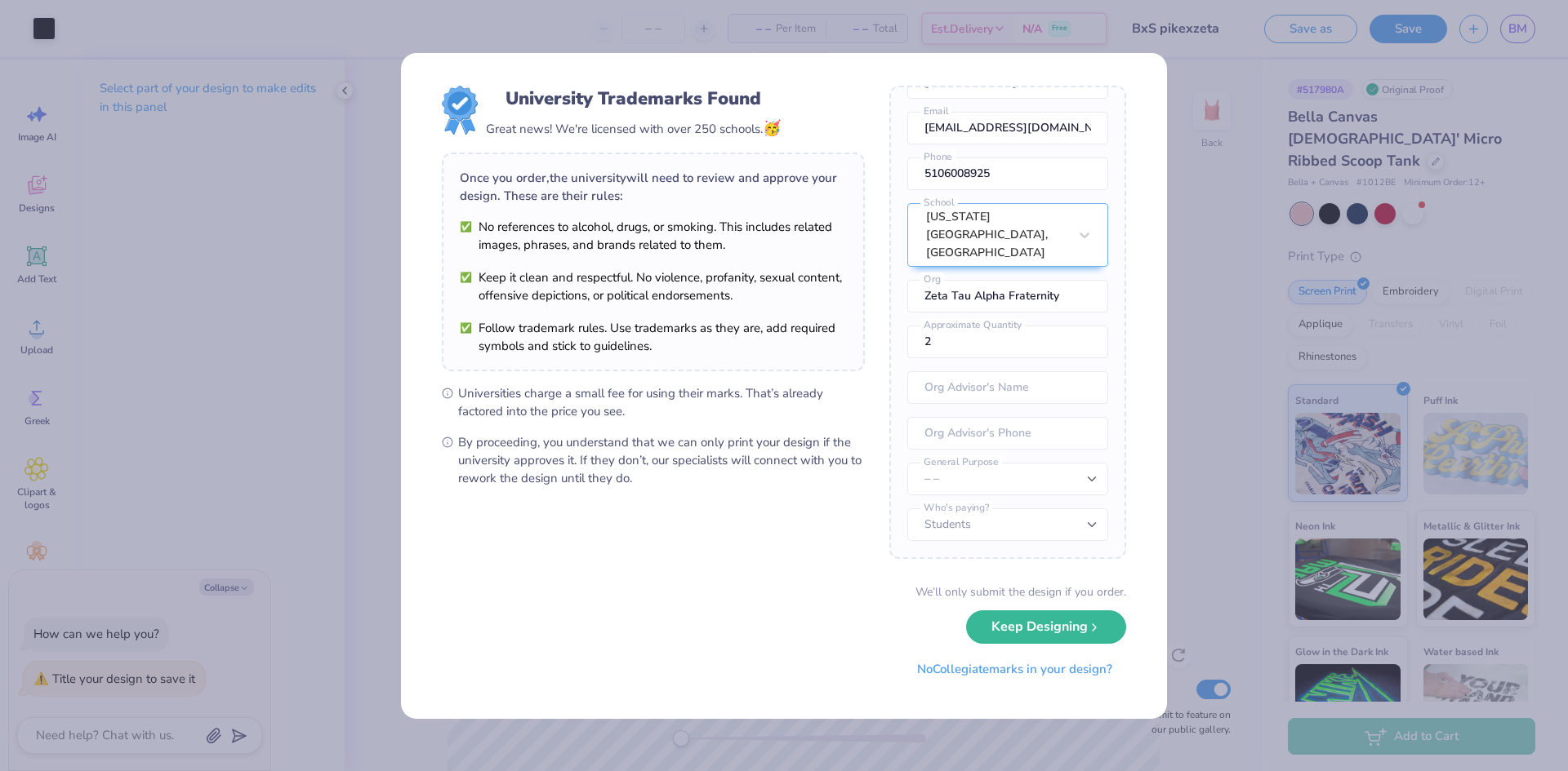
click at [1212, 629] on div "University Trademarks Found Great news! We're licensed with over 250 schools. 🥳…" at bounding box center [784, 386] width 1568 height 771
click at [1097, 639] on button "Keep Designing" at bounding box center [1046, 628] width 160 height 34
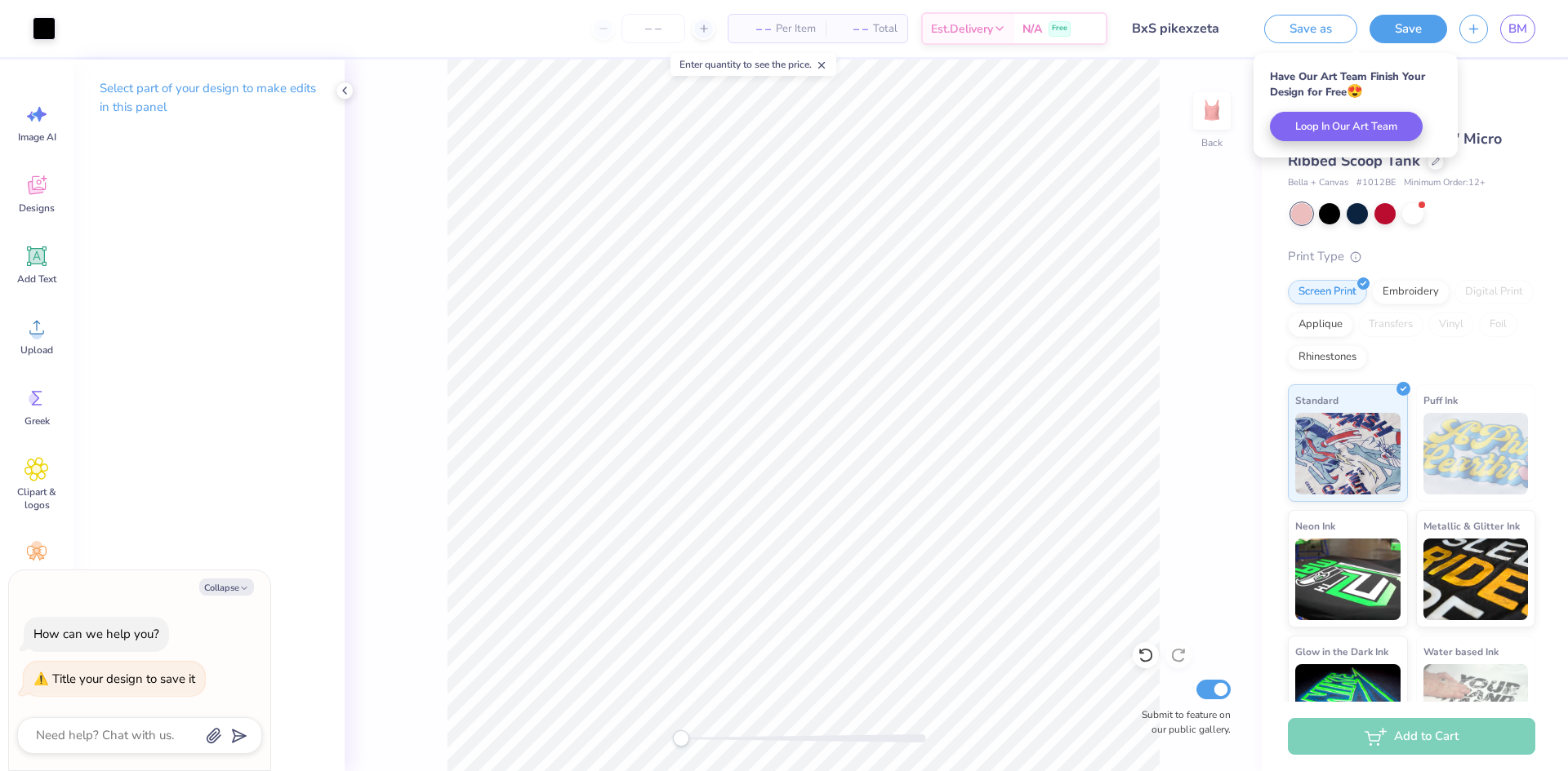
type textarea "x"
click at [1208, 683] on input "Submit to feature on our public gallery." at bounding box center [1213, 689] width 34 height 20
checkbox input "false"
click at [1400, 736] on div "Add to Cart" at bounding box center [1411, 736] width 248 height 36
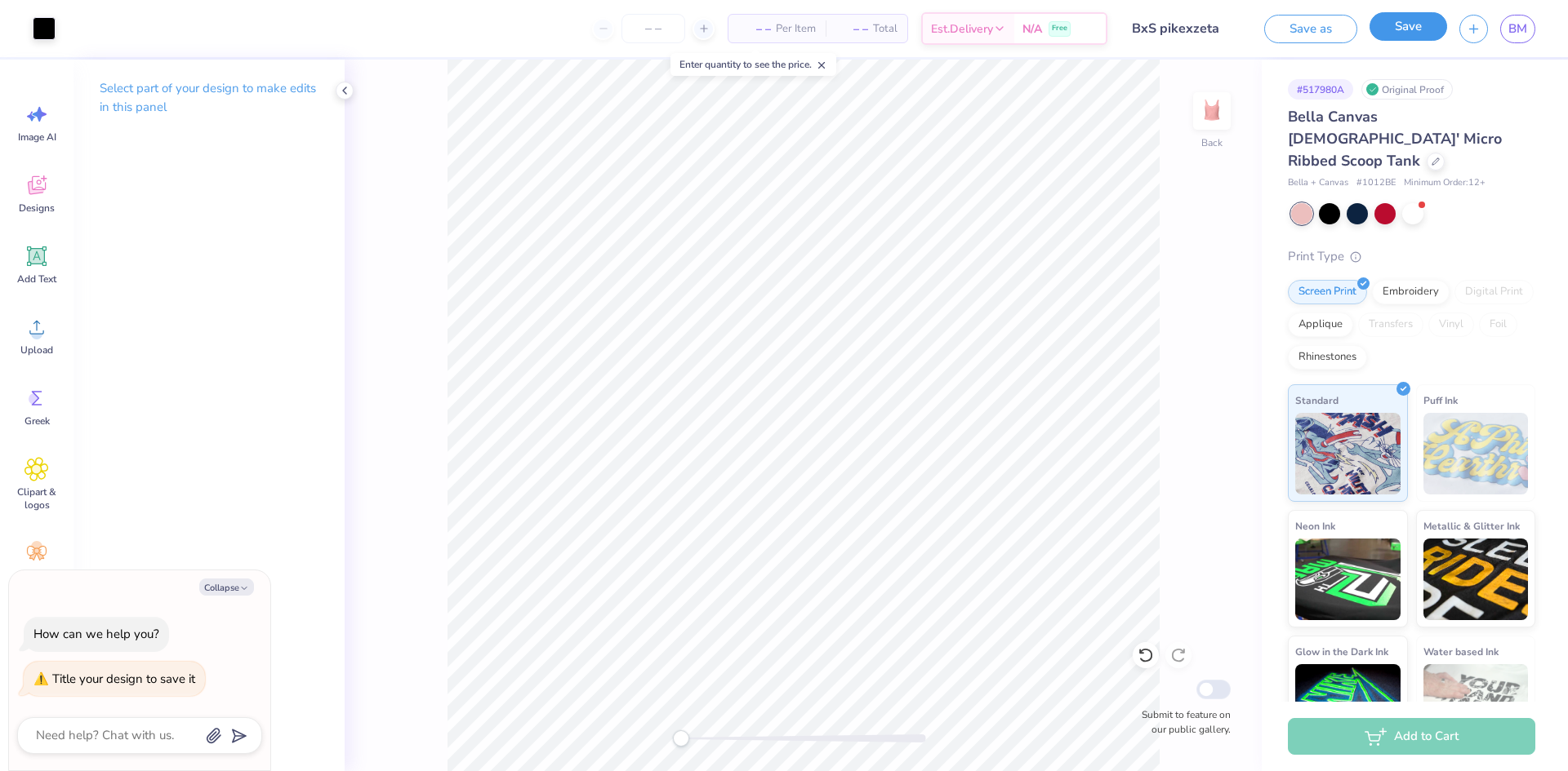
click at [1418, 29] on button "Save" at bounding box center [1408, 26] width 77 height 29
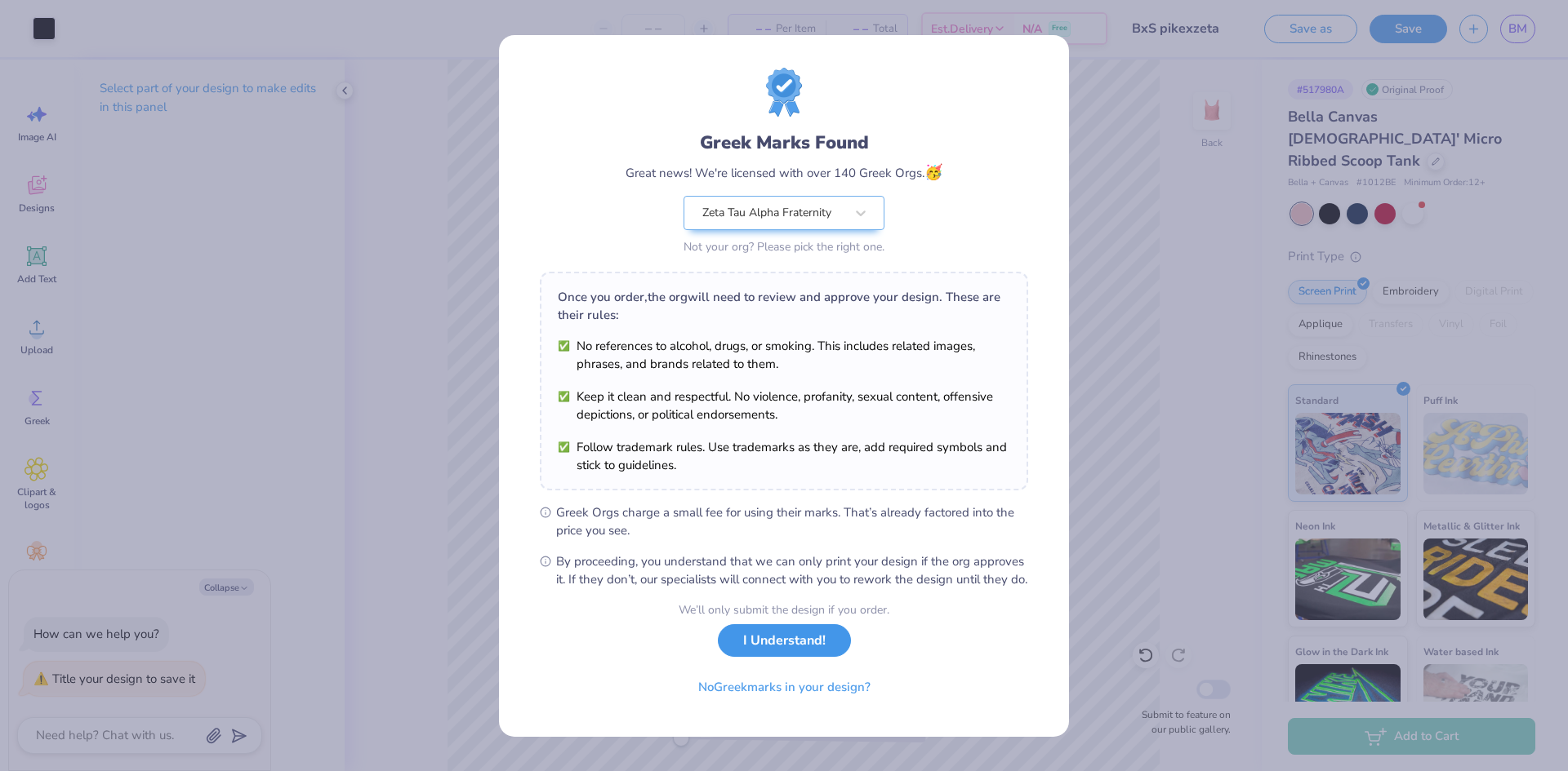
click at [822, 644] on button "I Understand!" at bounding box center [784, 642] width 133 height 34
type textarea "x"
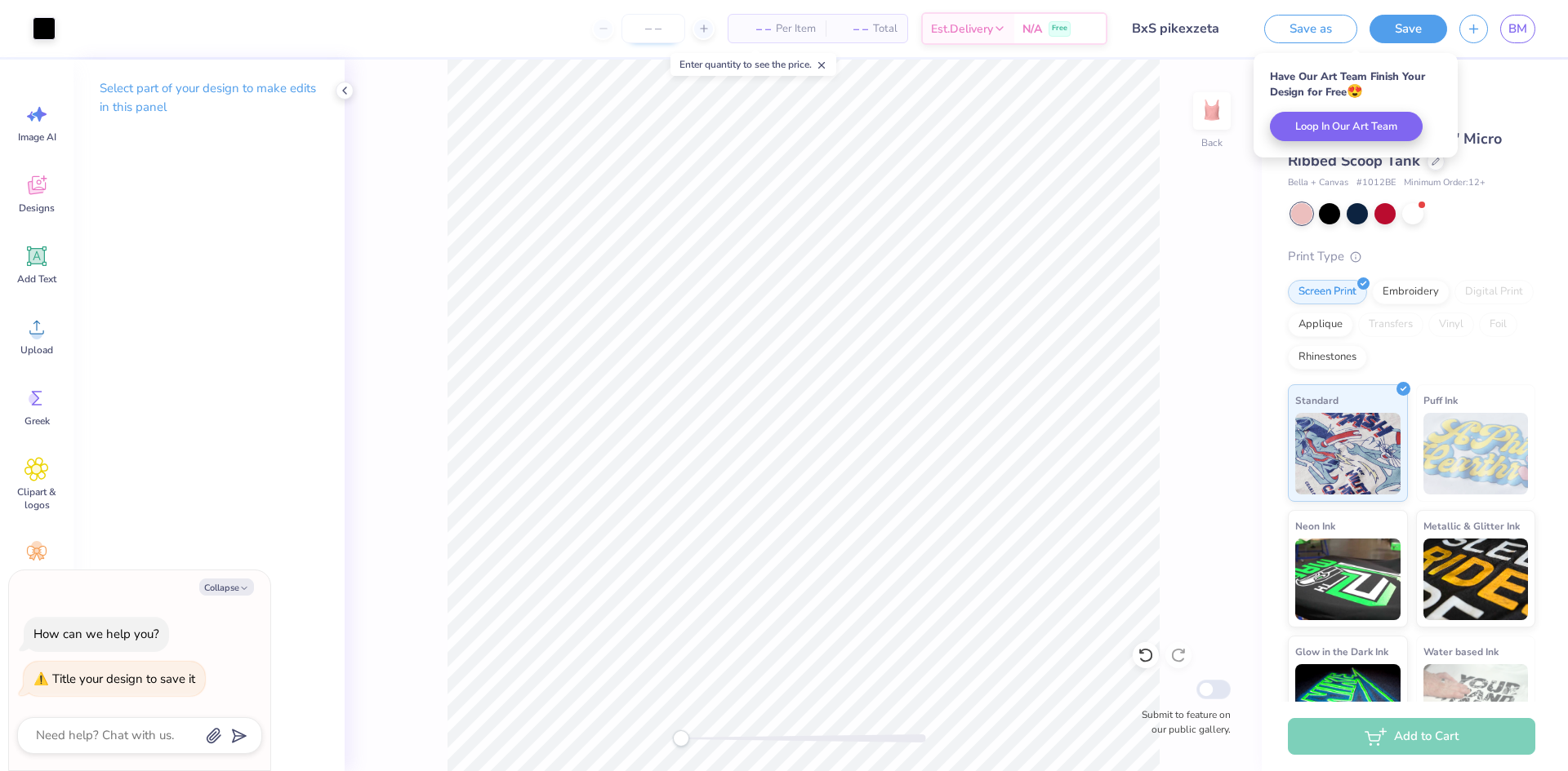
click at [632, 27] on input "number" at bounding box center [653, 29] width 63 height 30
type input "2"
type textarea "x"
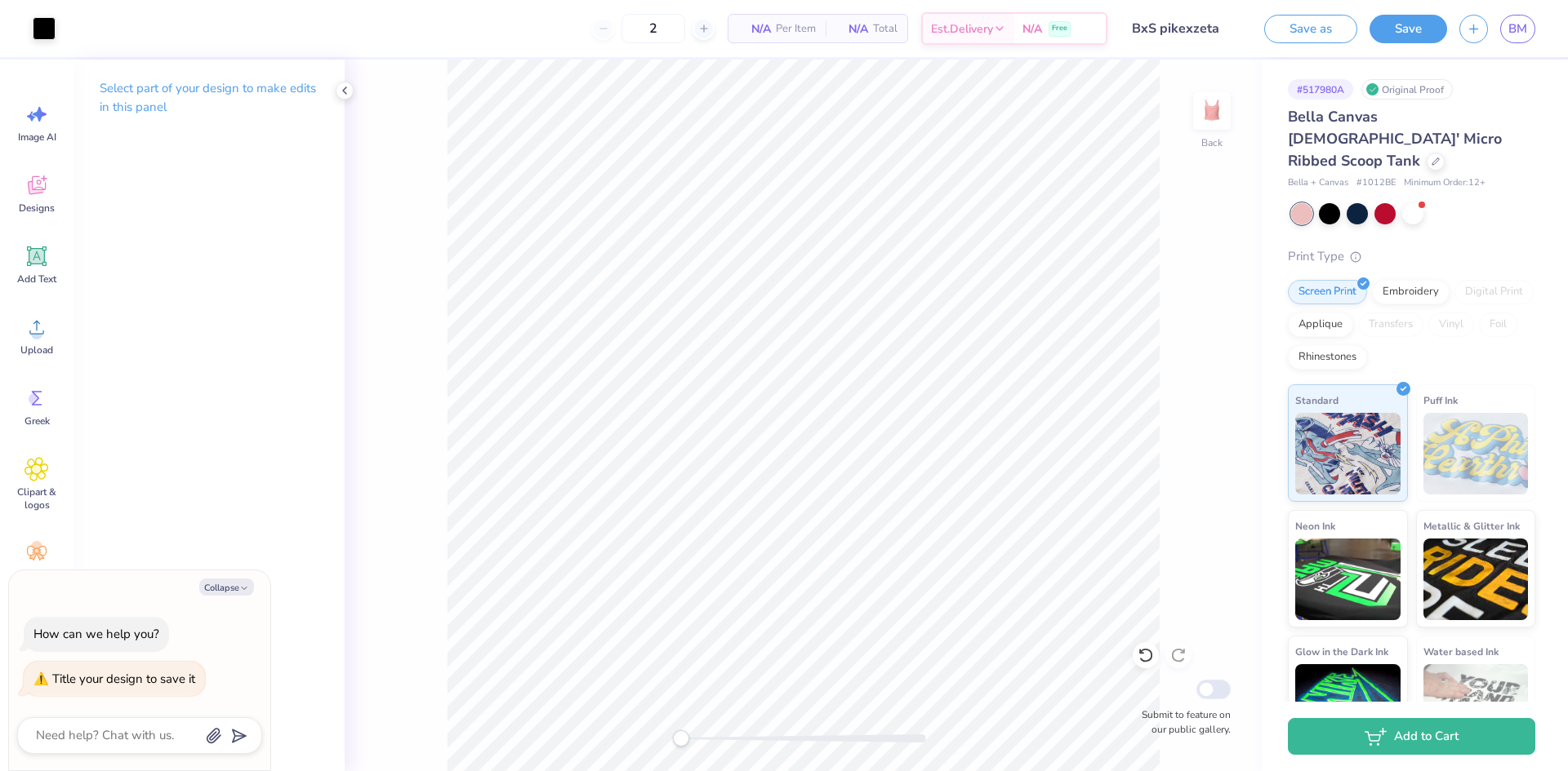
type input "12"
click at [1393, 34] on button "Save" at bounding box center [1408, 26] width 77 height 29
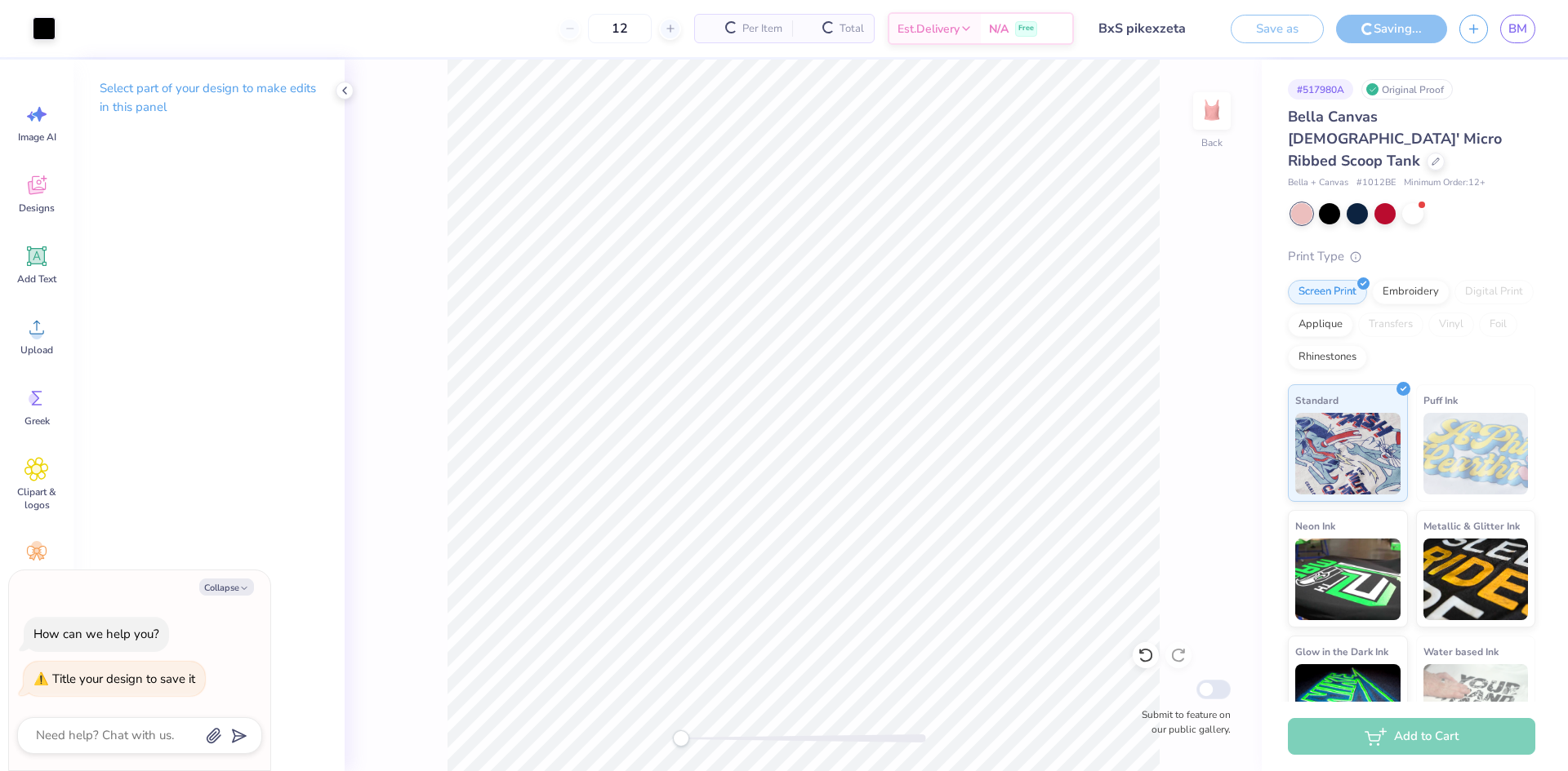
type textarea "x"
